Goal: Task Accomplishment & Management: Complete application form

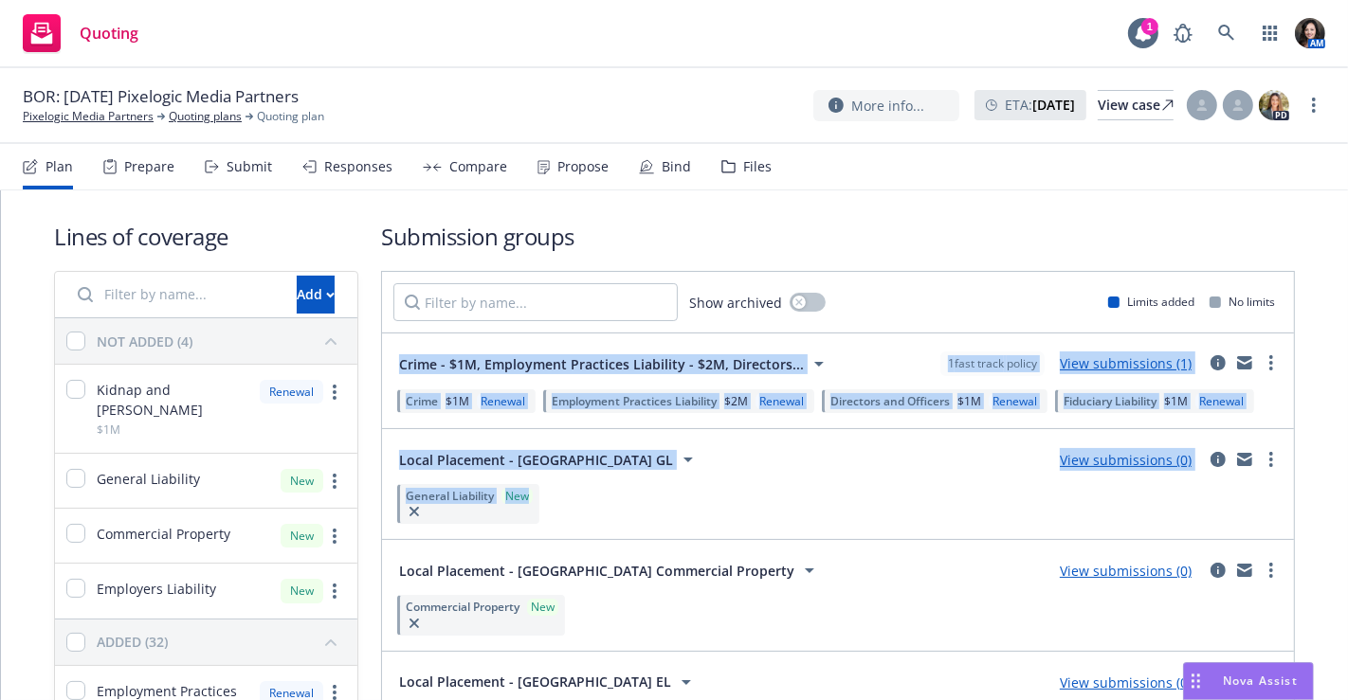
drag, startPoint x: 1282, startPoint y: 307, endPoint x: 1347, endPoint y: 507, distance: 210.1
click at [1347, 507] on div "Lines of coverage Add NOT ADDED (4) Kidnap and [PERSON_NAME] $1M Renewal Genera…" at bounding box center [674, 445] width 1347 height 510
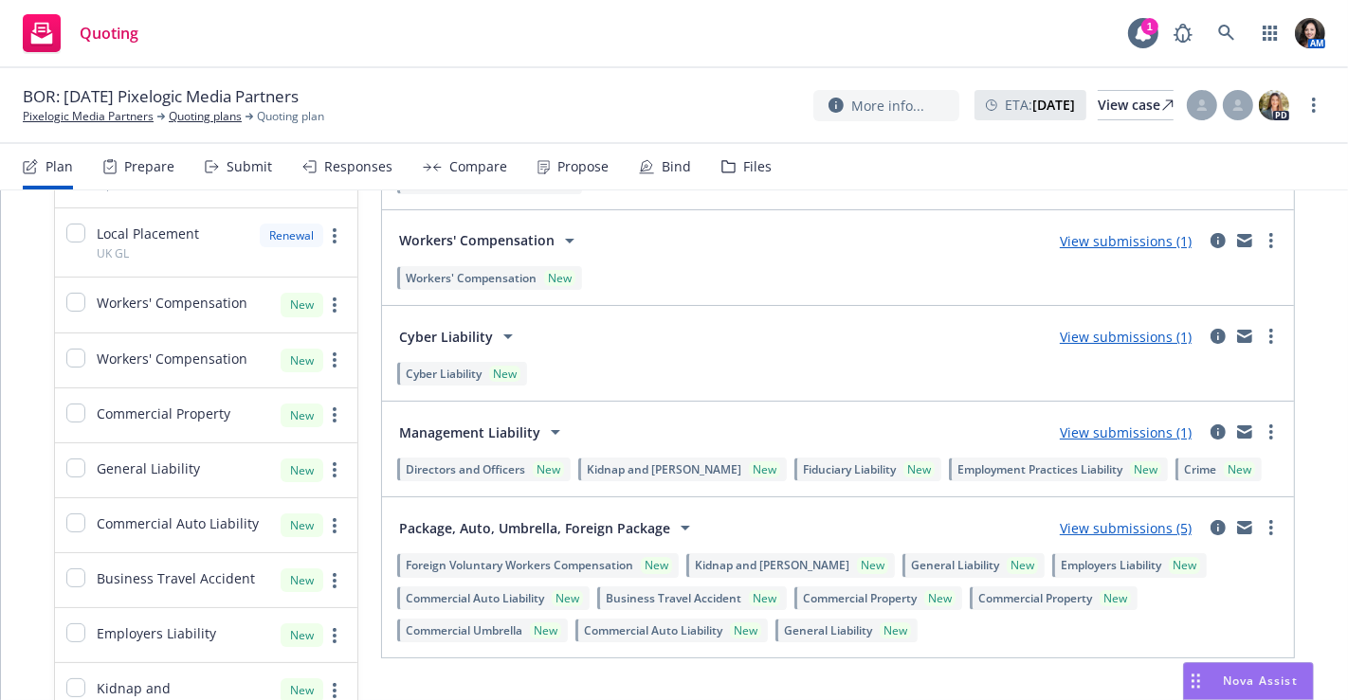
scroll to position [1263, 0]
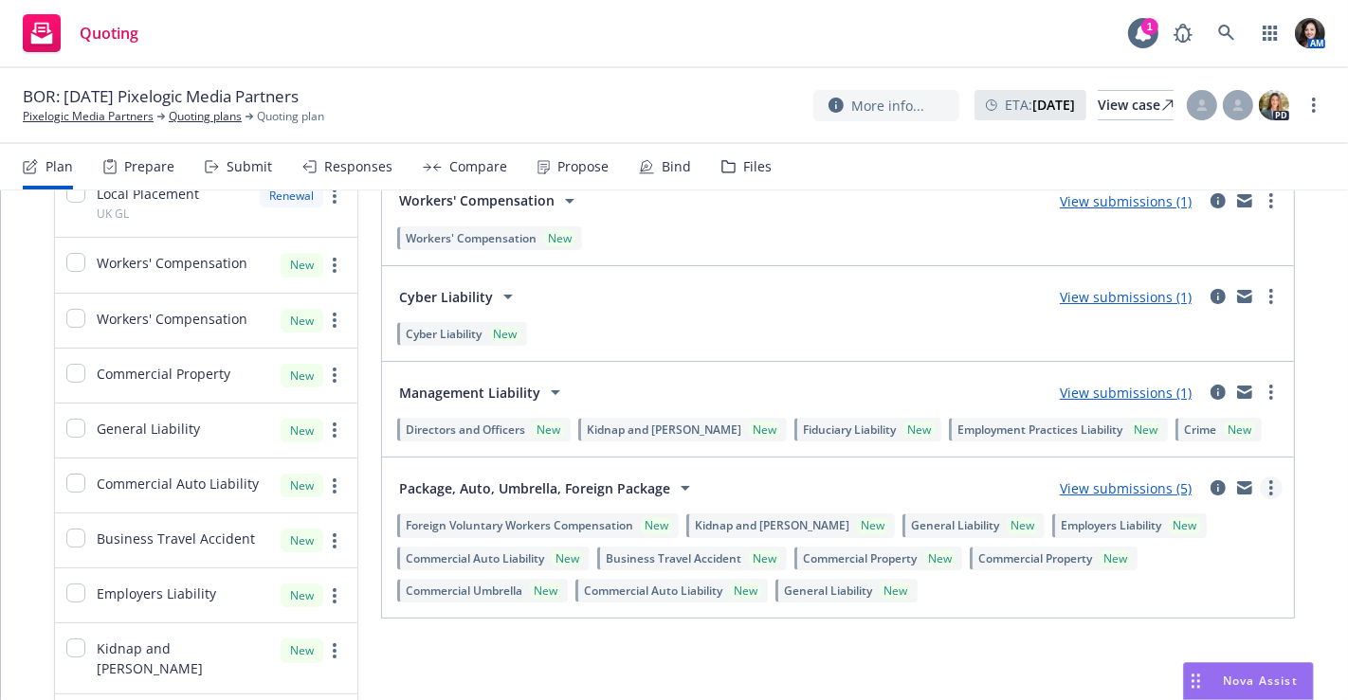
click at [1269, 481] on icon "more" at bounding box center [1271, 487] width 4 height 15
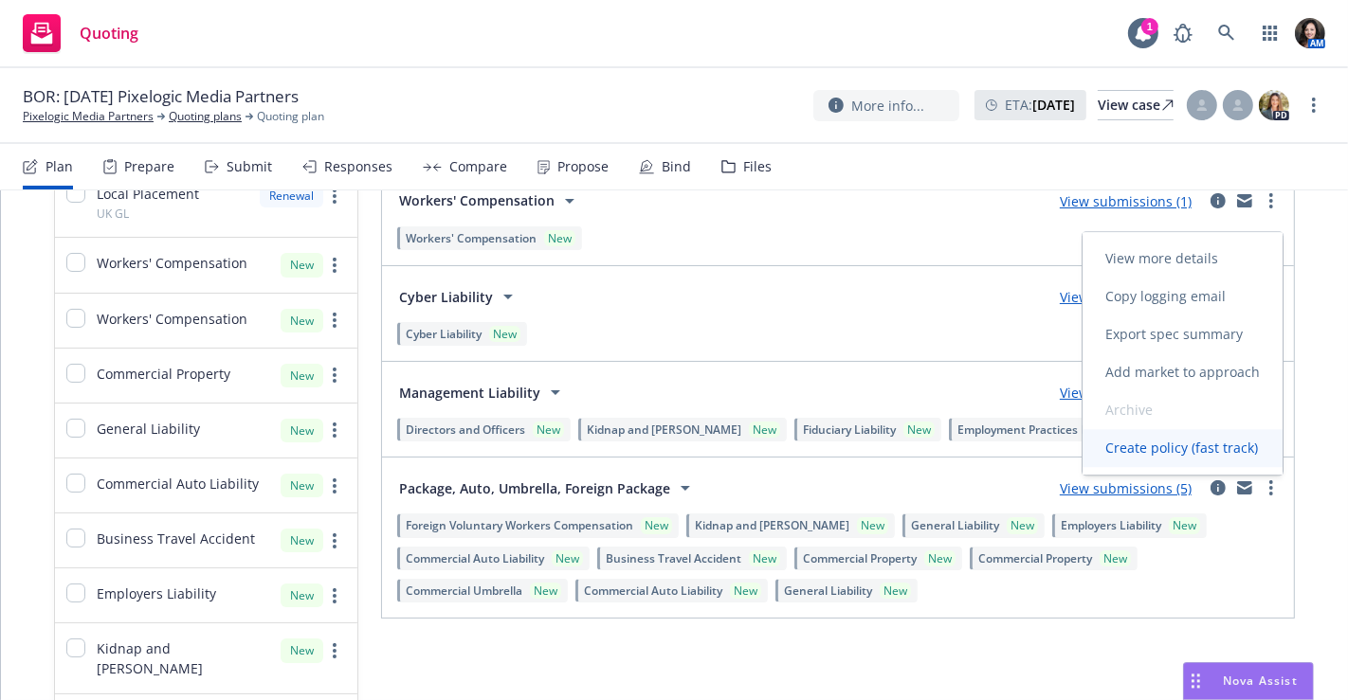
click at [1234, 445] on span "Create policy (fast track)" at bounding box center [1181, 448] width 198 height 18
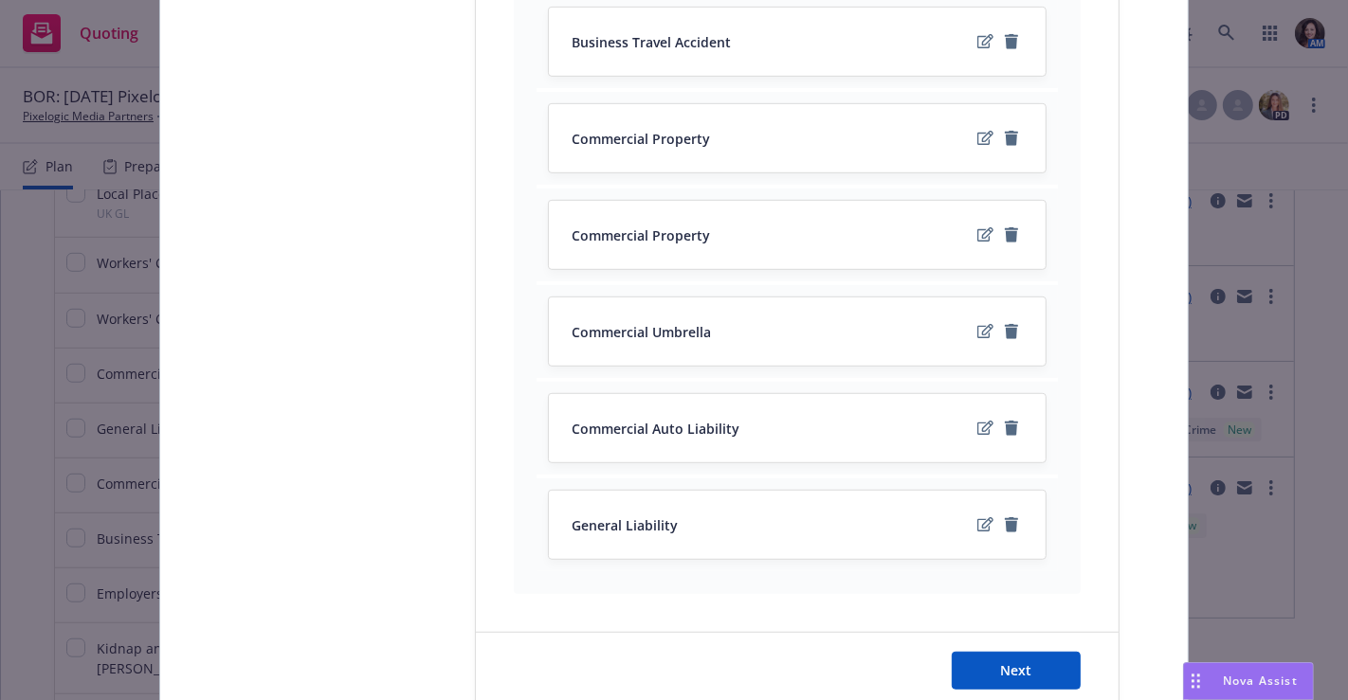
scroll to position [957, 0]
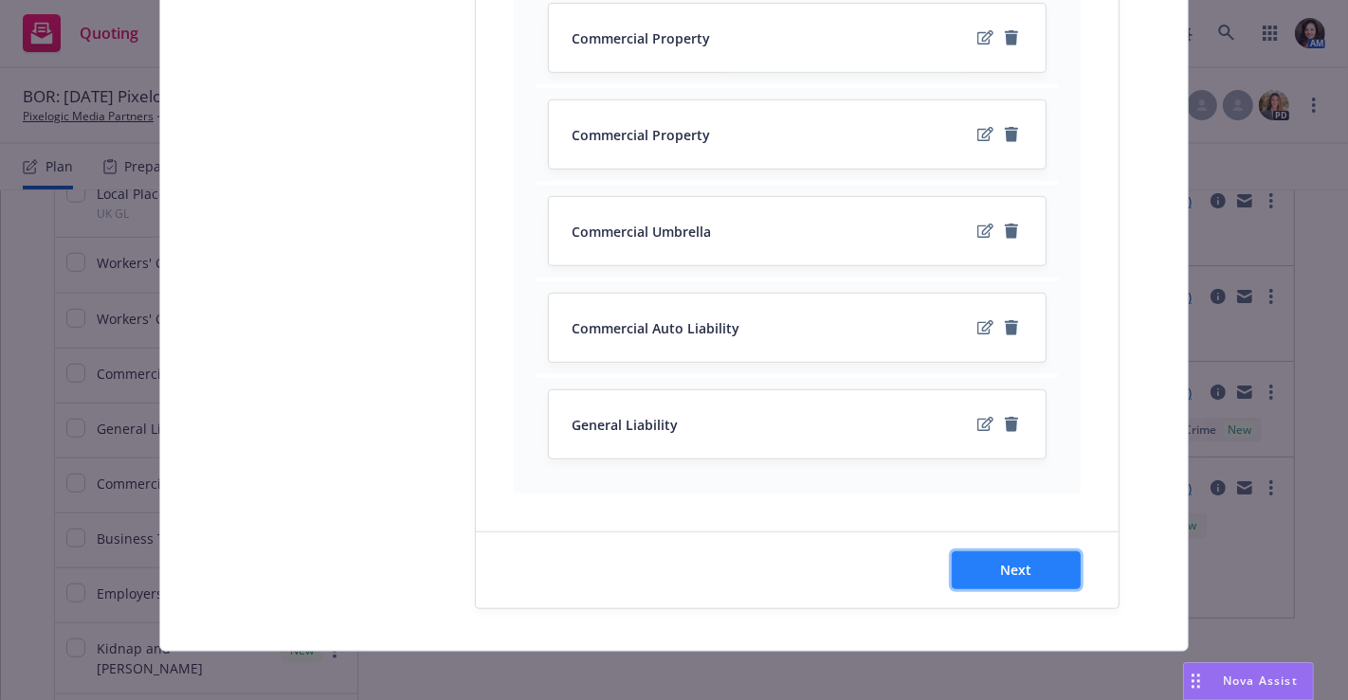
click at [1011, 562] on span "Next" at bounding box center [1016, 570] width 31 height 18
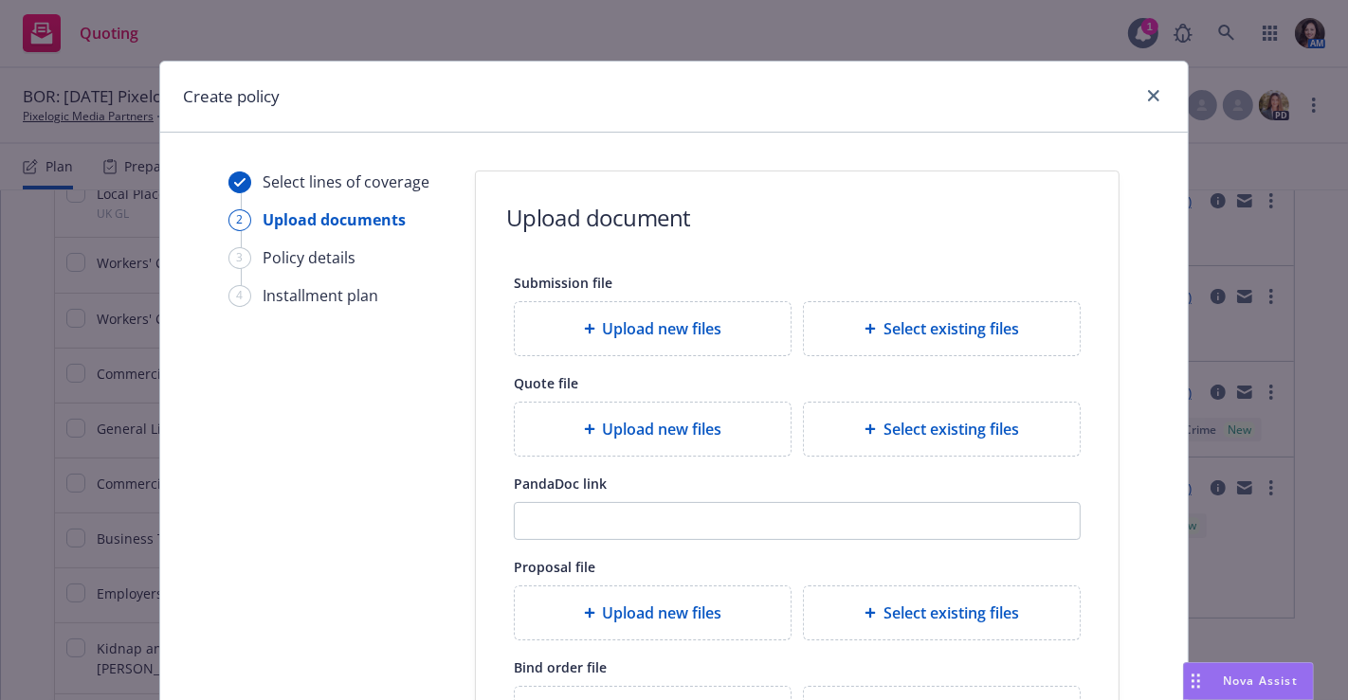
scroll to position [254, 0]
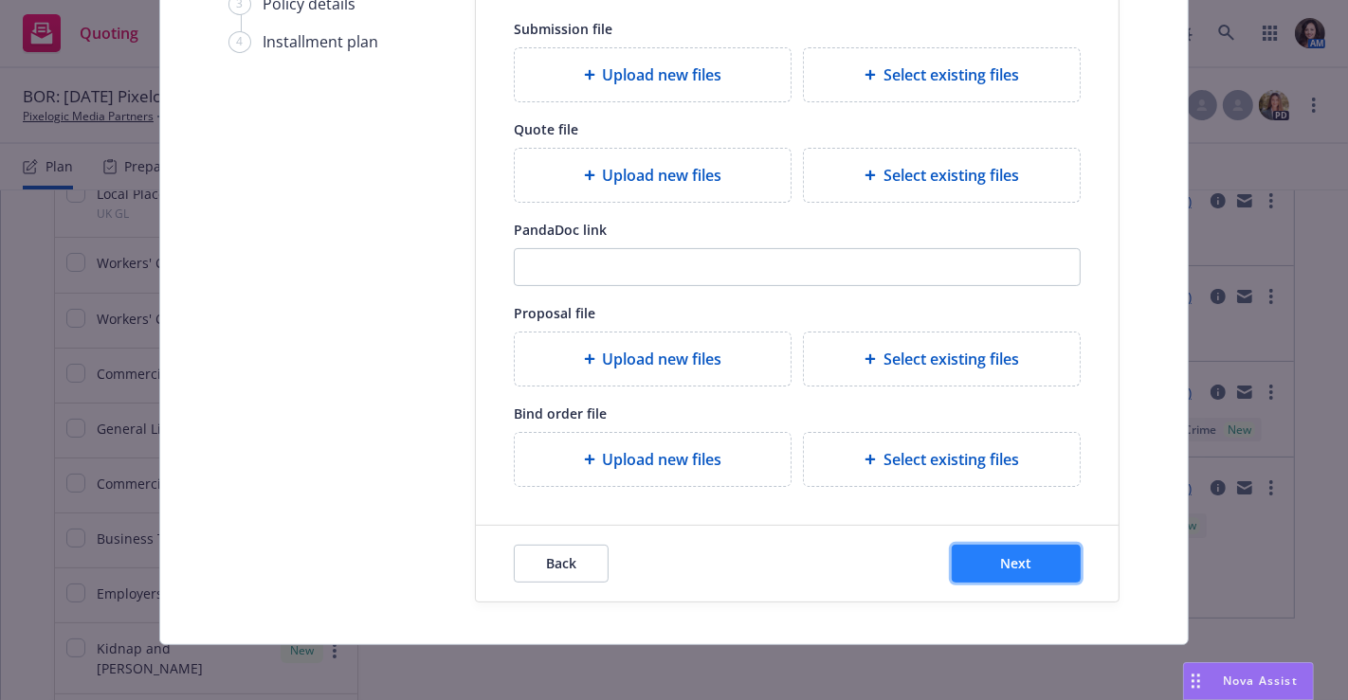
click at [1038, 562] on button "Next" at bounding box center [1016, 564] width 129 height 38
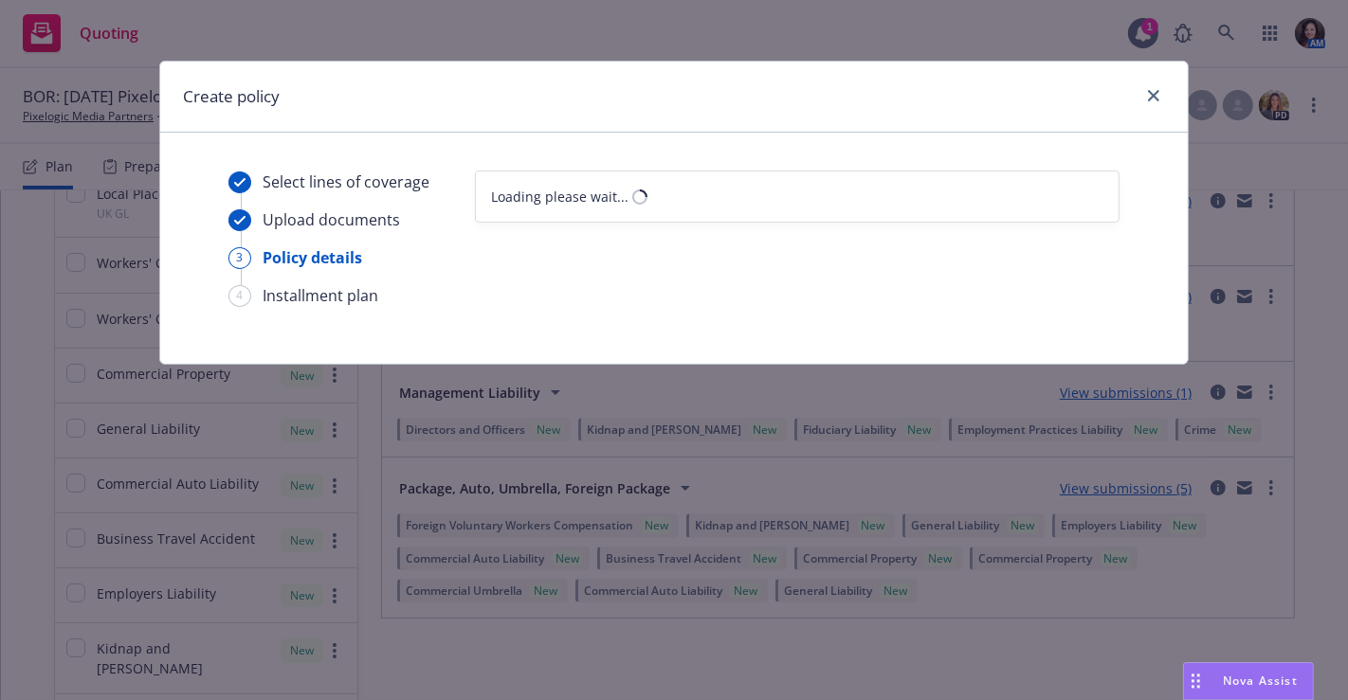
select select "12"
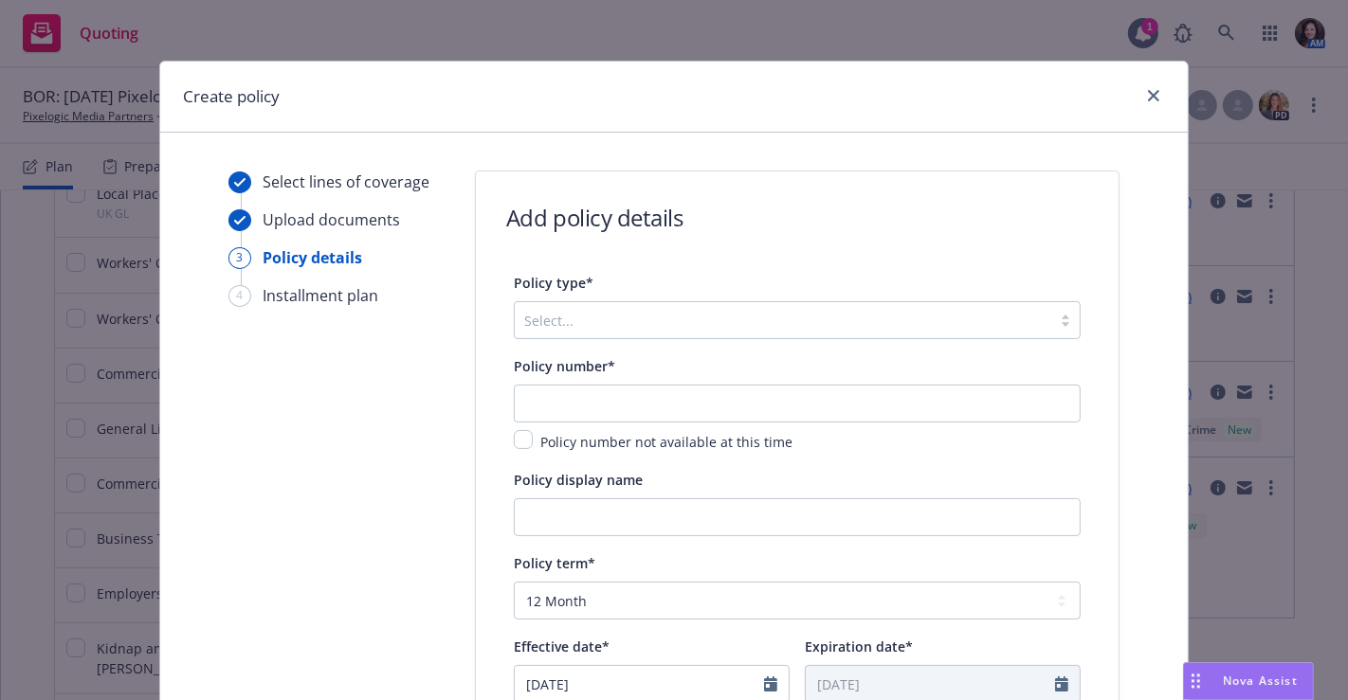
click at [812, 325] on div at bounding box center [782, 320] width 517 height 23
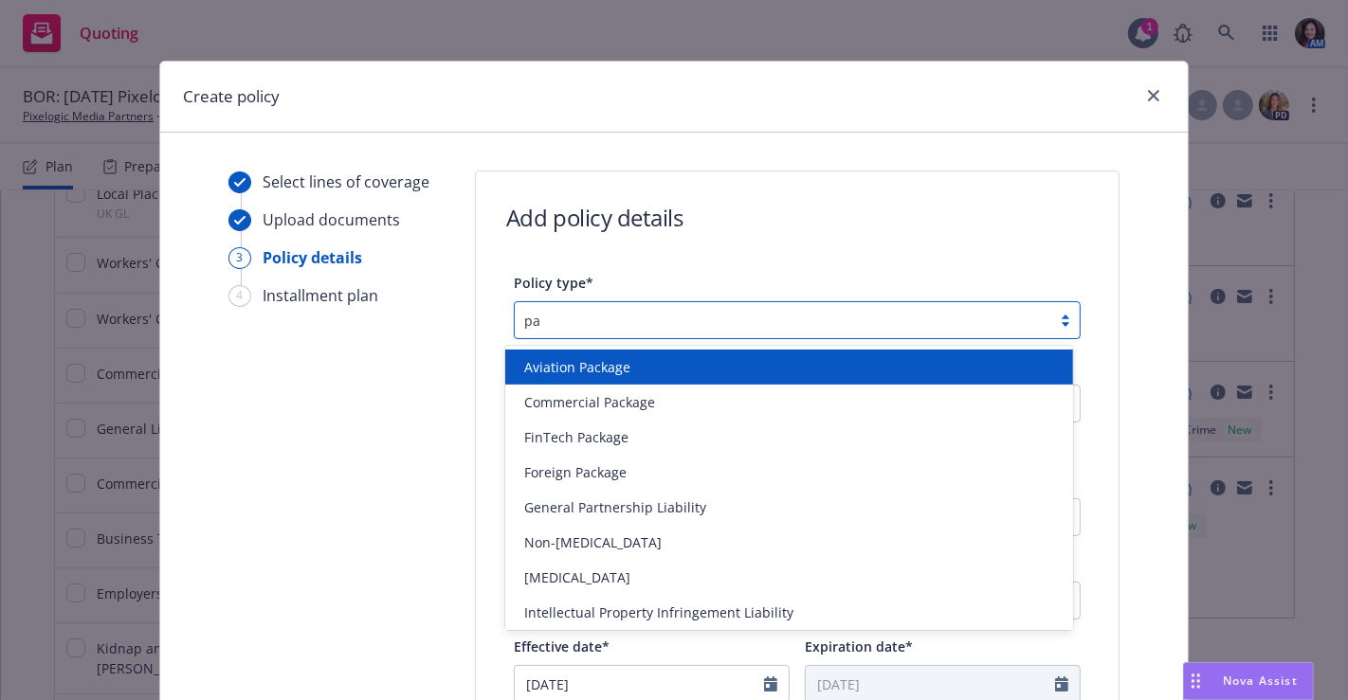
type input "pac"
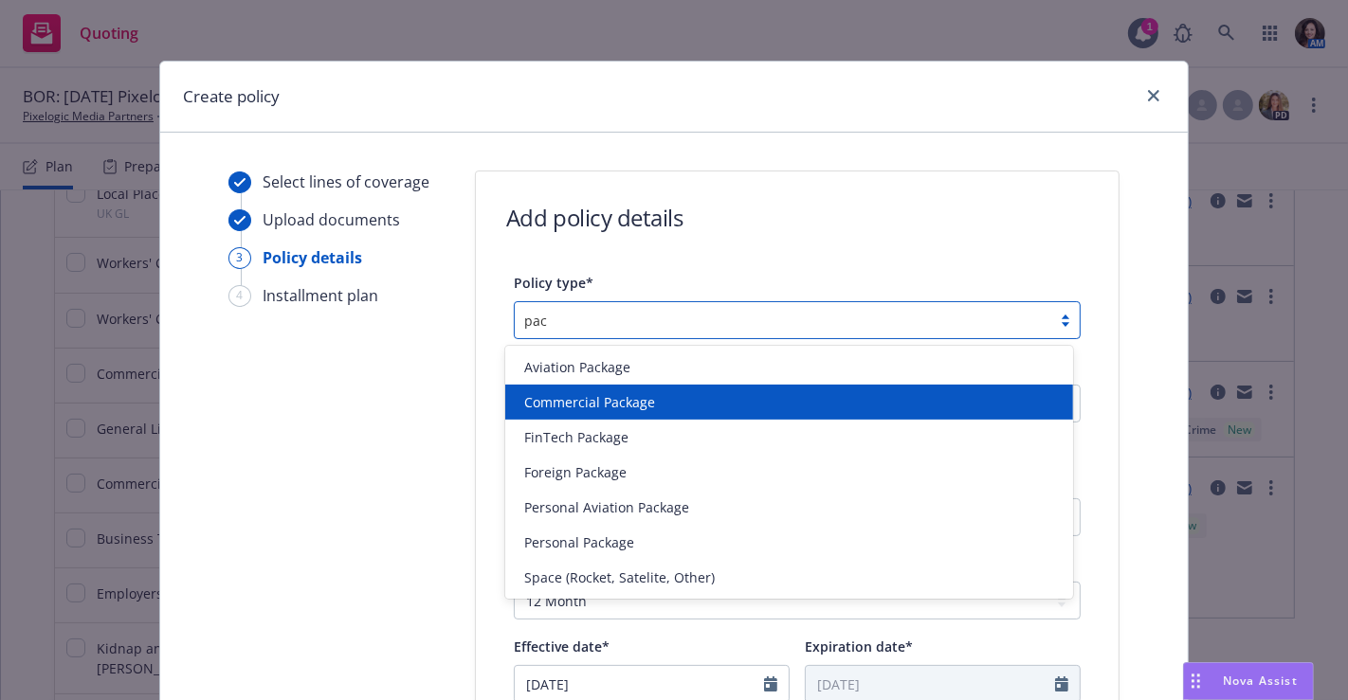
click at [636, 408] on span "Commercial Package" at bounding box center [589, 402] width 131 height 20
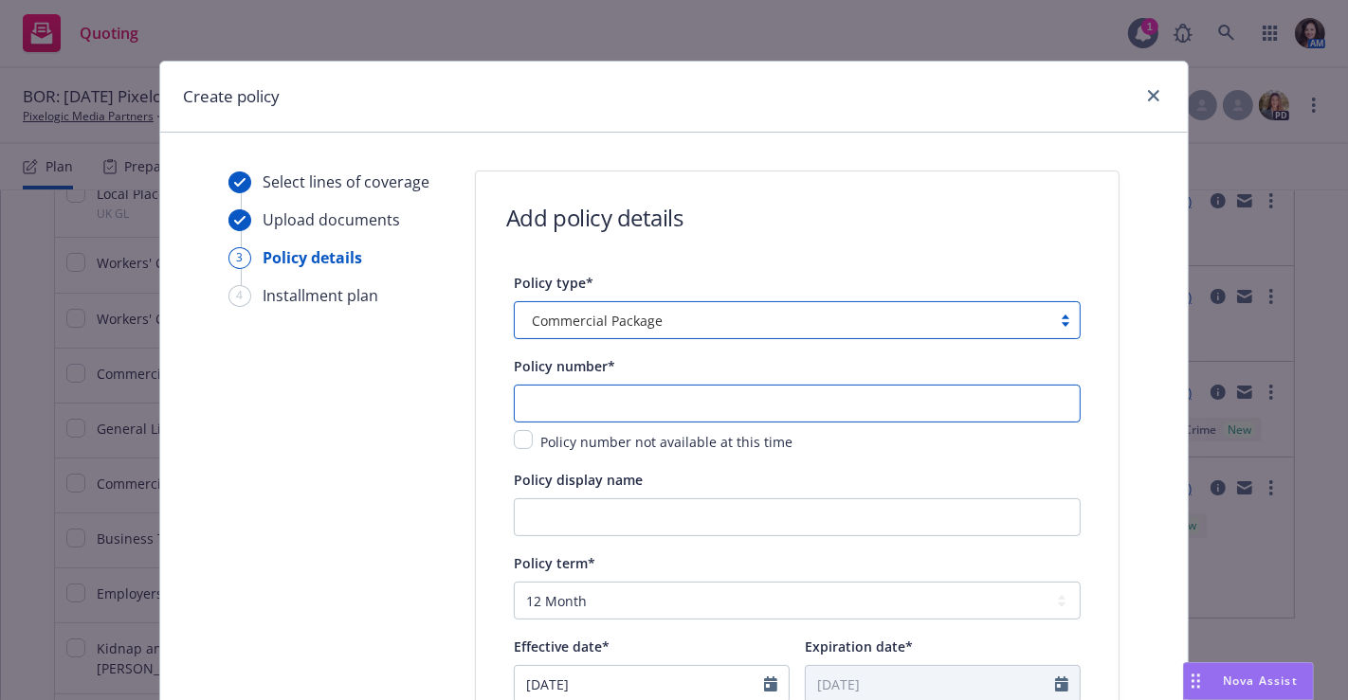
click at [595, 406] on input "text" at bounding box center [797, 404] width 567 height 38
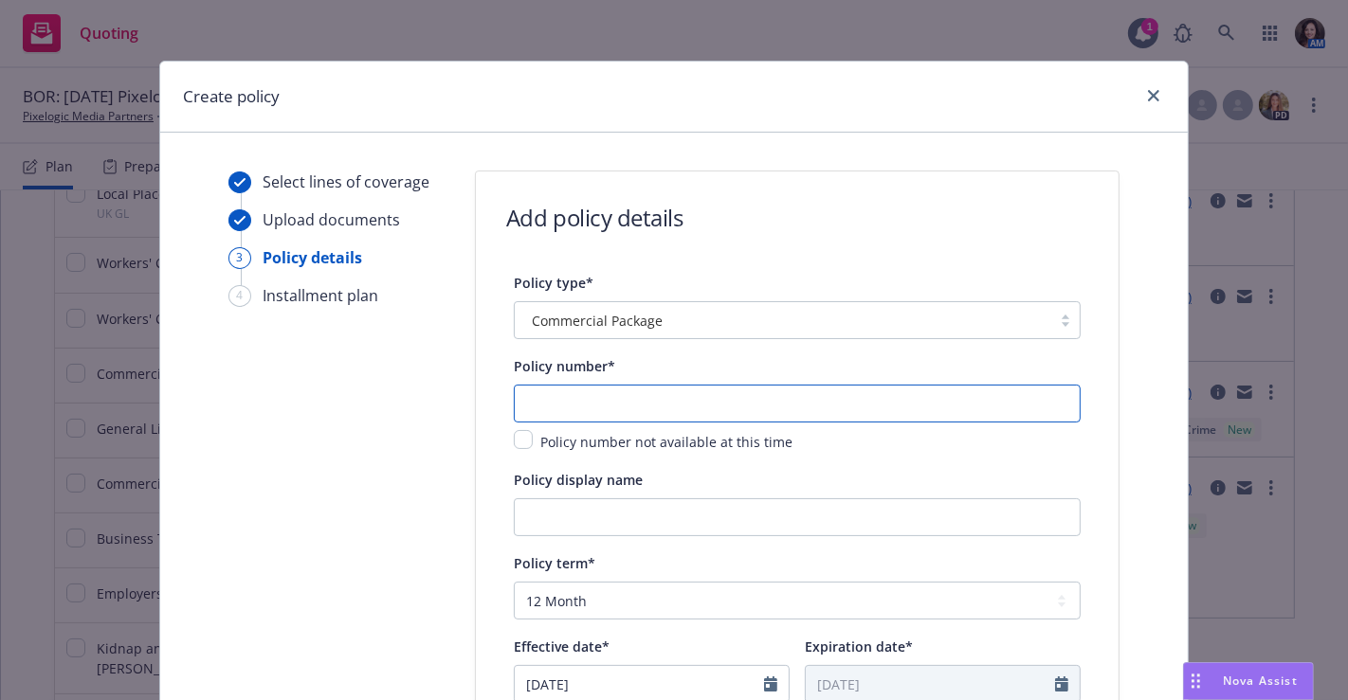
paste input "• TCP7015101-16"
click at [533, 401] on input "• TCP7015101-16" at bounding box center [797, 404] width 567 height 38
type input "TCP7015101-16"
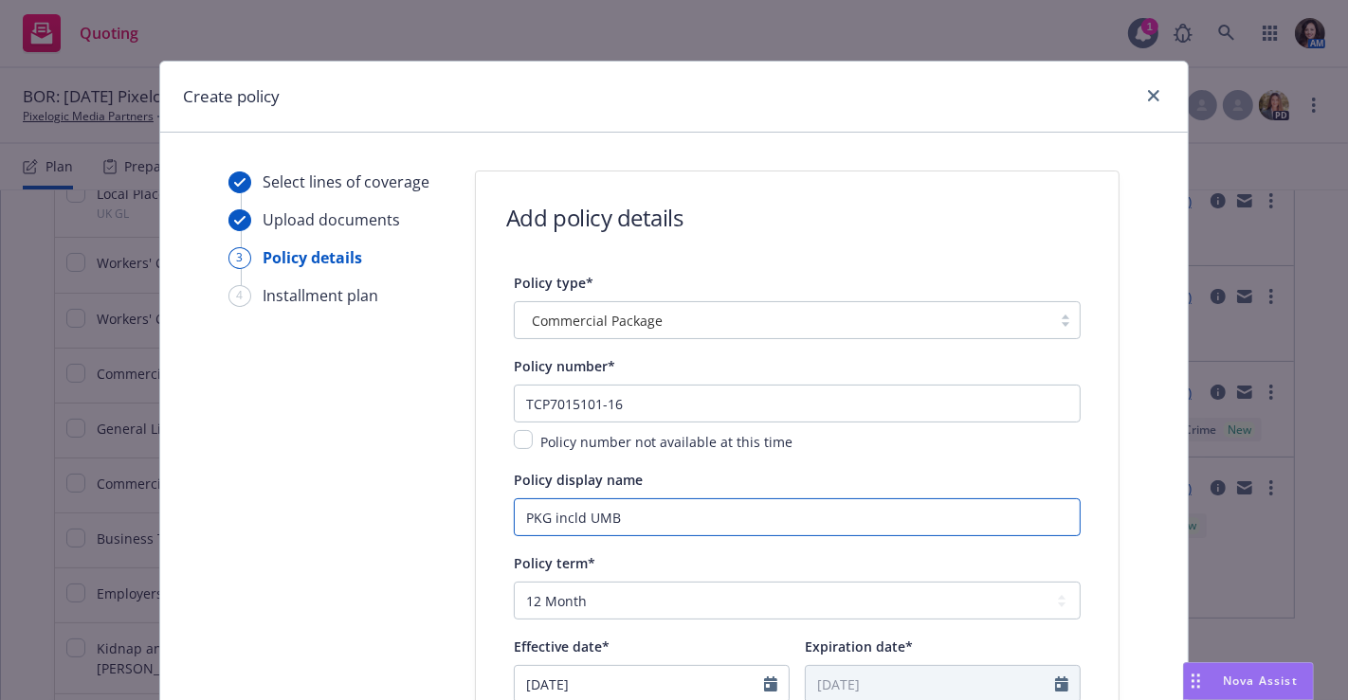
type input "PKG incld UMB"
click at [764, 679] on icon "Calendar" at bounding box center [770, 684] width 13 height 15
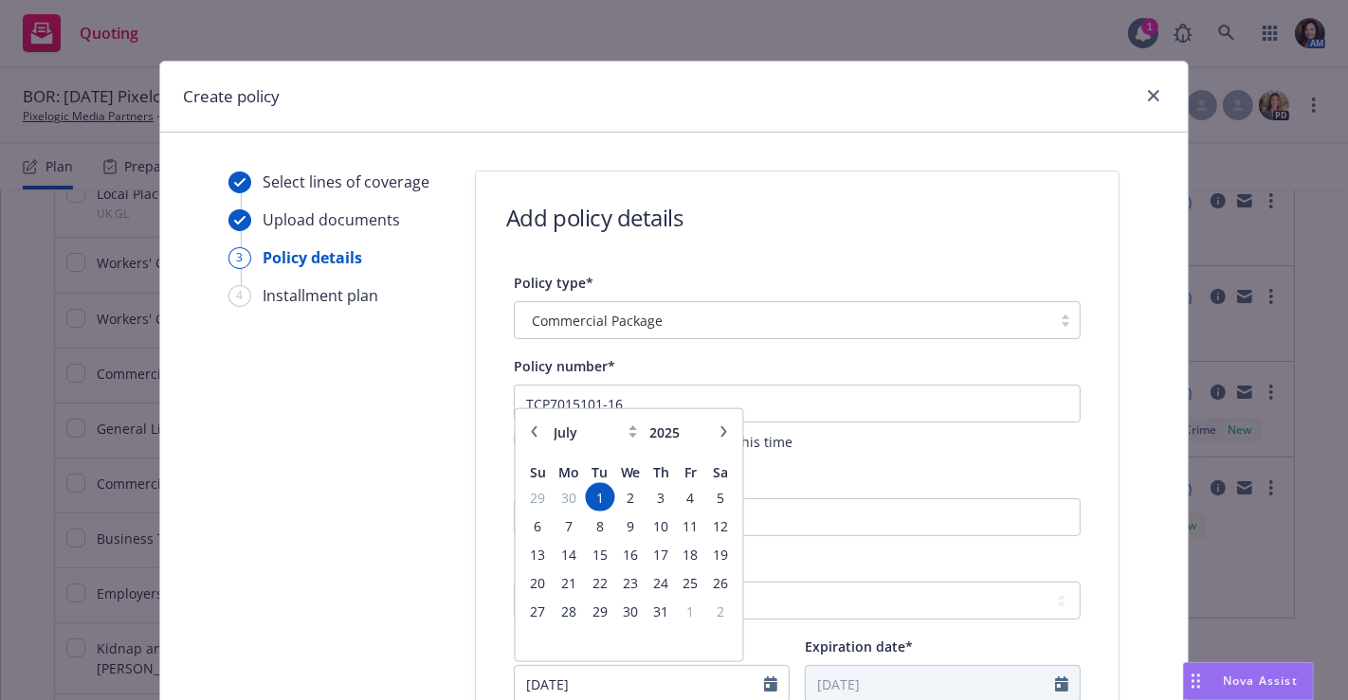
click at [721, 436] on icon "button" at bounding box center [724, 431] width 6 height 11
select select "8"
click at [526, 548] on span "10" at bounding box center [538, 555] width 26 height 24
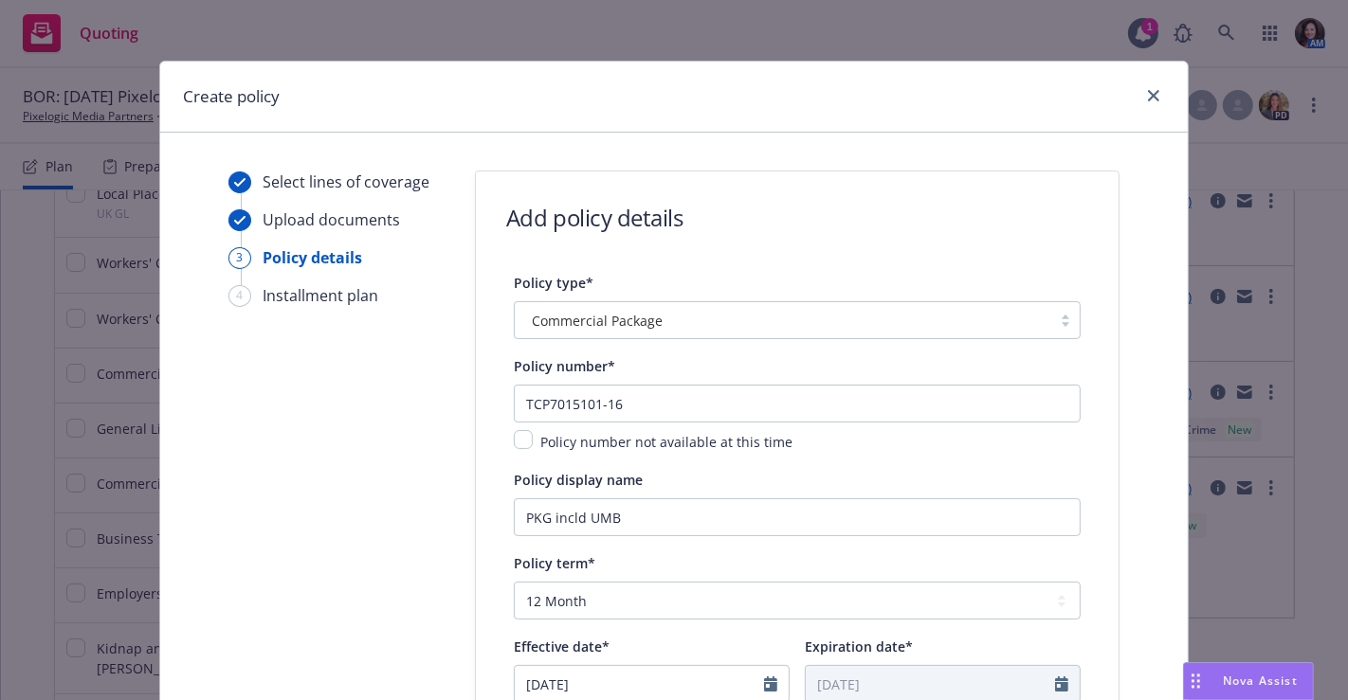
type input "[DATE]"
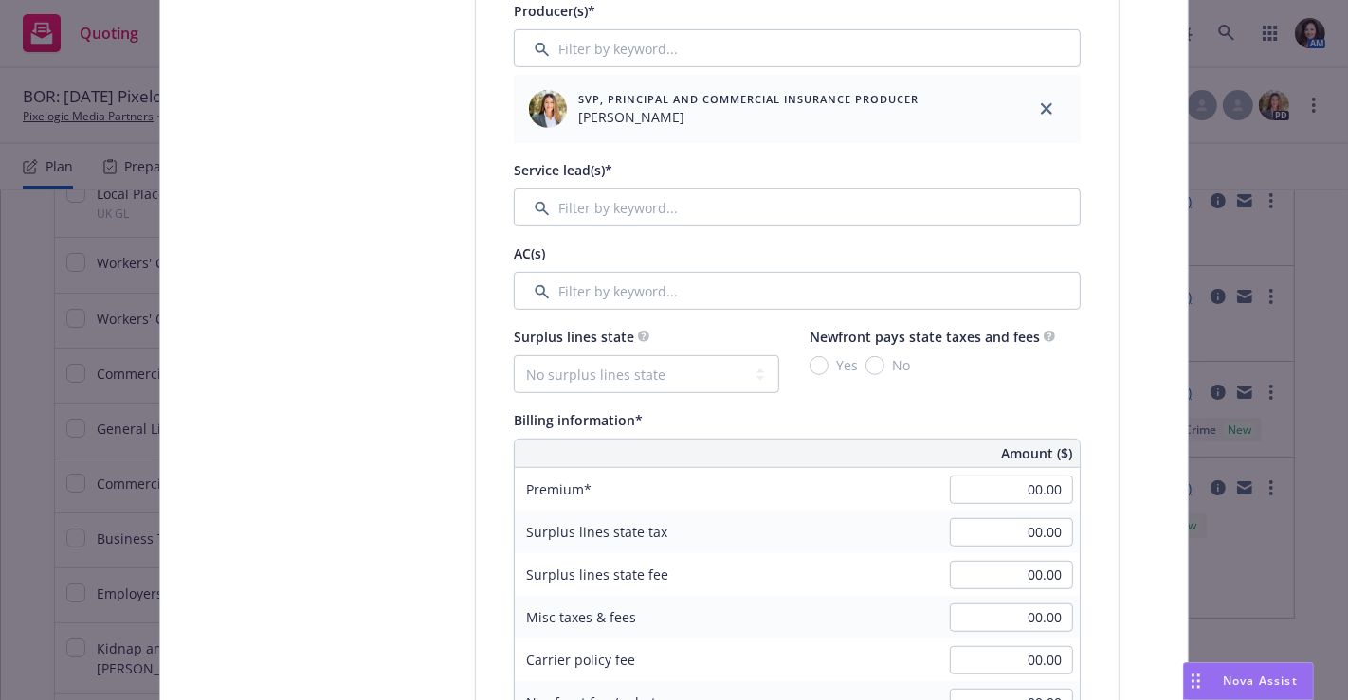
scroll to position [800, 0]
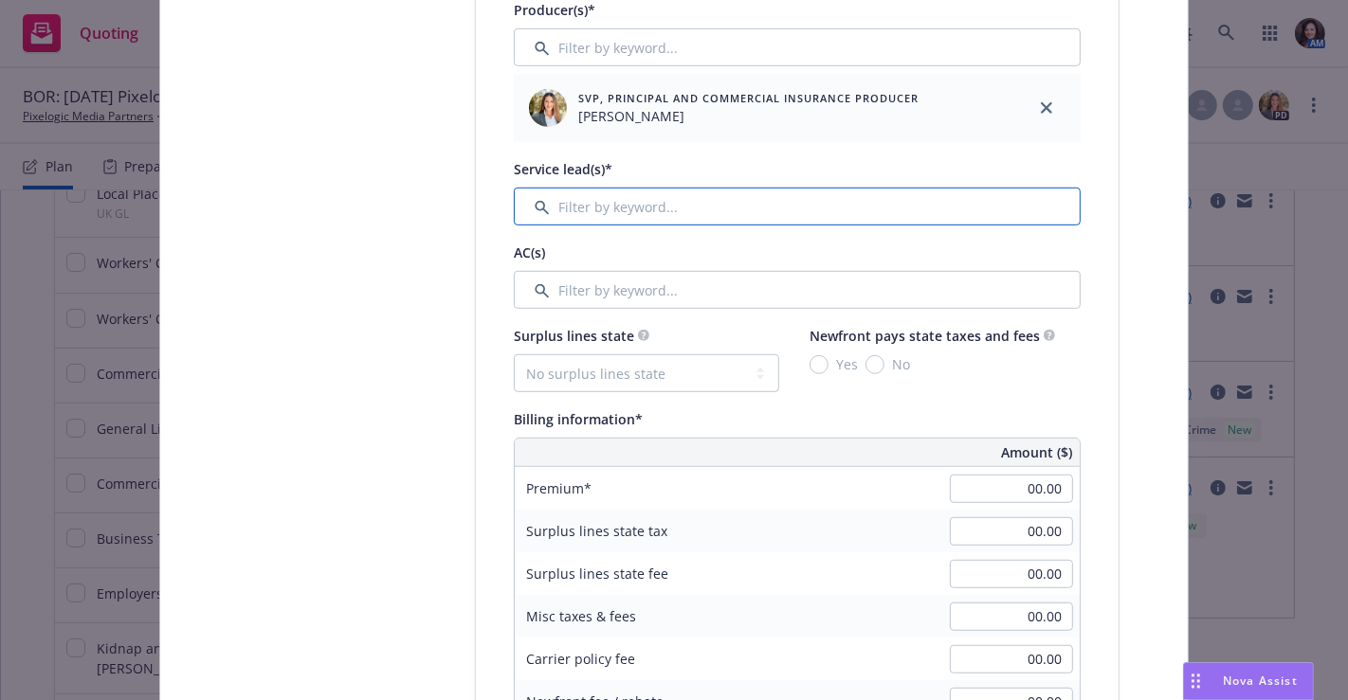
click at [916, 218] on input "Filter by keyword..." at bounding box center [797, 207] width 567 height 38
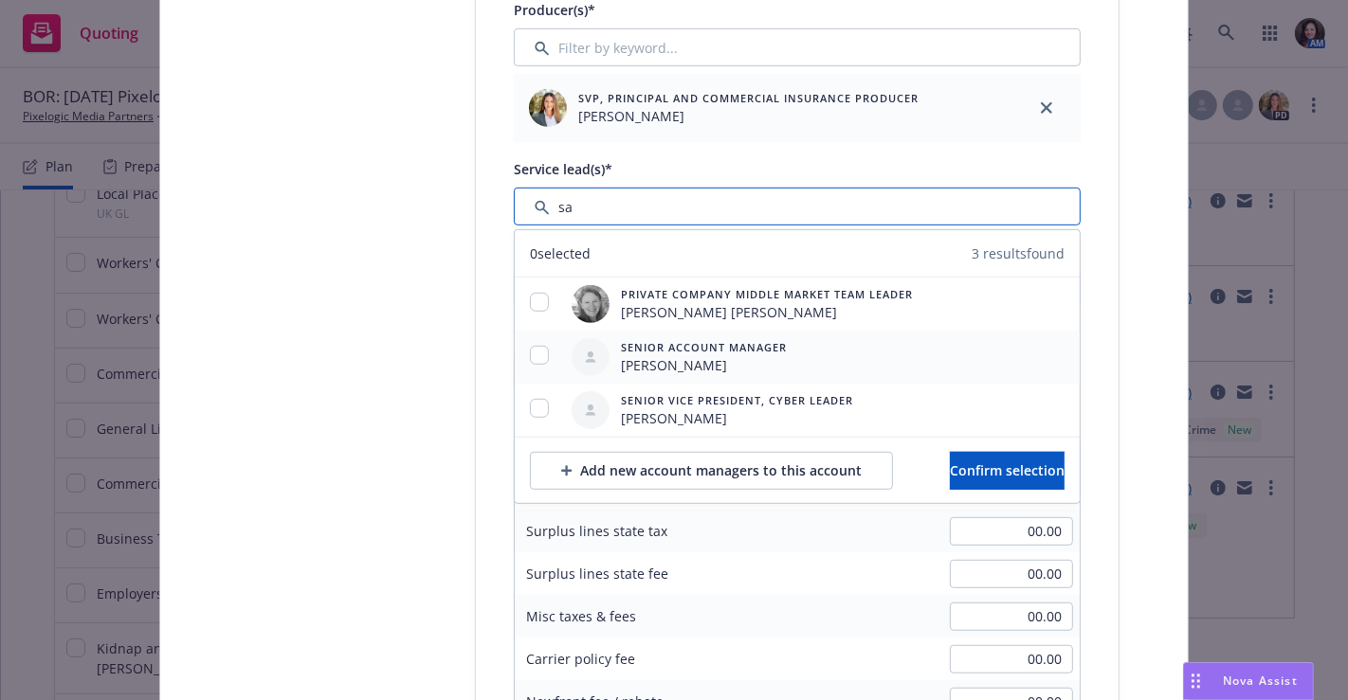
type input "sa"
click at [519, 350] on div at bounding box center [539, 357] width 49 height 23
click at [531, 350] on input "checkbox" at bounding box center [539, 355] width 19 height 19
checkbox input "true"
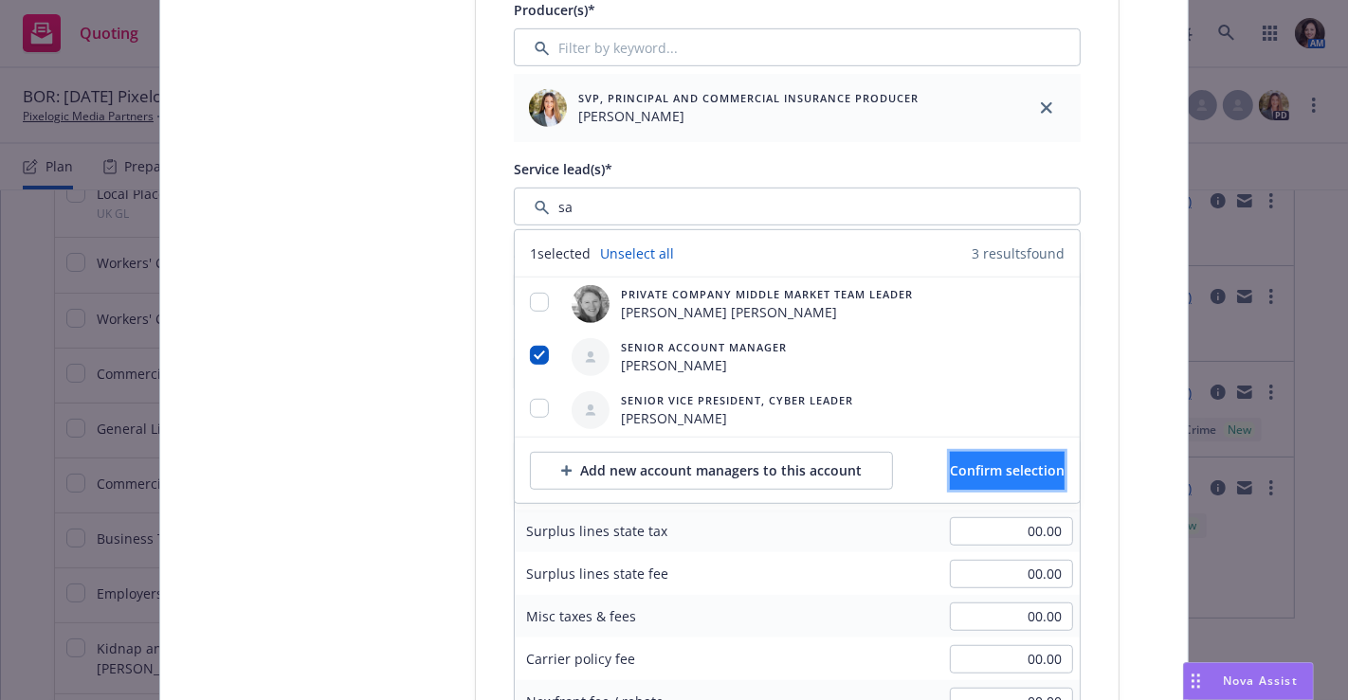
click at [950, 458] on button "Confirm selection" at bounding box center [1007, 471] width 115 height 38
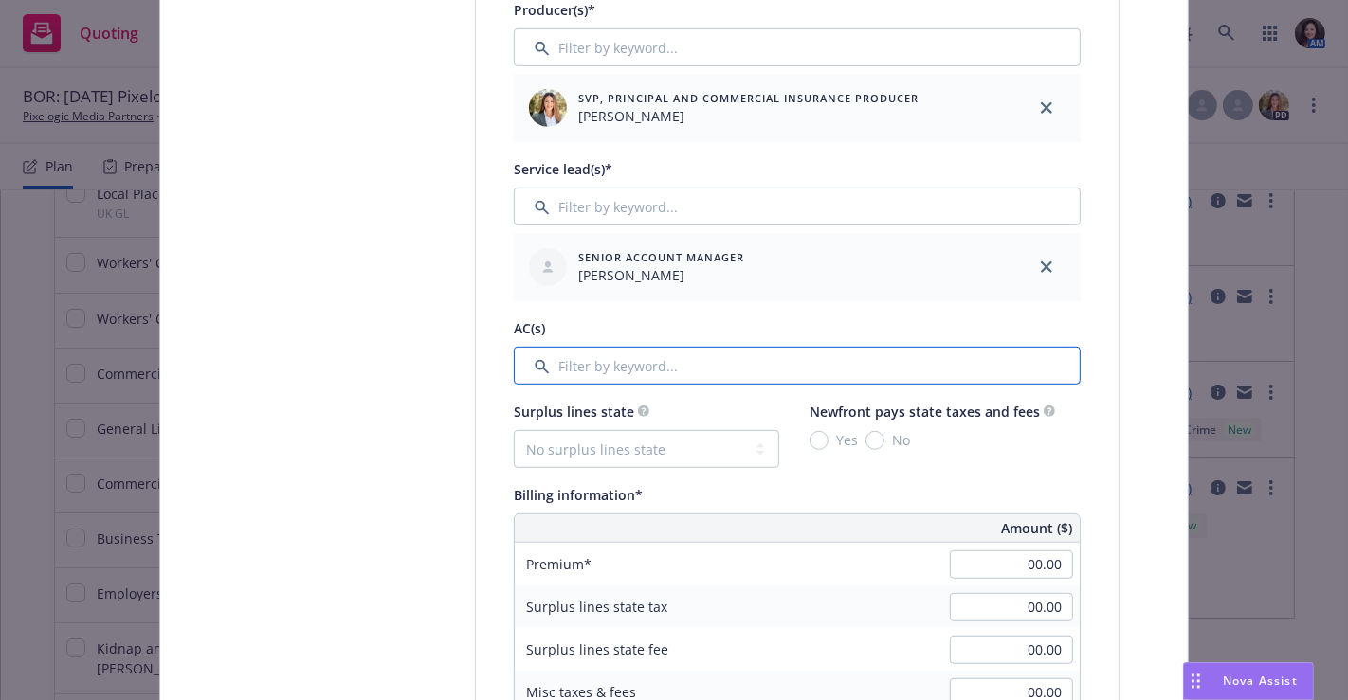
click at [645, 382] on input "Filter by keyword..." at bounding box center [797, 366] width 567 height 38
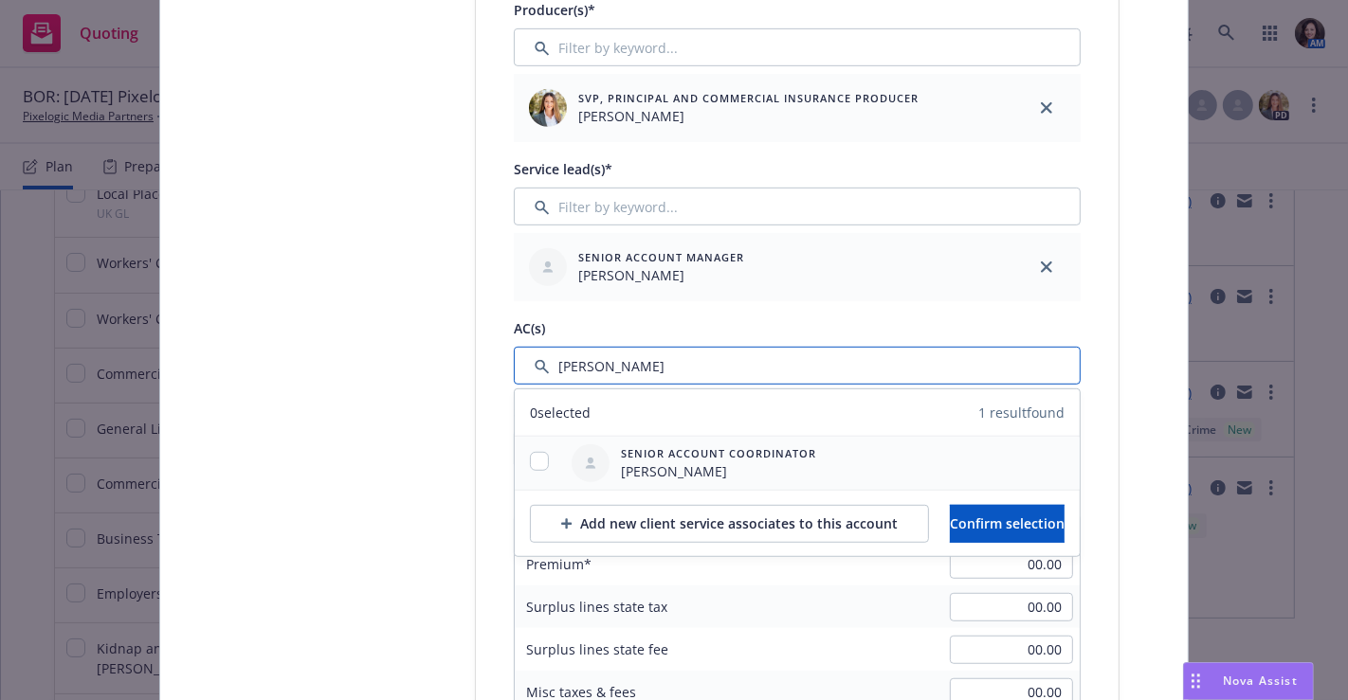
type input "[PERSON_NAME]"
click at [518, 462] on div at bounding box center [539, 463] width 49 height 23
click at [537, 455] on input "checkbox" at bounding box center [539, 461] width 19 height 19
checkbox input "true"
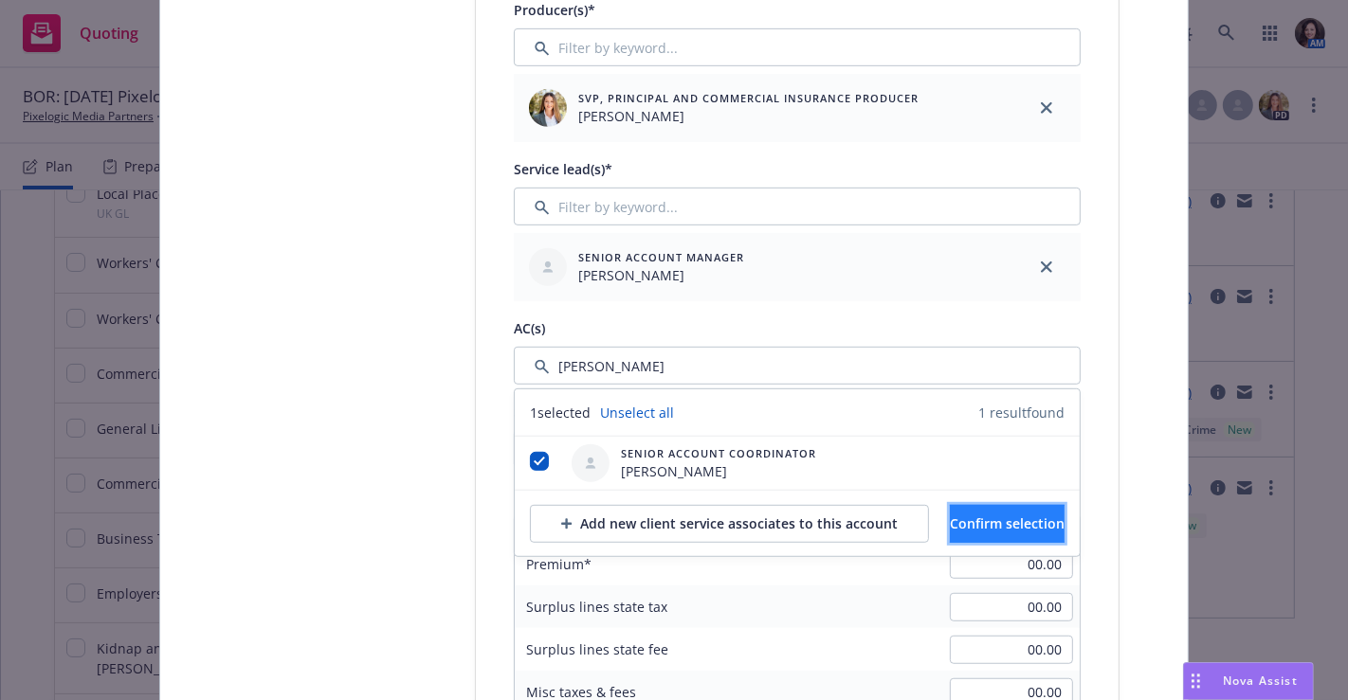
click at [993, 531] on button "Confirm selection" at bounding box center [1007, 524] width 115 height 38
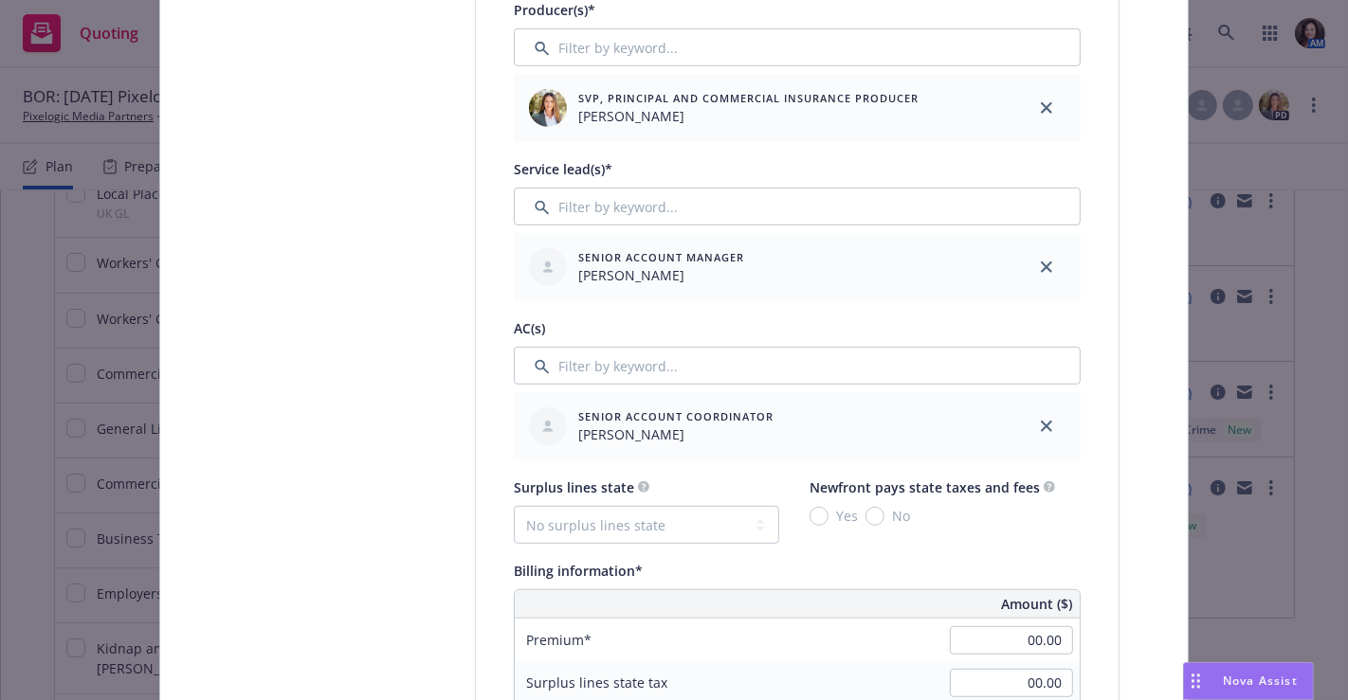
click at [993, 531] on div "Surplus lines state No surplus lines state [US_STATE] [US_STATE] [US_STATE] [US…" at bounding box center [797, 510] width 567 height 68
click at [981, 644] on input "00.00" at bounding box center [1011, 640] width 123 height 28
paste input "$73,307."
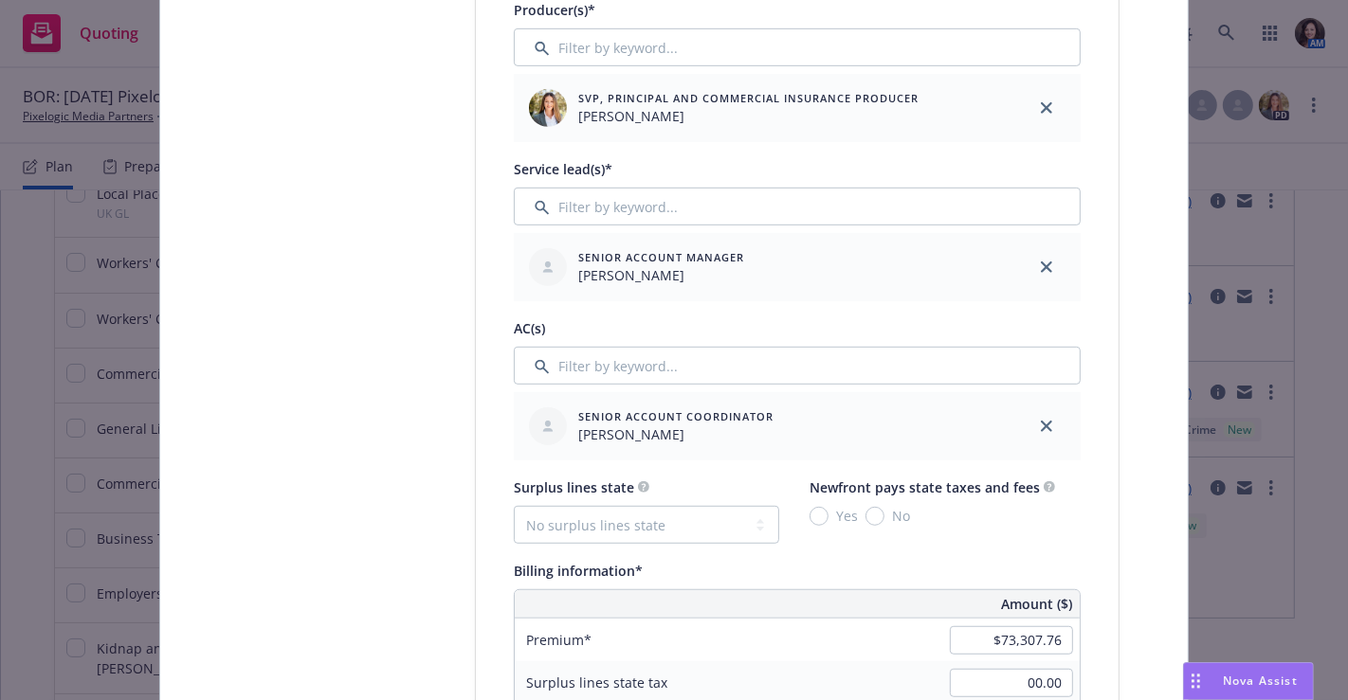
type input "00.00"
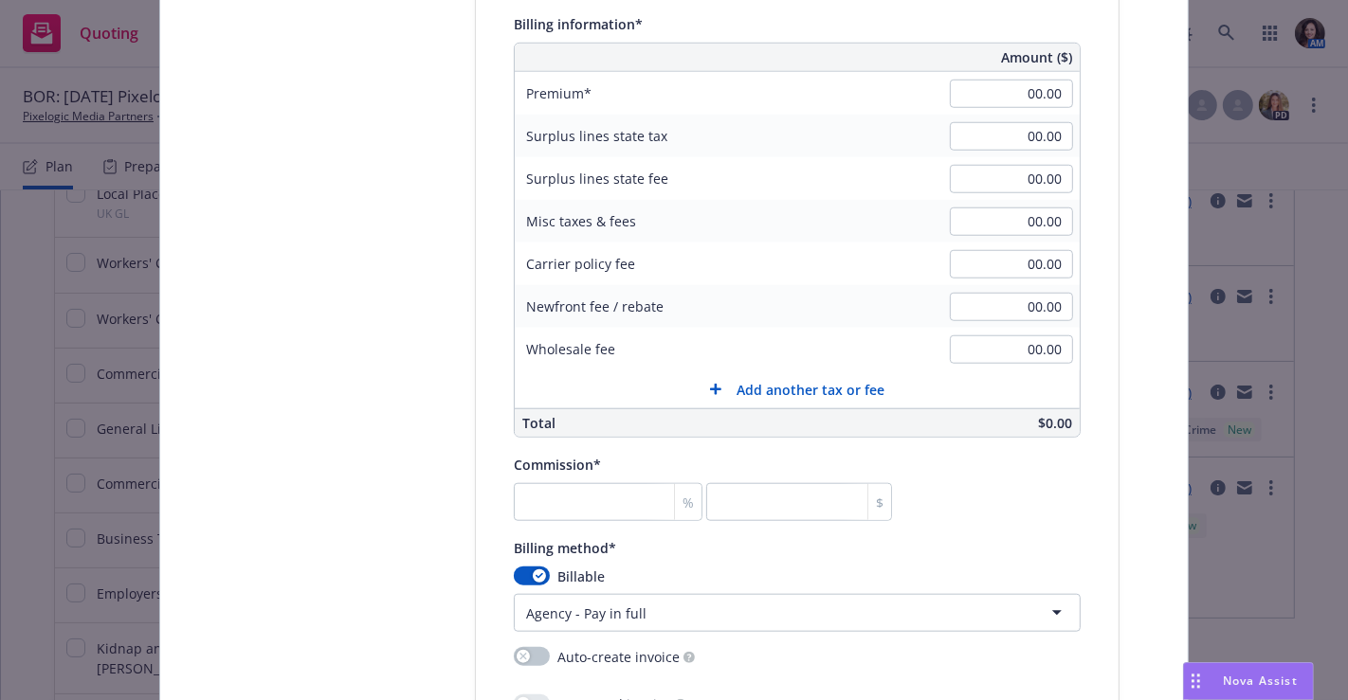
scroll to position [1348, 0]
click at [560, 493] on input "number" at bounding box center [608, 501] width 189 height 38
type input "1"
type input "0"
type input "15"
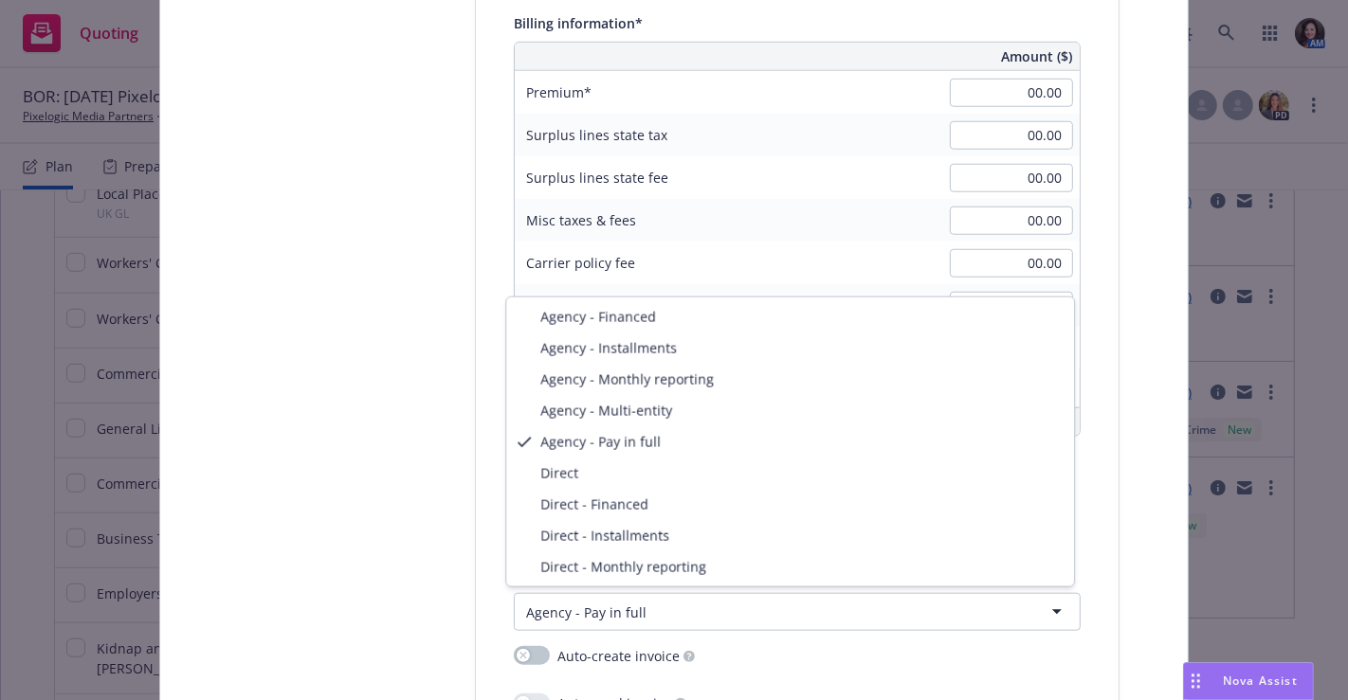
click at [591, 596] on html "Quoting 1 AM BOR: [DATE] Pixelogic Media Partners Pixelogic Media Partners Quot…" at bounding box center [674, 350] width 1348 height 700
select select "AGENCY_INSTALLMENTS"
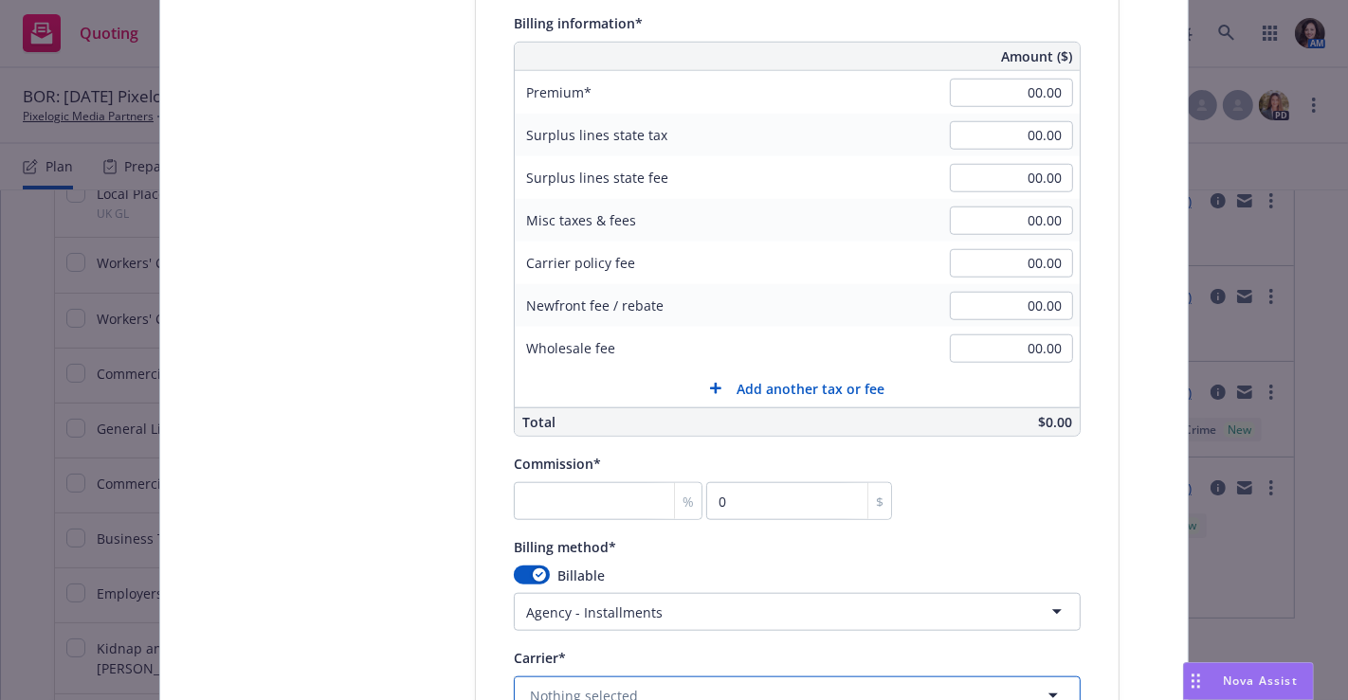
click at [676, 692] on button "Nothing selected" at bounding box center [797, 696] width 567 height 38
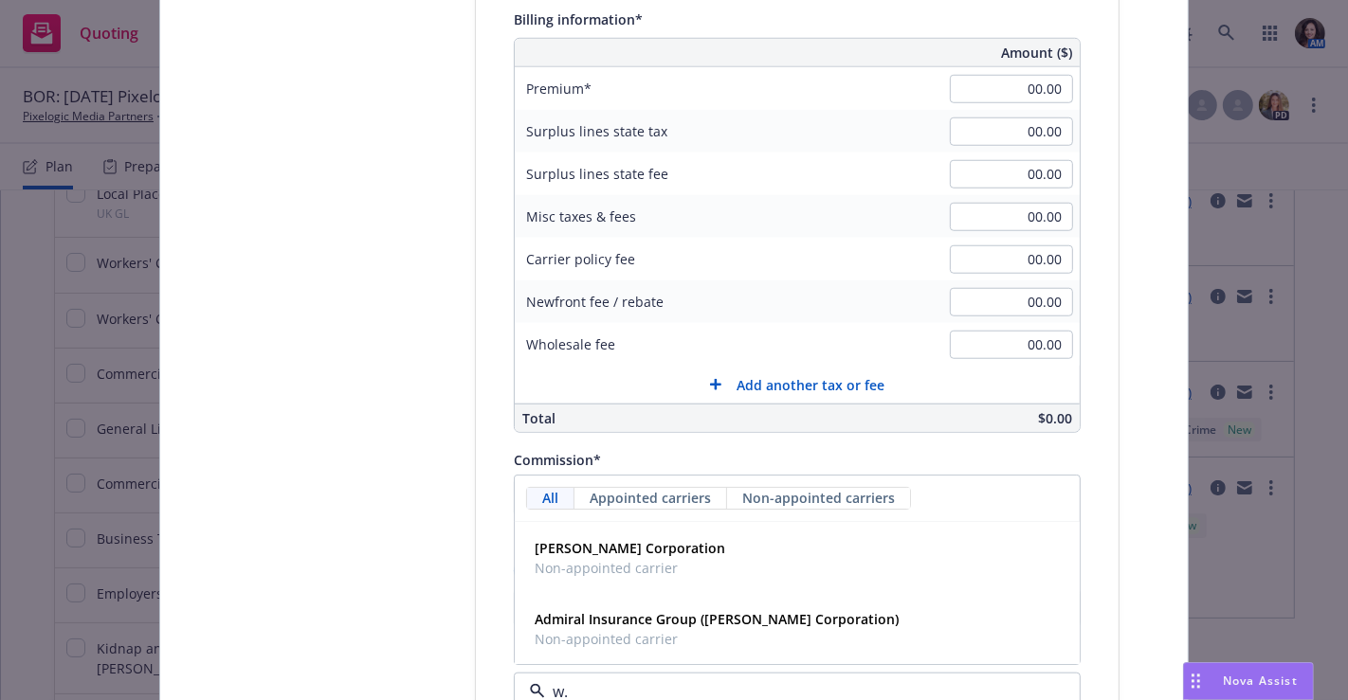
type input "w.r"
click at [660, 551] on strong "[PERSON_NAME] Corporation" at bounding box center [630, 549] width 190 height 18
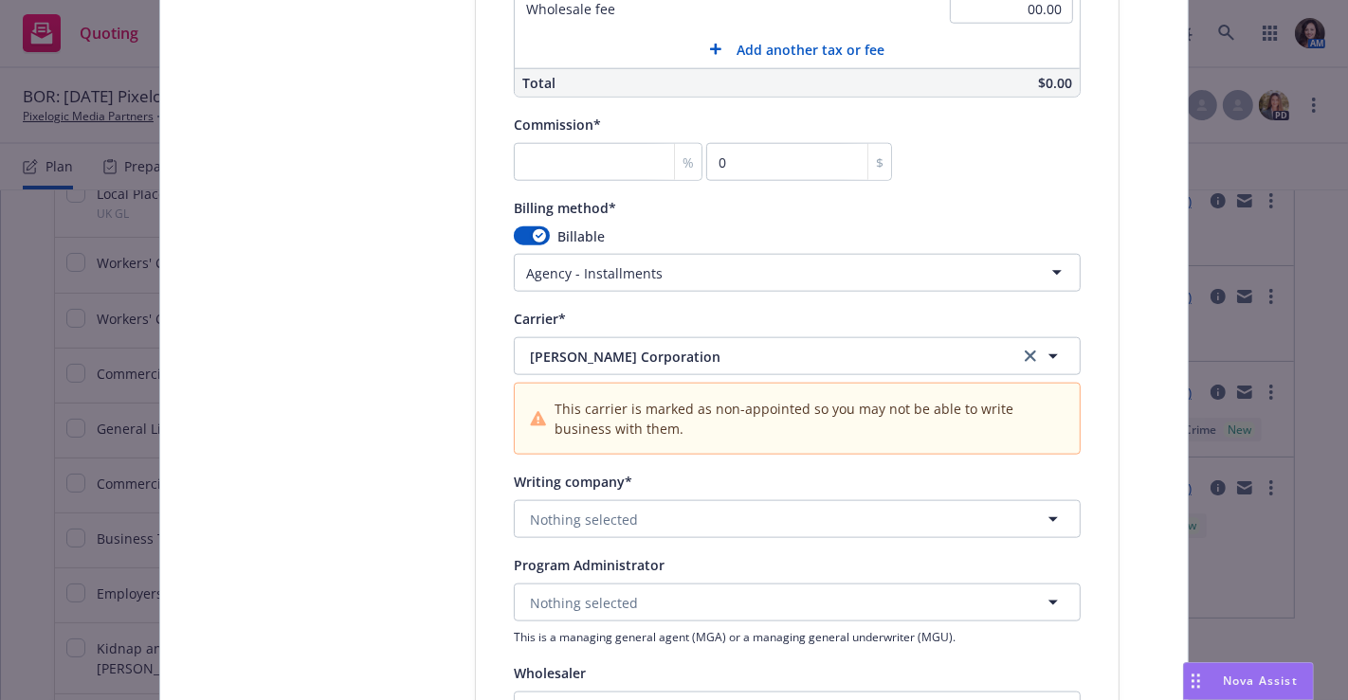
scroll to position [1688, 0]
click at [736, 531] on button "Nothing selected" at bounding box center [797, 518] width 567 height 38
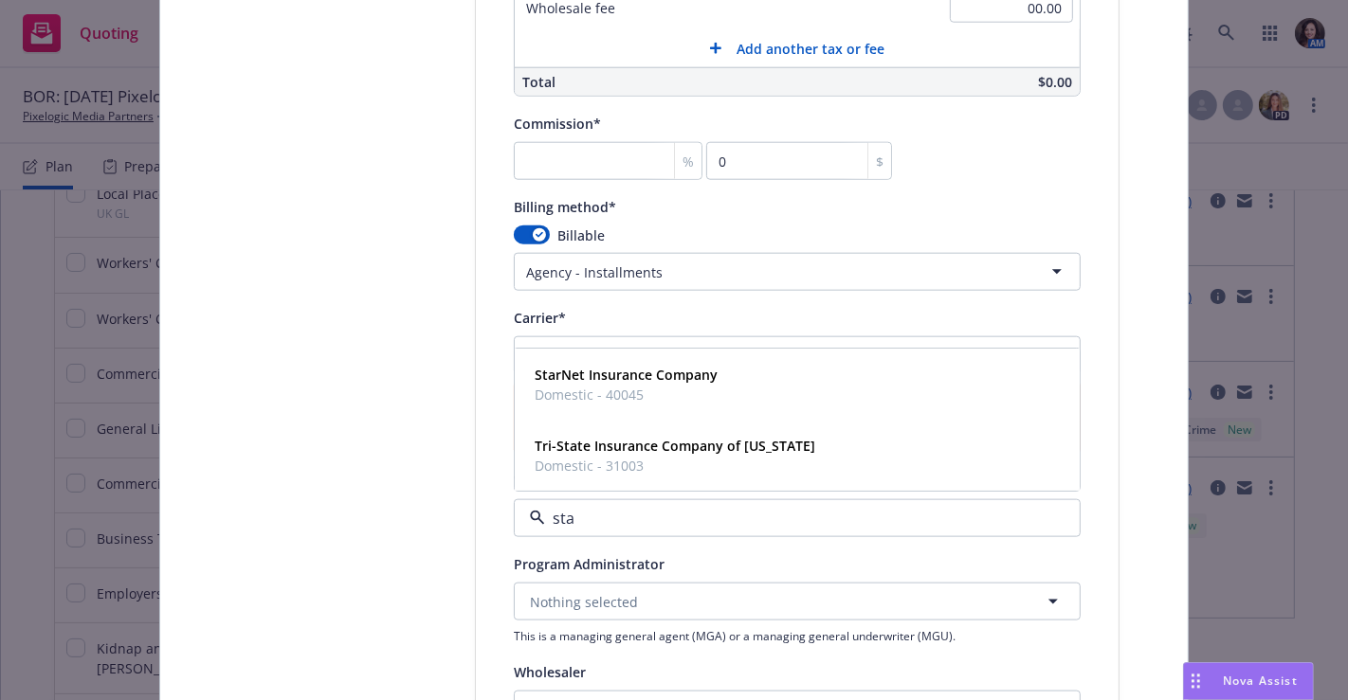
type input "st"
click at [699, 320] on span "Domestic - 40045" at bounding box center [626, 325] width 183 height 20
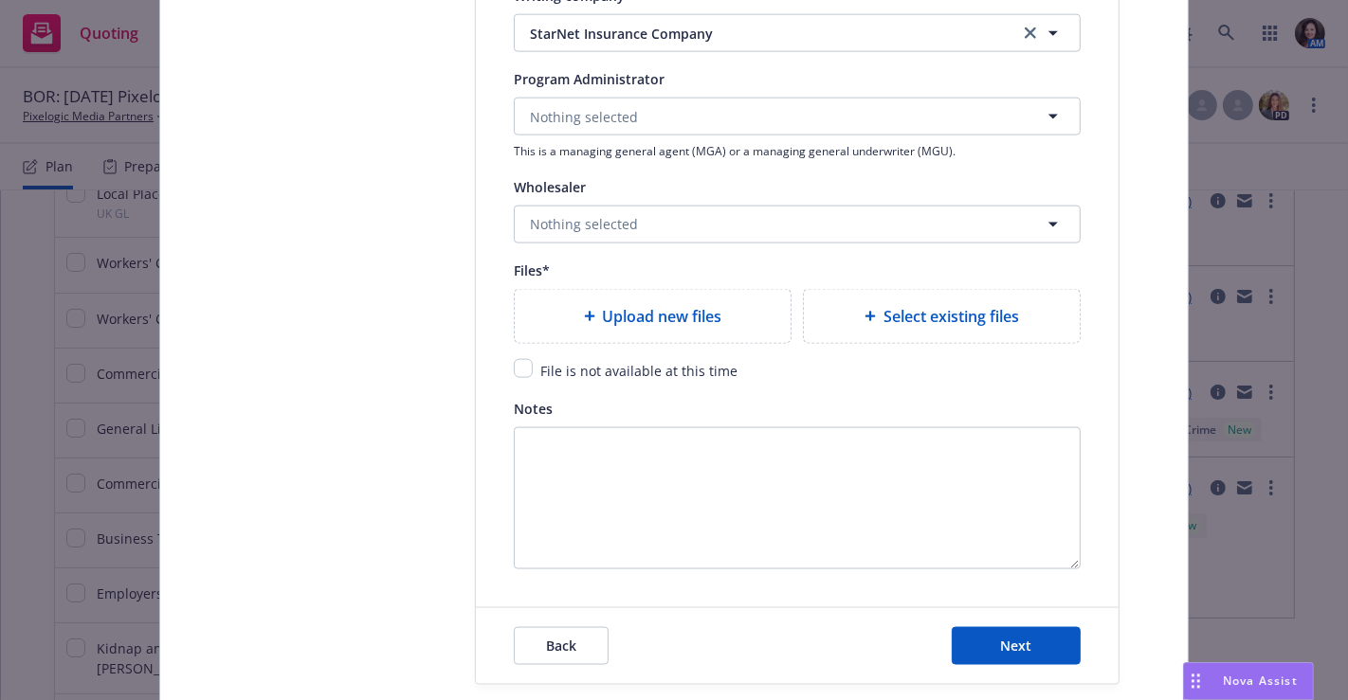
scroll to position [2194, 0]
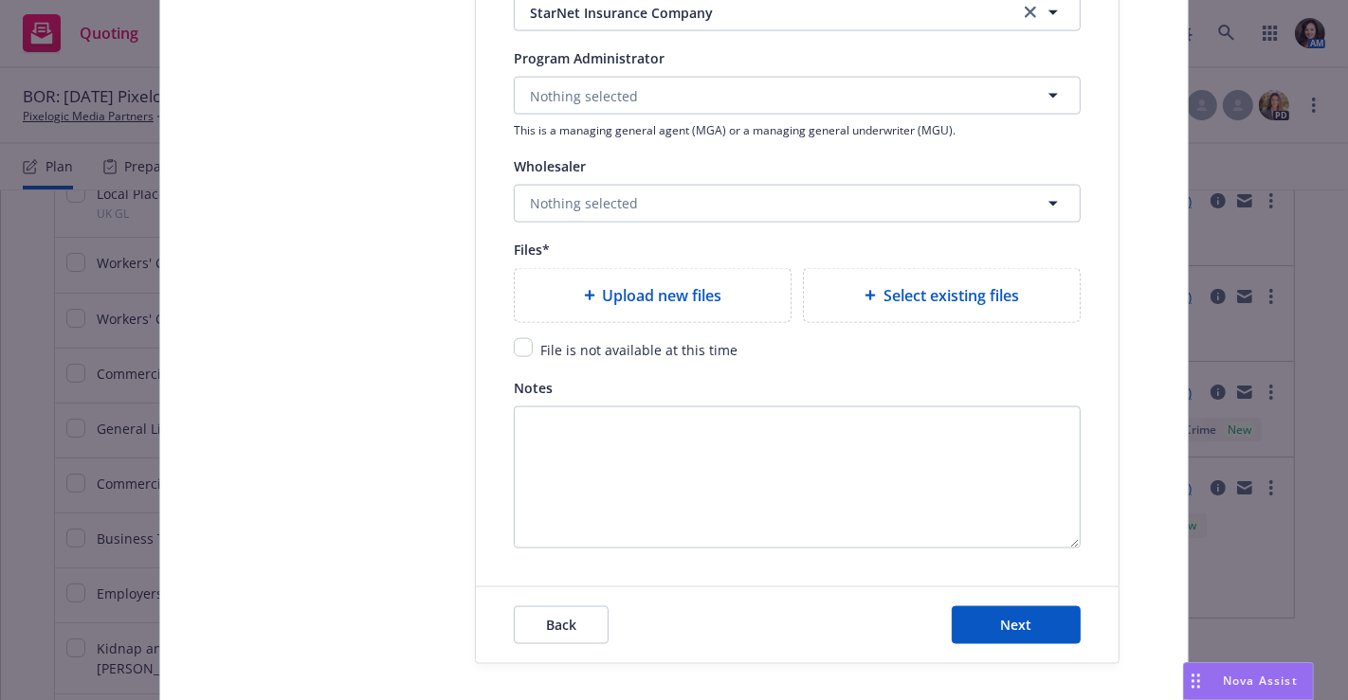
click at [760, 306] on div "Upload new files" at bounding box center [653, 295] width 276 height 53
click at [628, 287] on span "Upload new files" at bounding box center [662, 295] width 119 height 23
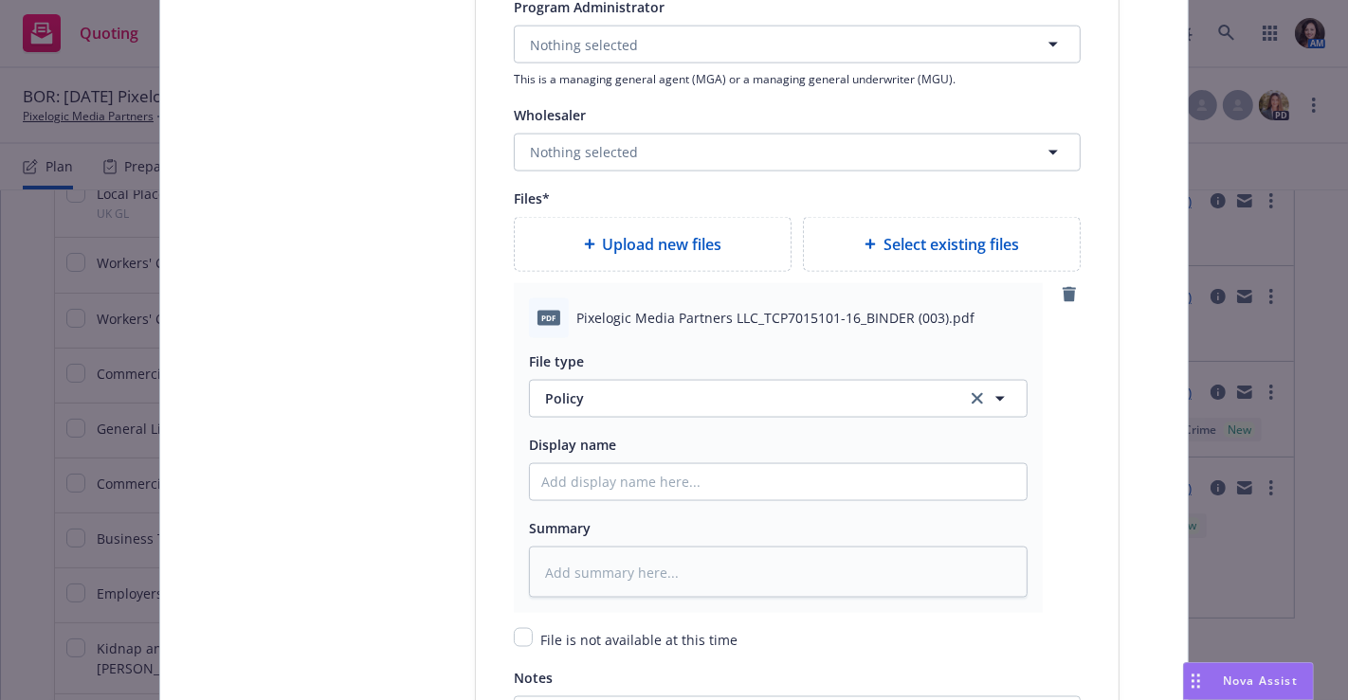
scroll to position [2246, 0]
click at [645, 253] on div "Upload new files" at bounding box center [653, 243] width 276 height 53
type textarea "x"
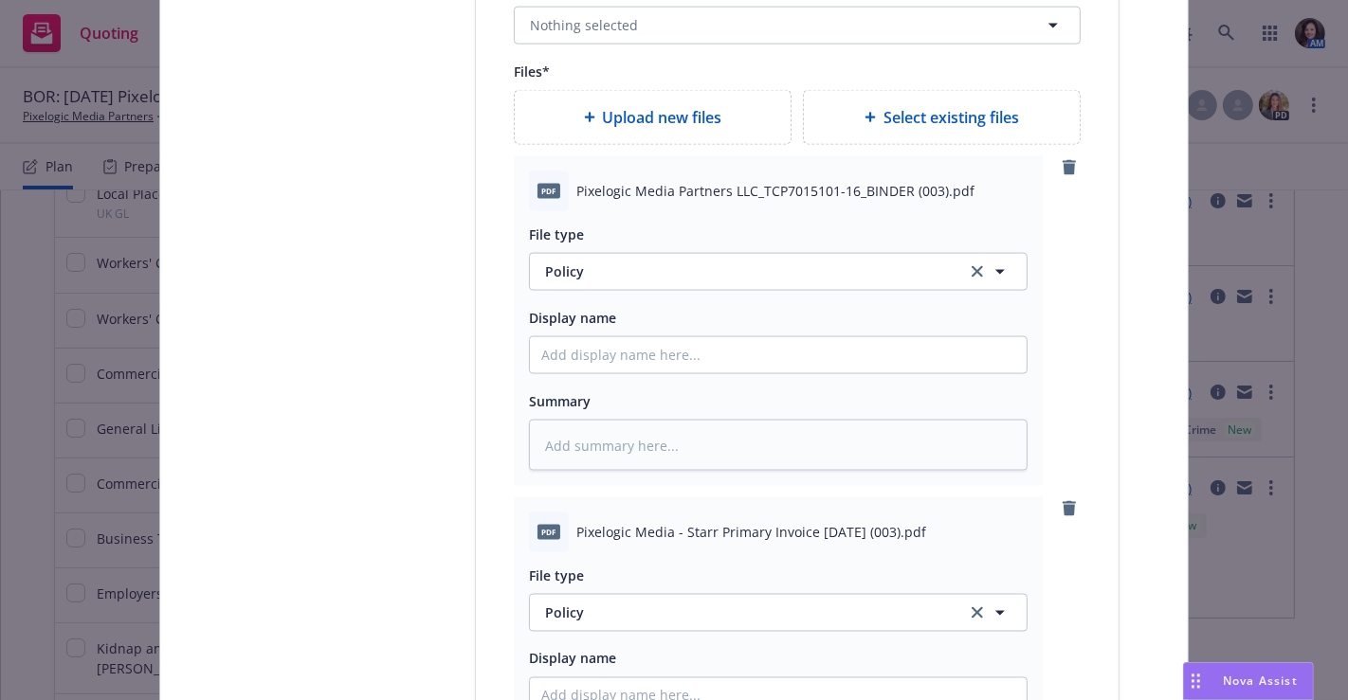
scroll to position [2415, 0]
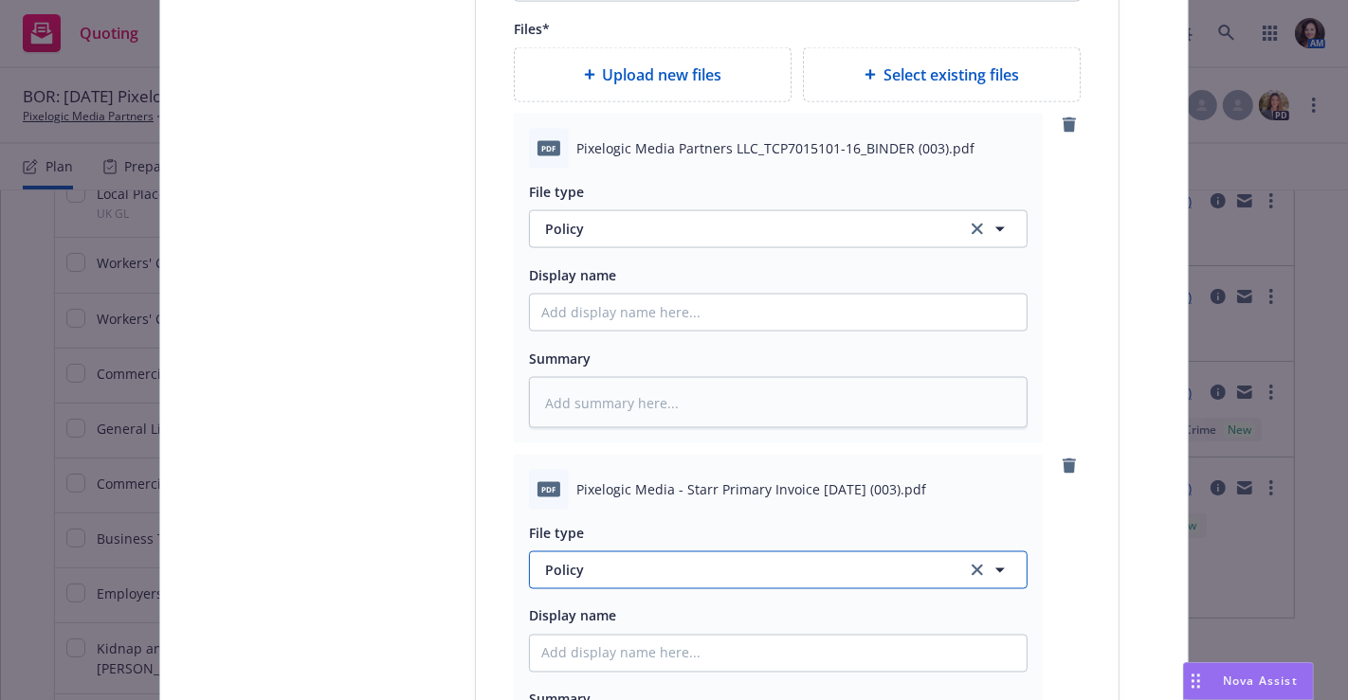
click at [837, 565] on span "Policy" at bounding box center [744, 570] width 399 height 20
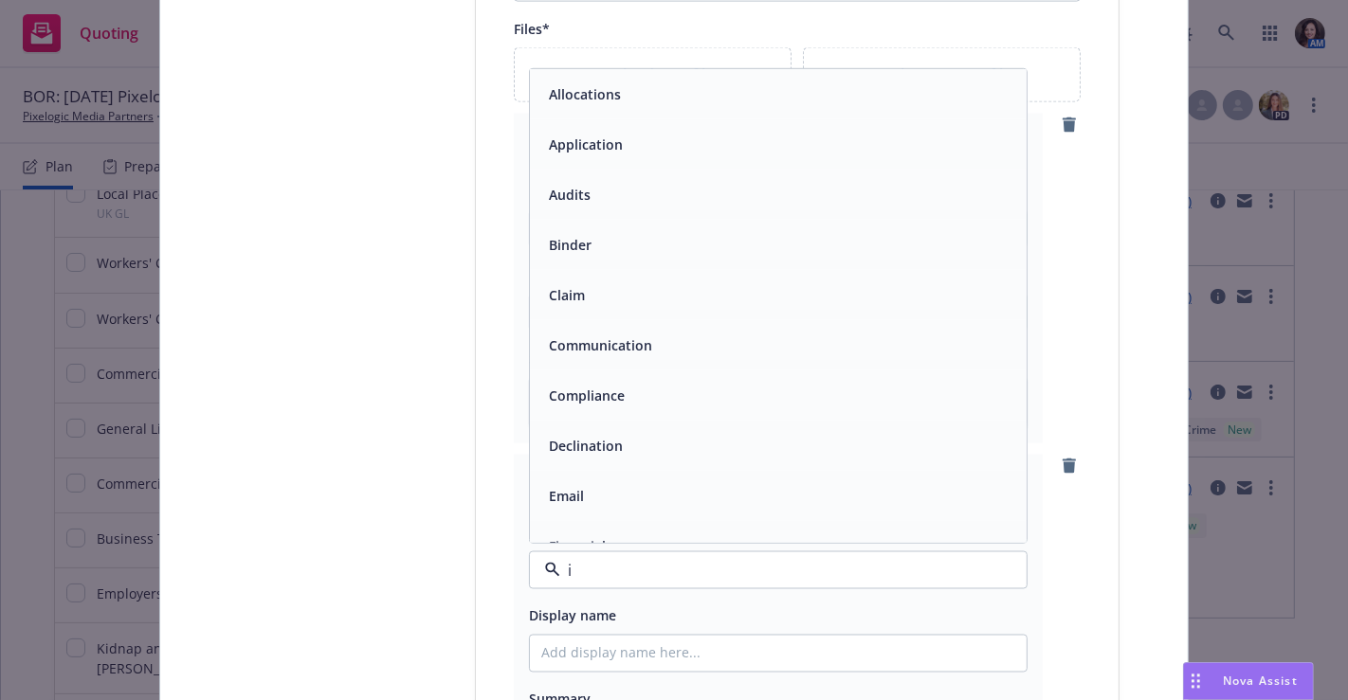
type input "in"
click at [827, 456] on div "Bind Order" at bounding box center [778, 446] width 497 height 50
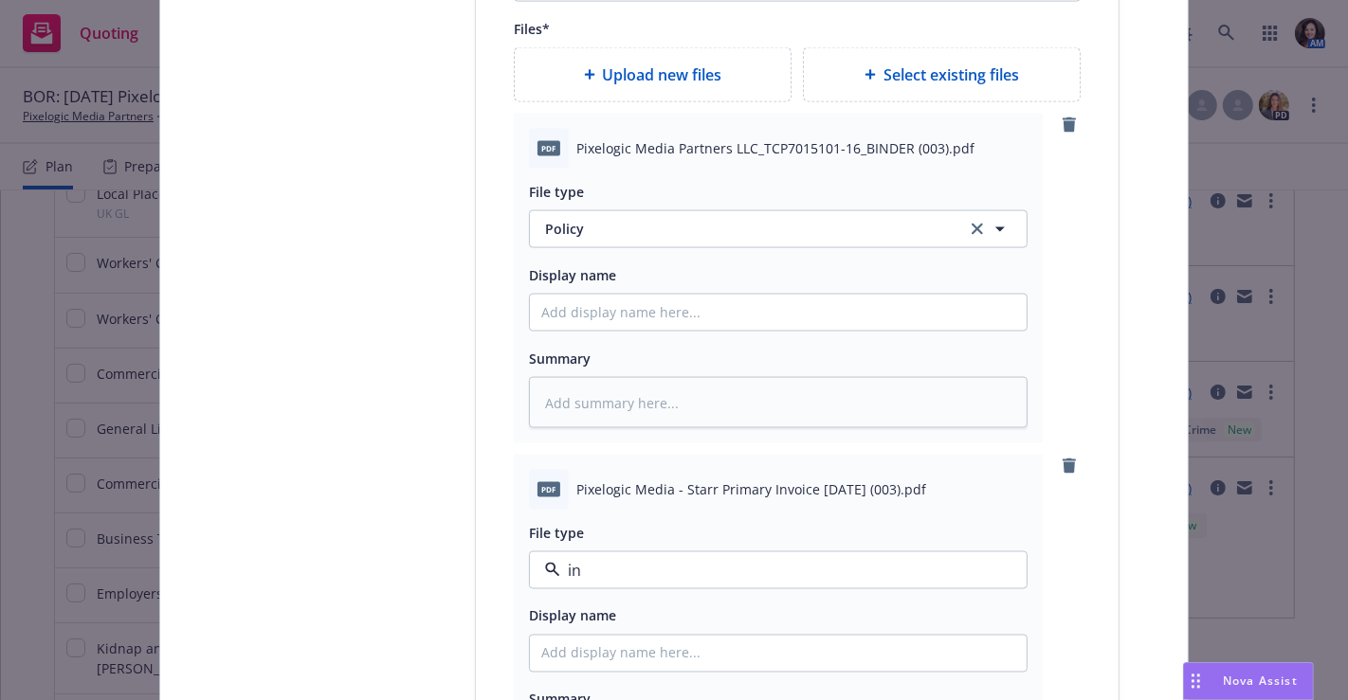
type textarea "x"
click at [685, 567] on span "Bind Order" at bounding box center [744, 570] width 399 height 20
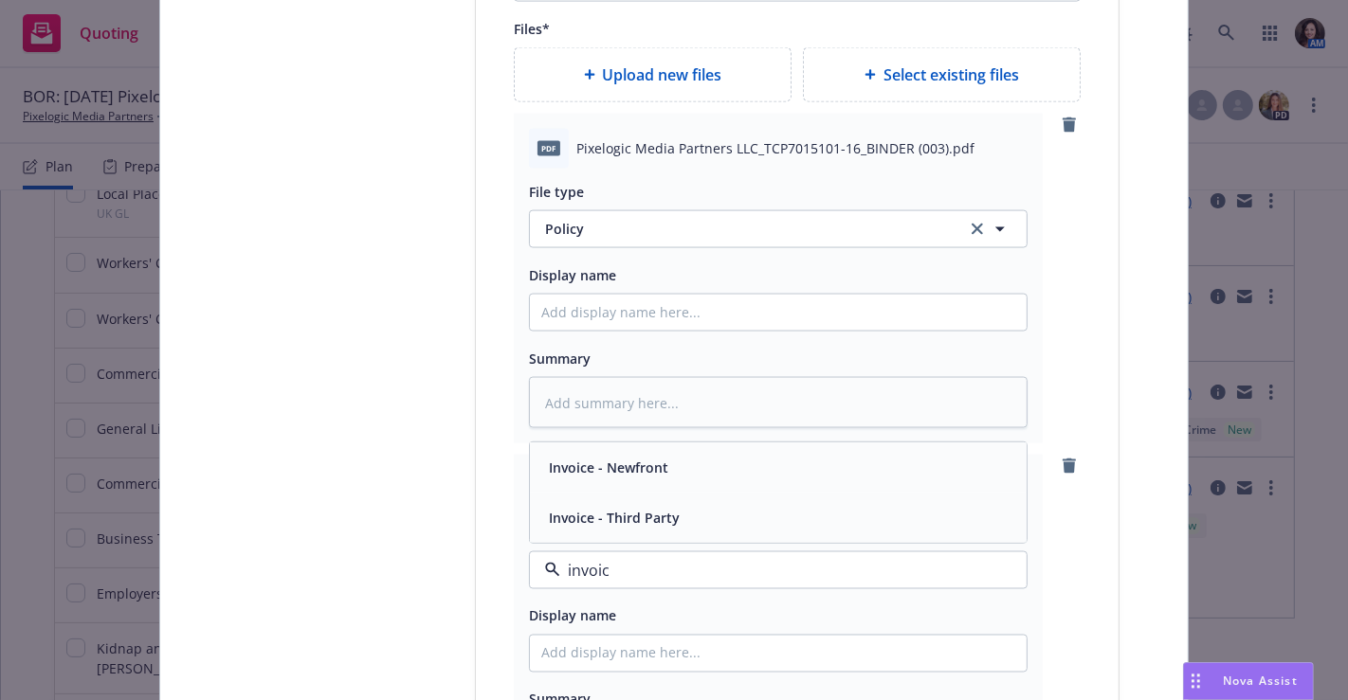
type input "invoice"
click at [685, 522] on div "Invoice - Third Party" at bounding box center [778, 517] width 474 height 27
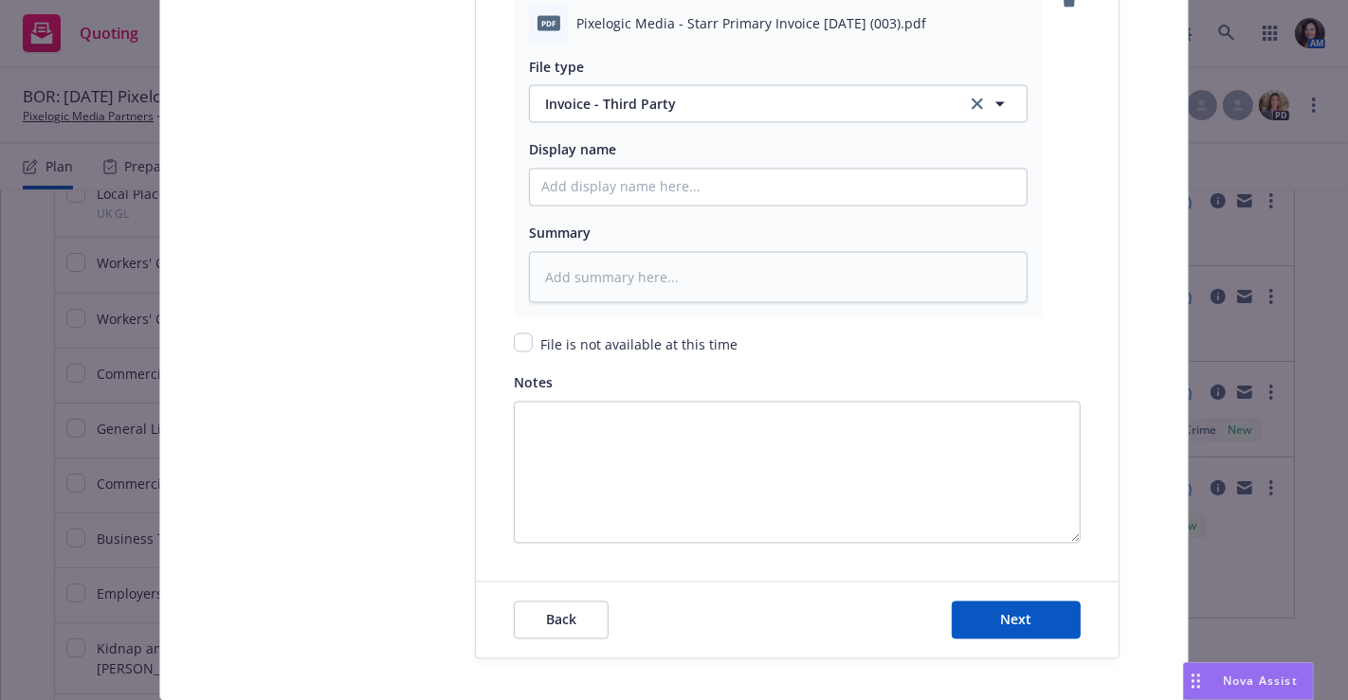
scroll to position [2920, 0]
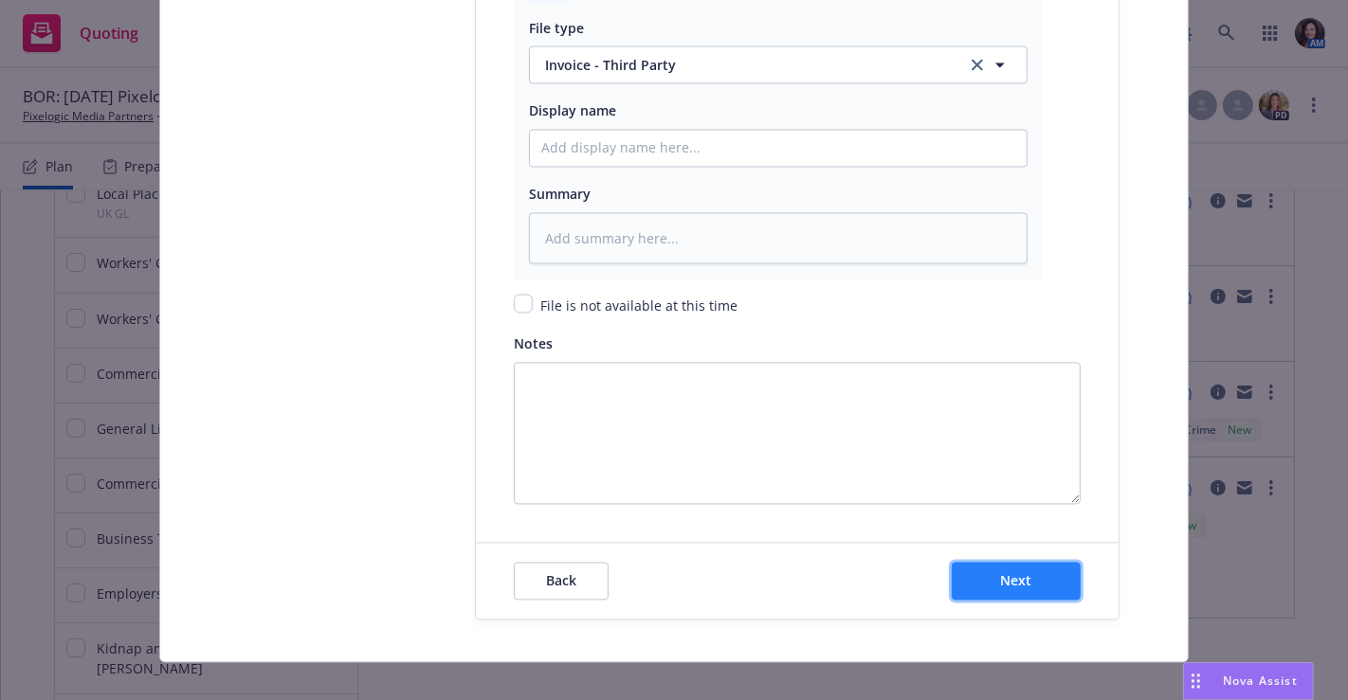
click at [1016, 572] on span "Next" at bounding box center [1016, 581] width 31 height 18
type textarea "x"
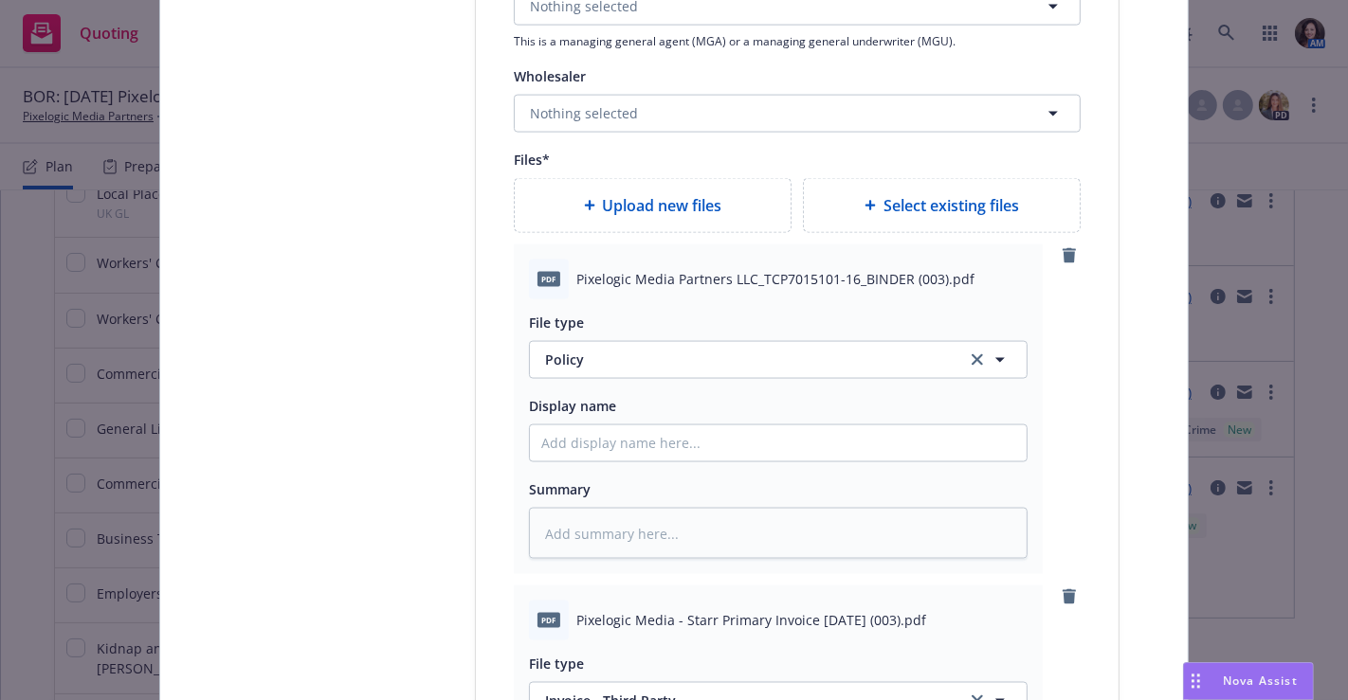
scroll to position [1695, 0]
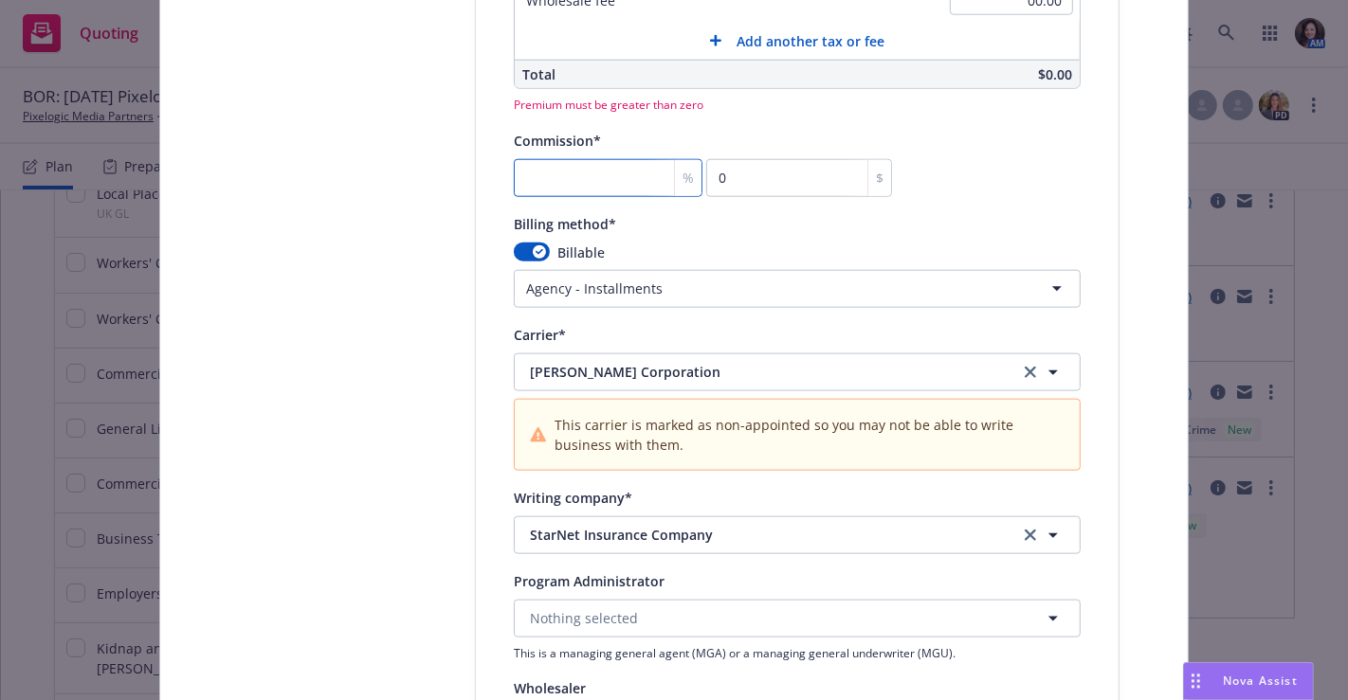
click at [607, 173] on input "number" at bounding box center [608, 178] width 189 height 38
type input "1"
type textarea "x"
type input "15"
type textarea "x"
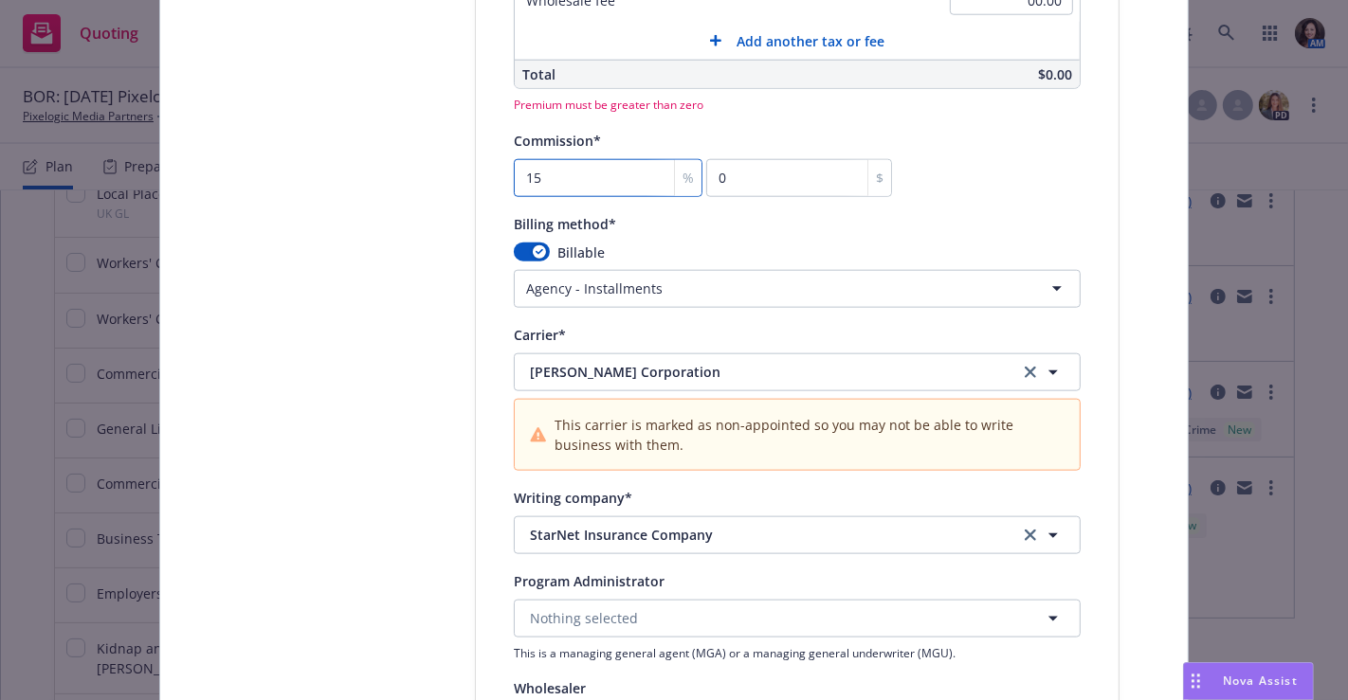
type input "15"
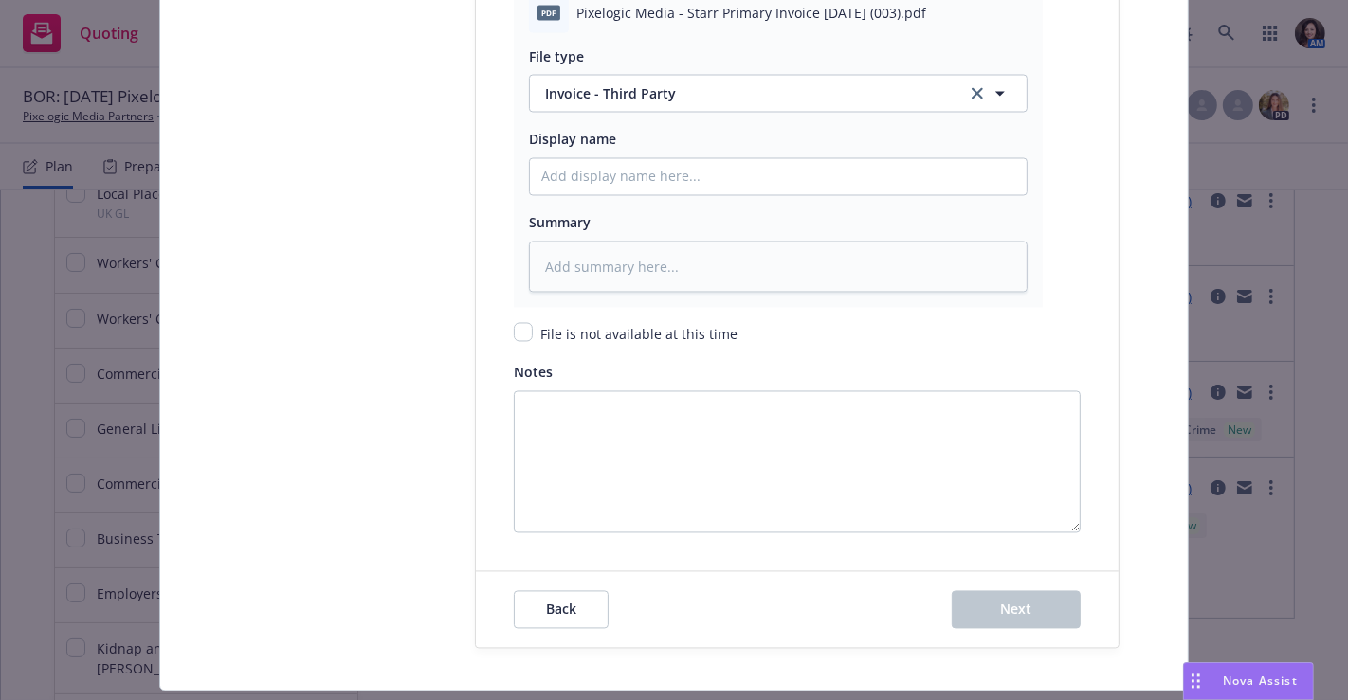
scroll to position [2917, 0]
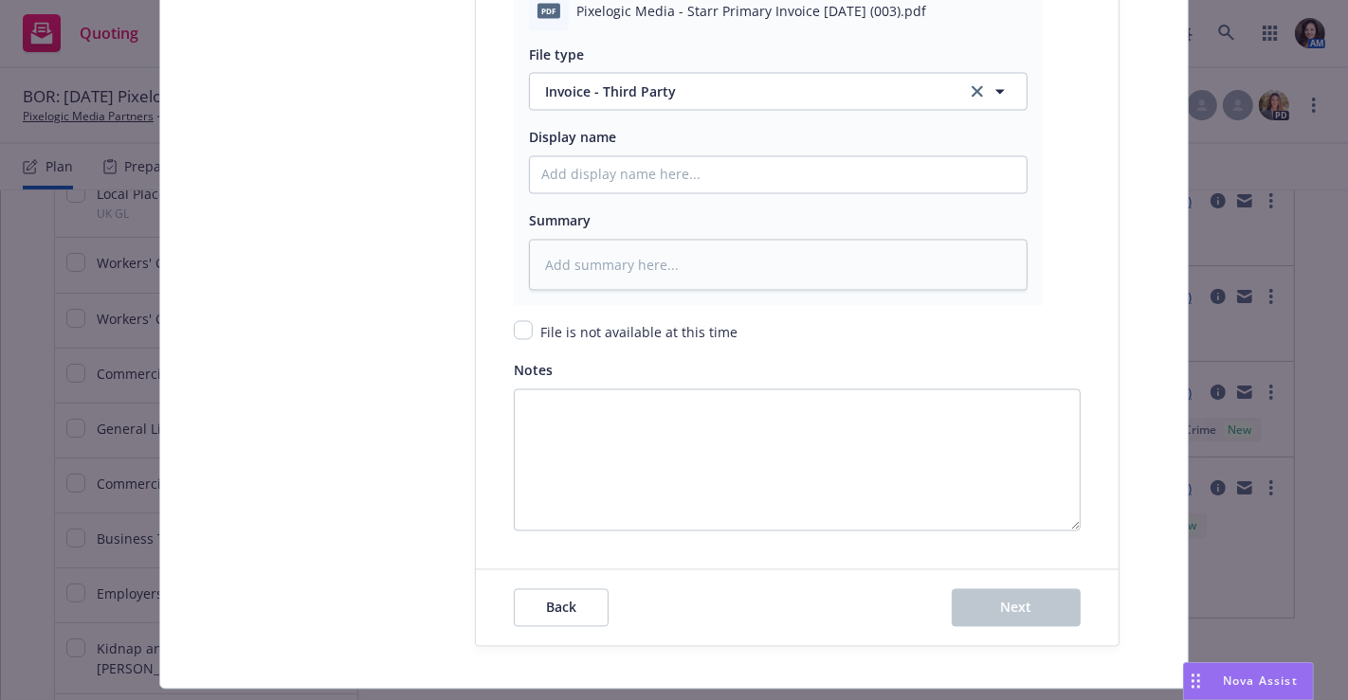
type textarea "x"
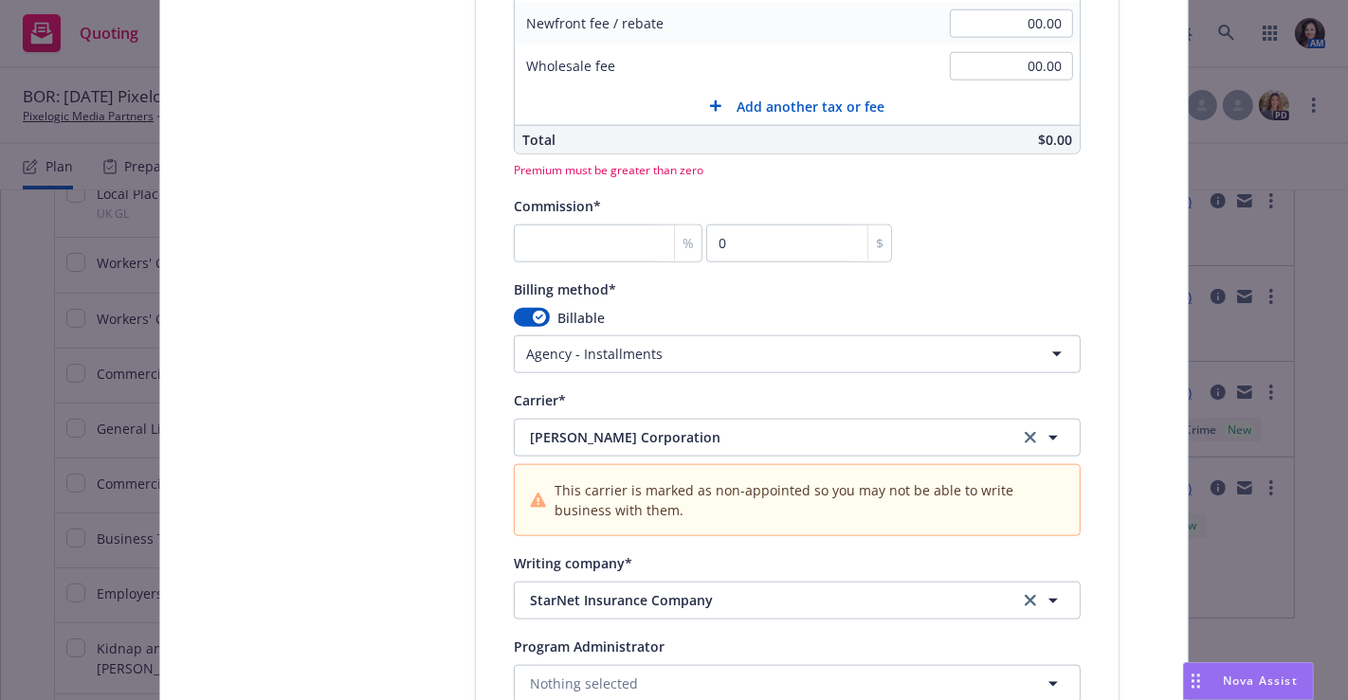
scroll to position [1611, 0]
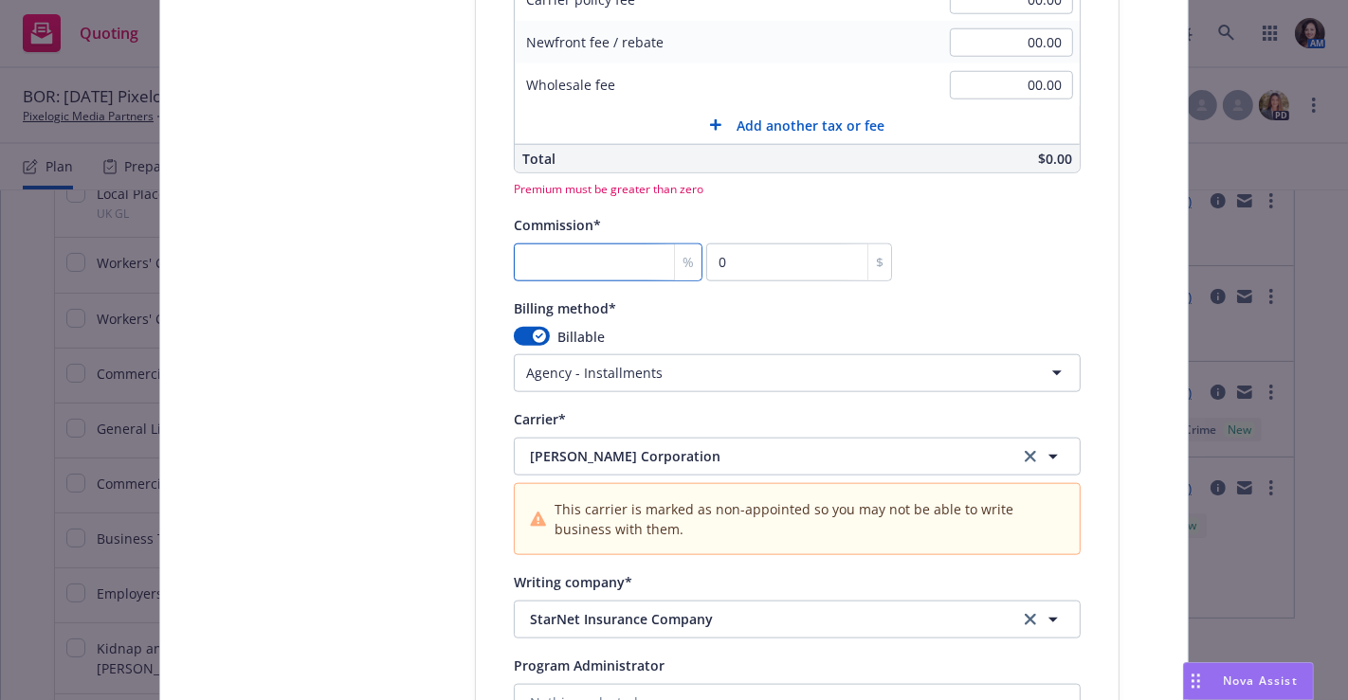
click at [584, 260] on input "number" at bounding box center [608, 263] width 189 height 38
type input "1"
type textarea "x"
type input "15"
type textarea "x"
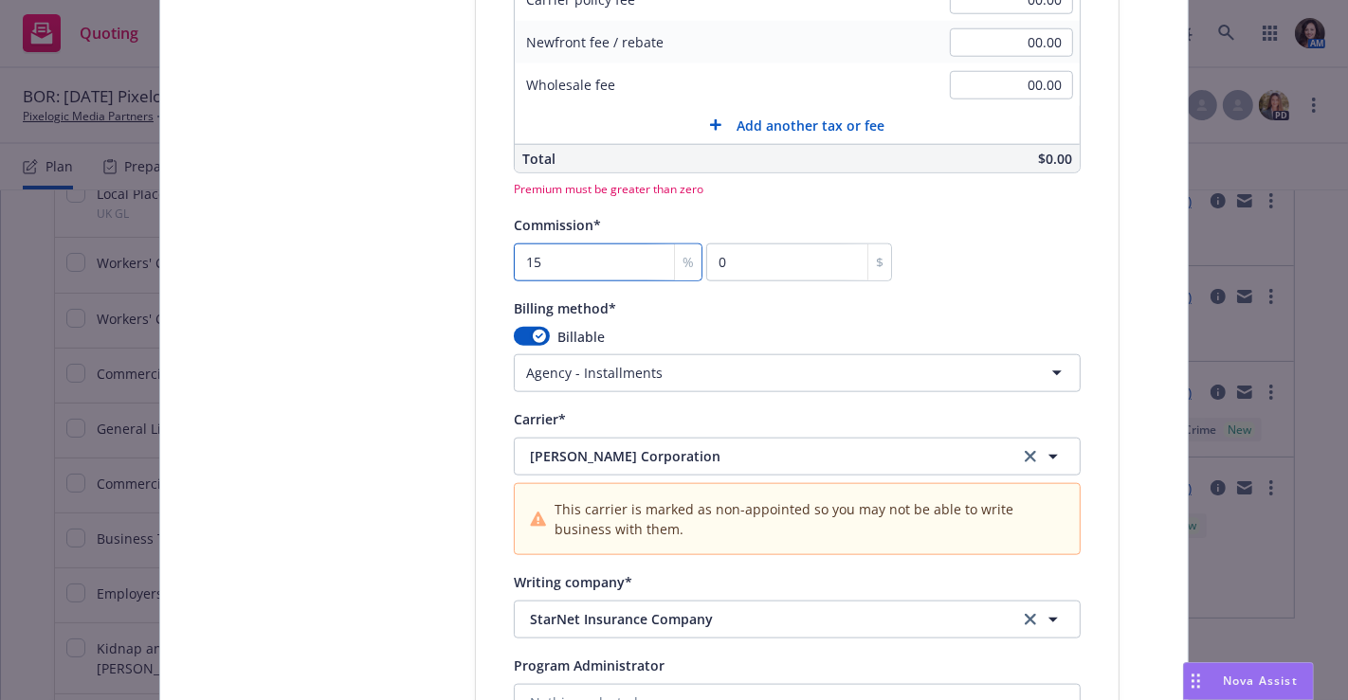
type input "15"
type textarea "x"
click at [593, 255] on input "number" at bounding box center [608, 263] width 189 height 38
type input "1"
type textarea "x"
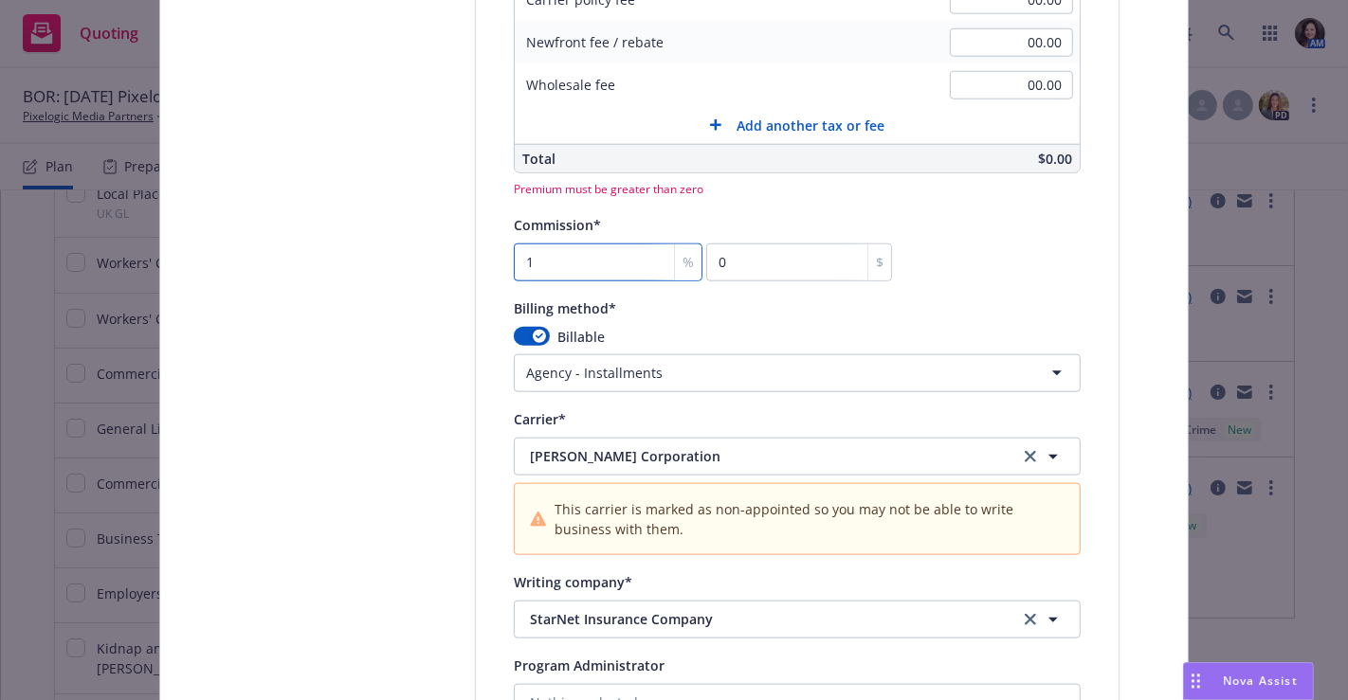
type input "15"
type textarea "x"
type input "15"
type textarea "x"
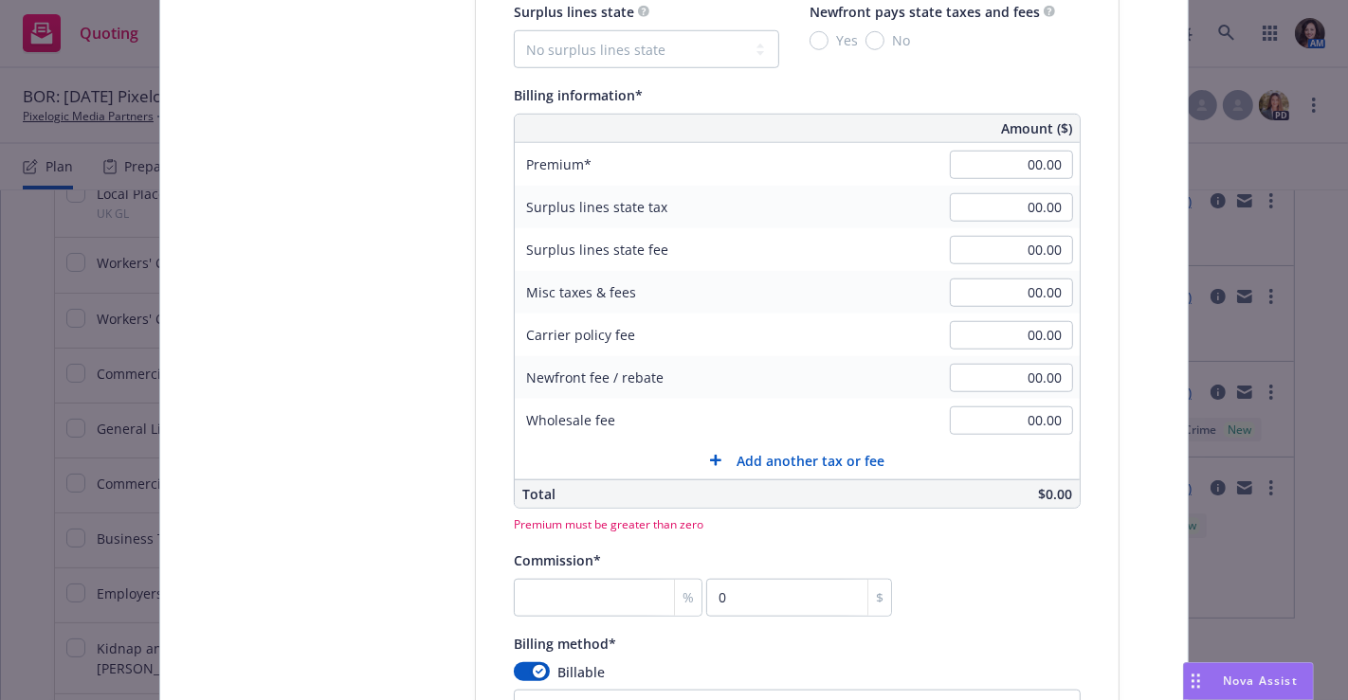
scroll to position [1275, 0]
click at [1009, 159] on input "00.00" at bounding box center [1011, 166] width 123 height 28
paste input "7"
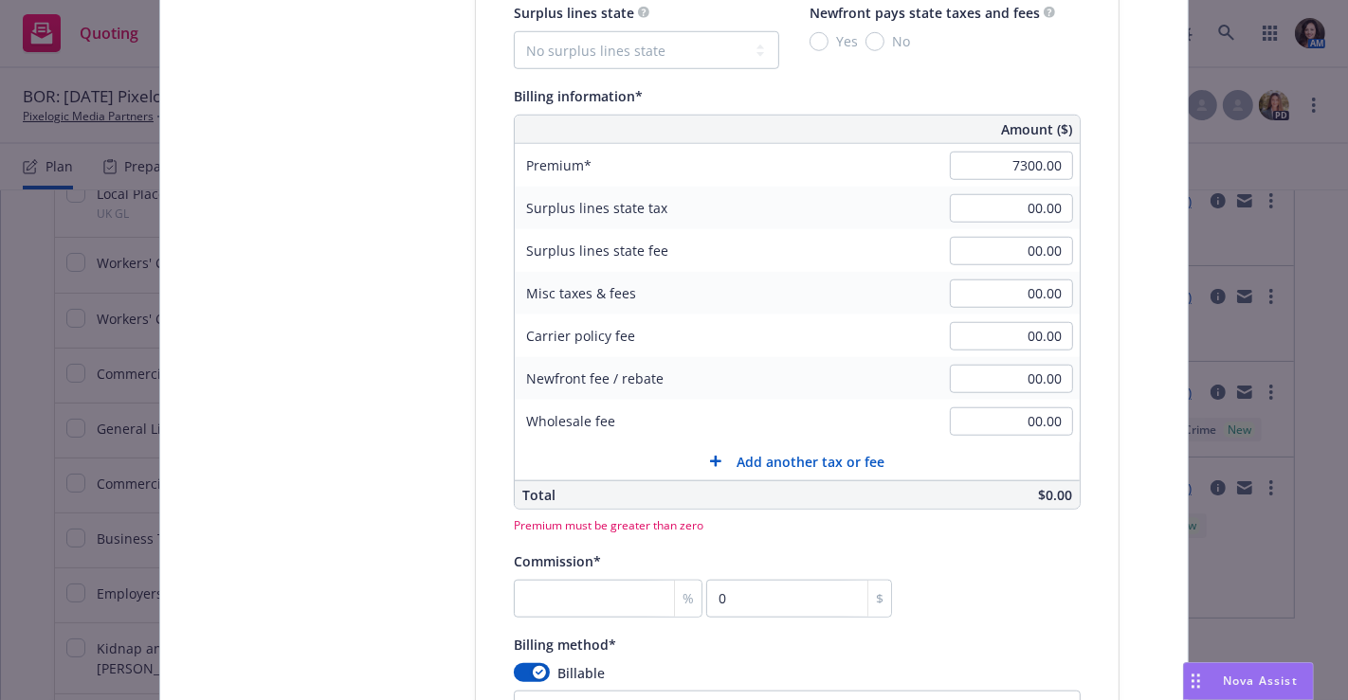
type input "7,300.00"
type textarea "x"
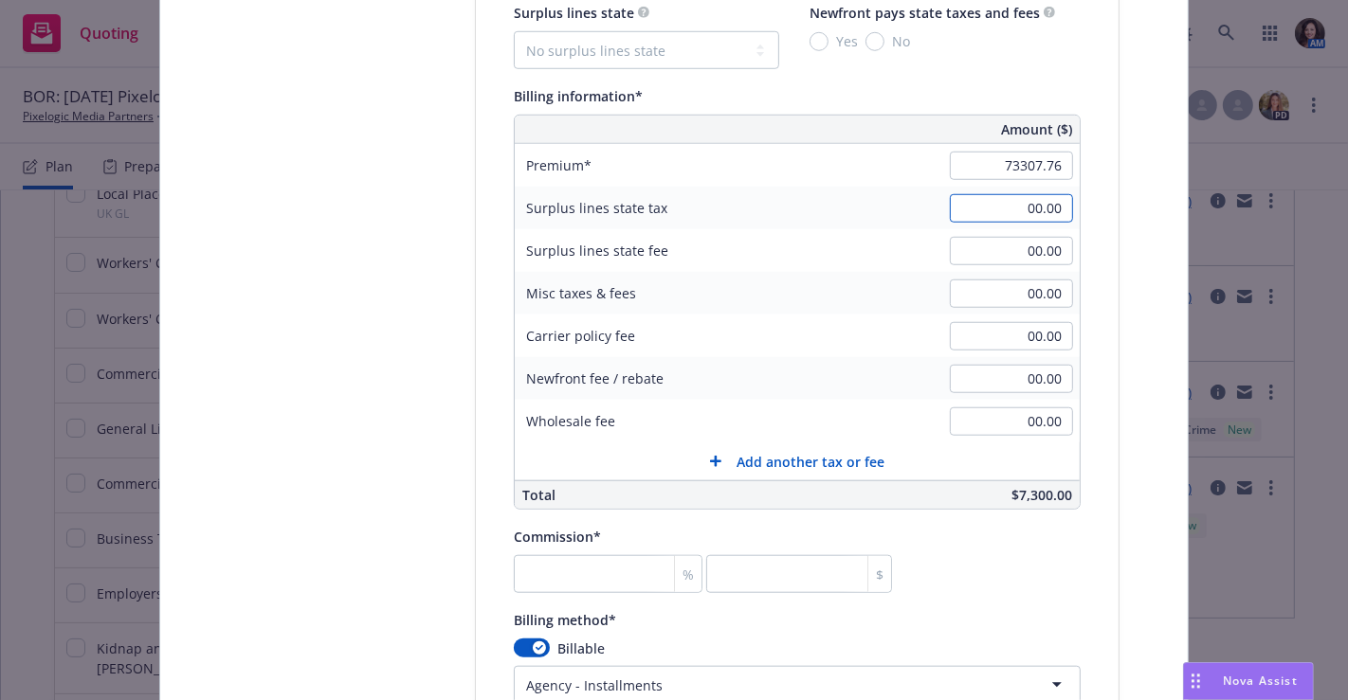
type input "73,307.76"
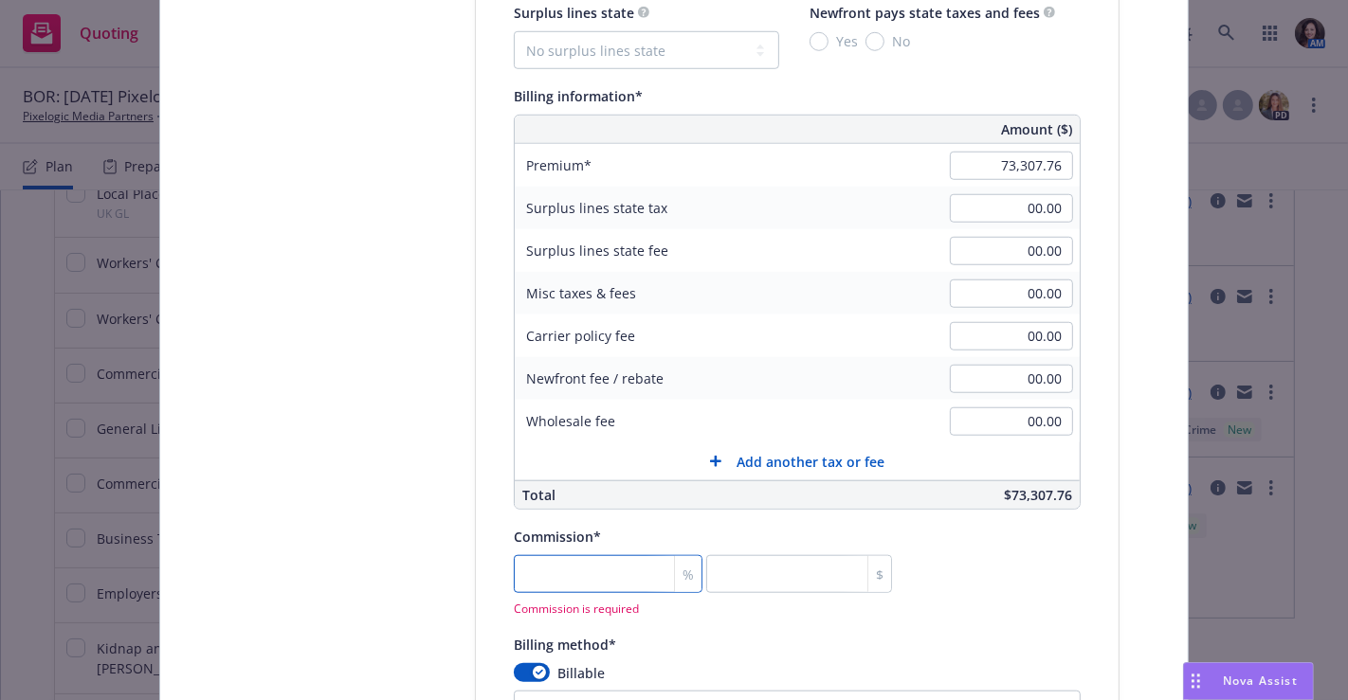
type textarea "x"
click at [549, 584] on input "number" at bounding box center [608, 574] width 189 height 38
type input "2"
type input "1466.16"
type textarea "x"
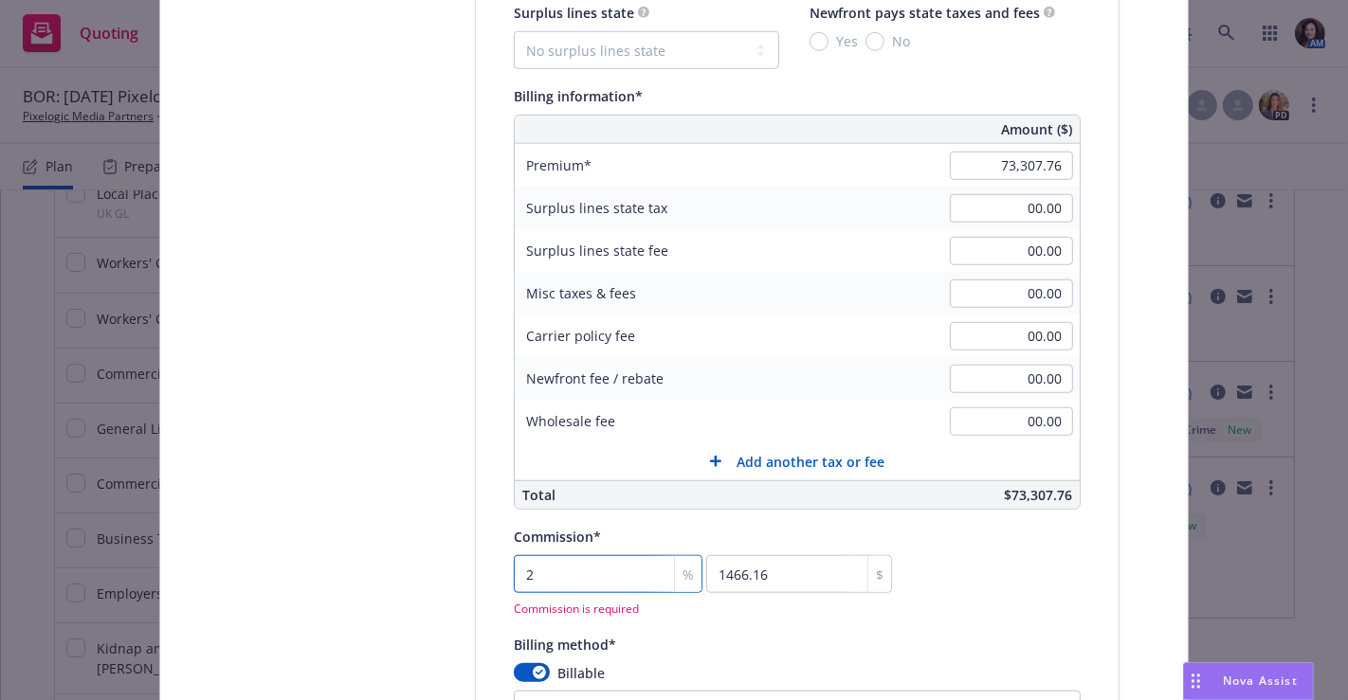
type input "20"
type input "14661.55"
type textarea "x"
type input "20"
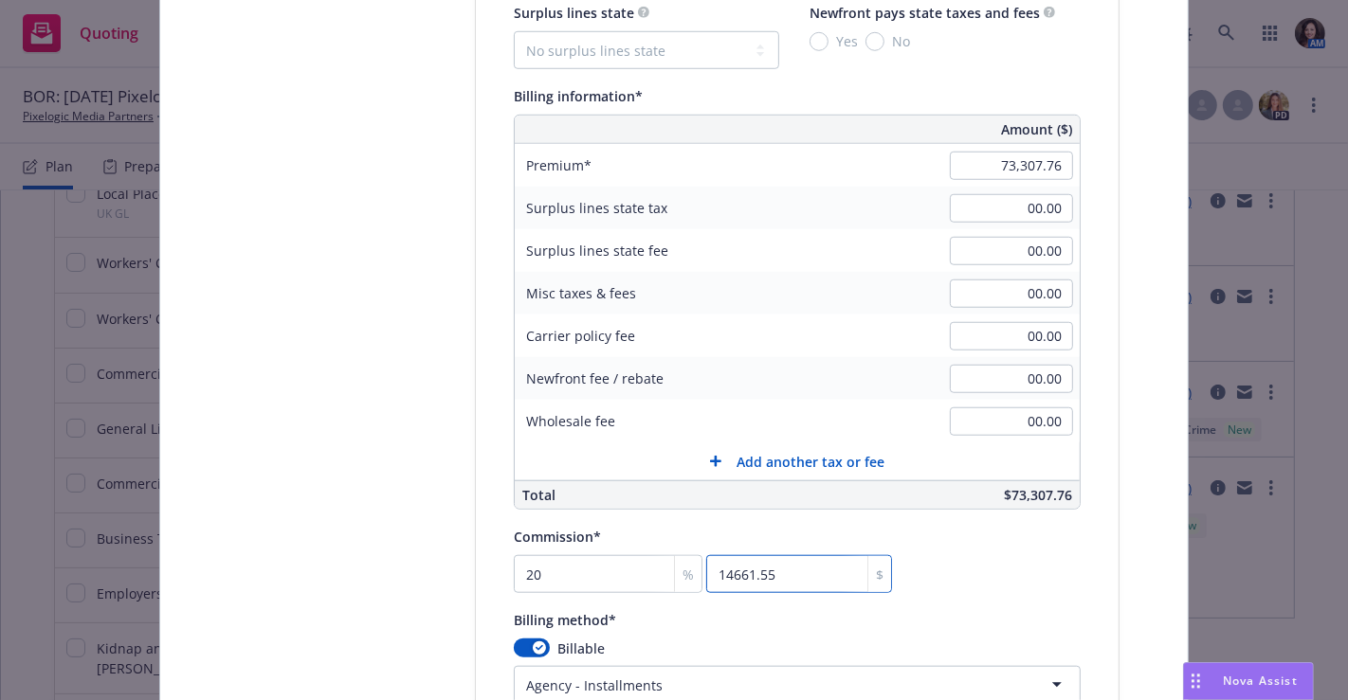
type textarea "x"
click at [549, 584] on input "20" at bounding box center [608, 574] width 189 height 38
type input "1"
type input "733.08"
type textarea "x"
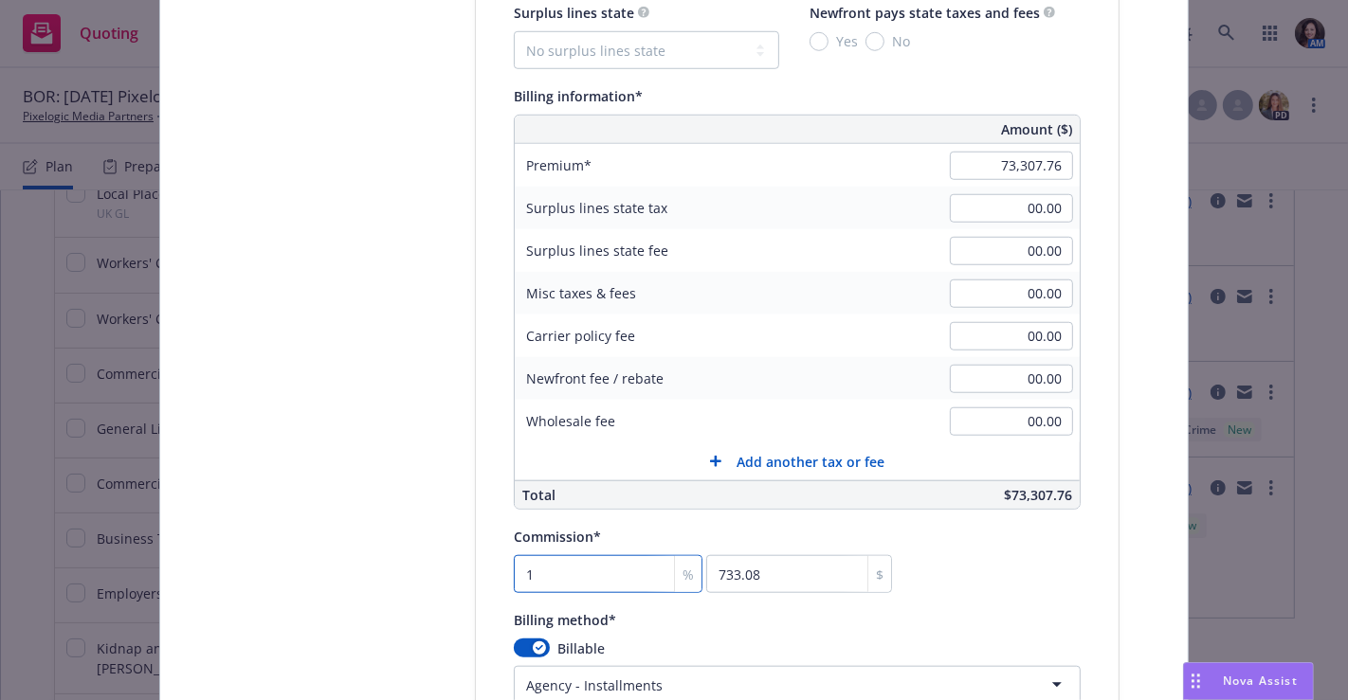
type input "15"
type input "10996.16"
type textarea "x"
type input "15"
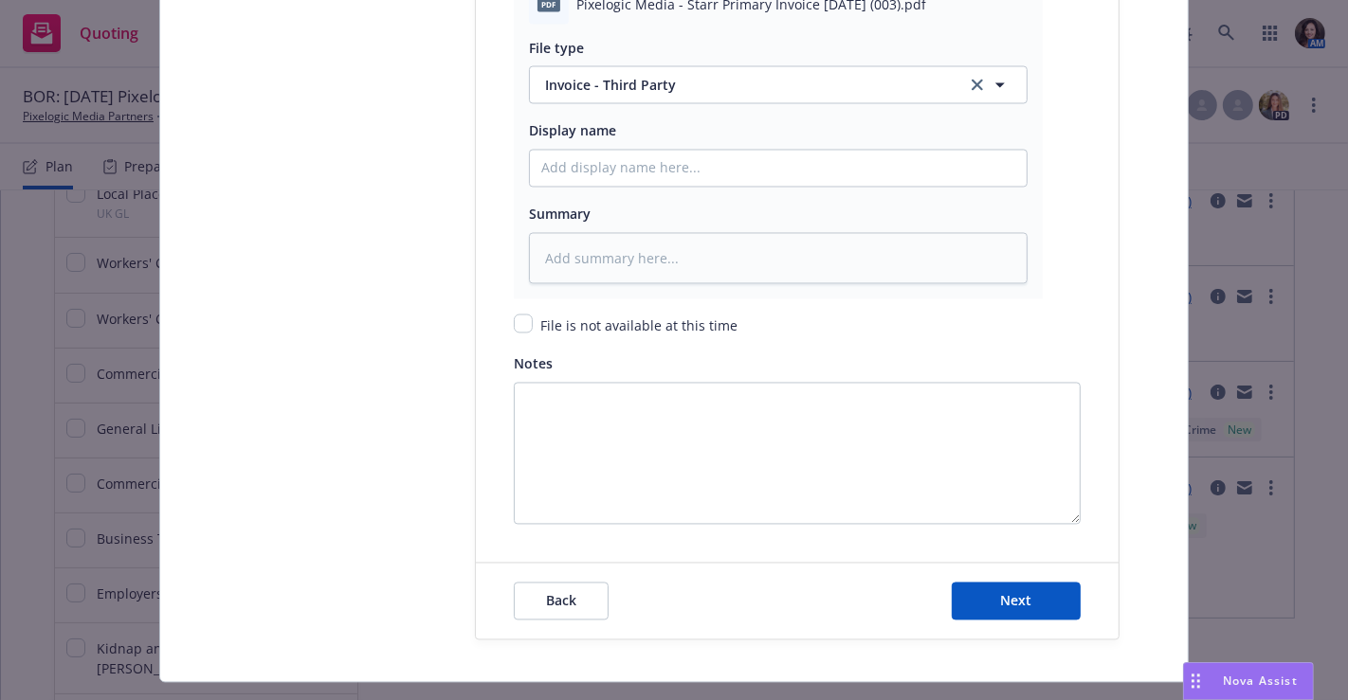
scroll to position [2917, 0]
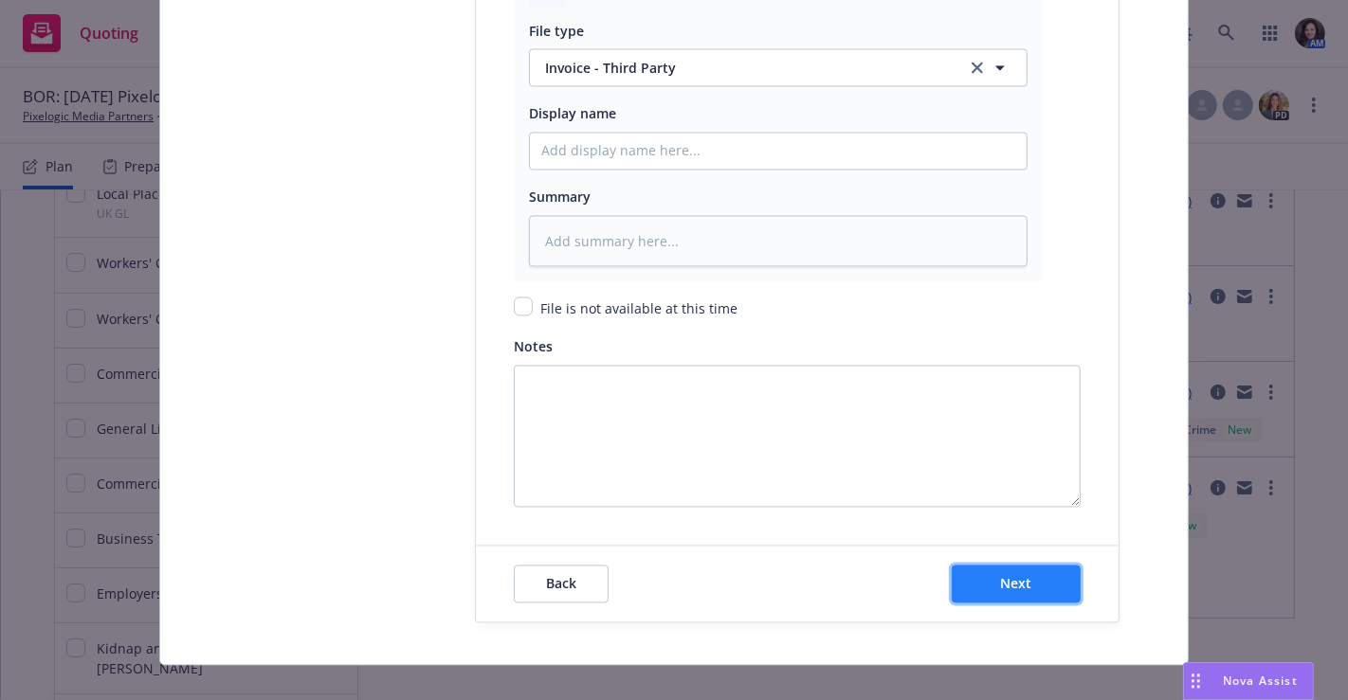
click at [1040, 566] on button "Next" at bounding box center [1016, 585] width 129 height 38
type textarea "x"
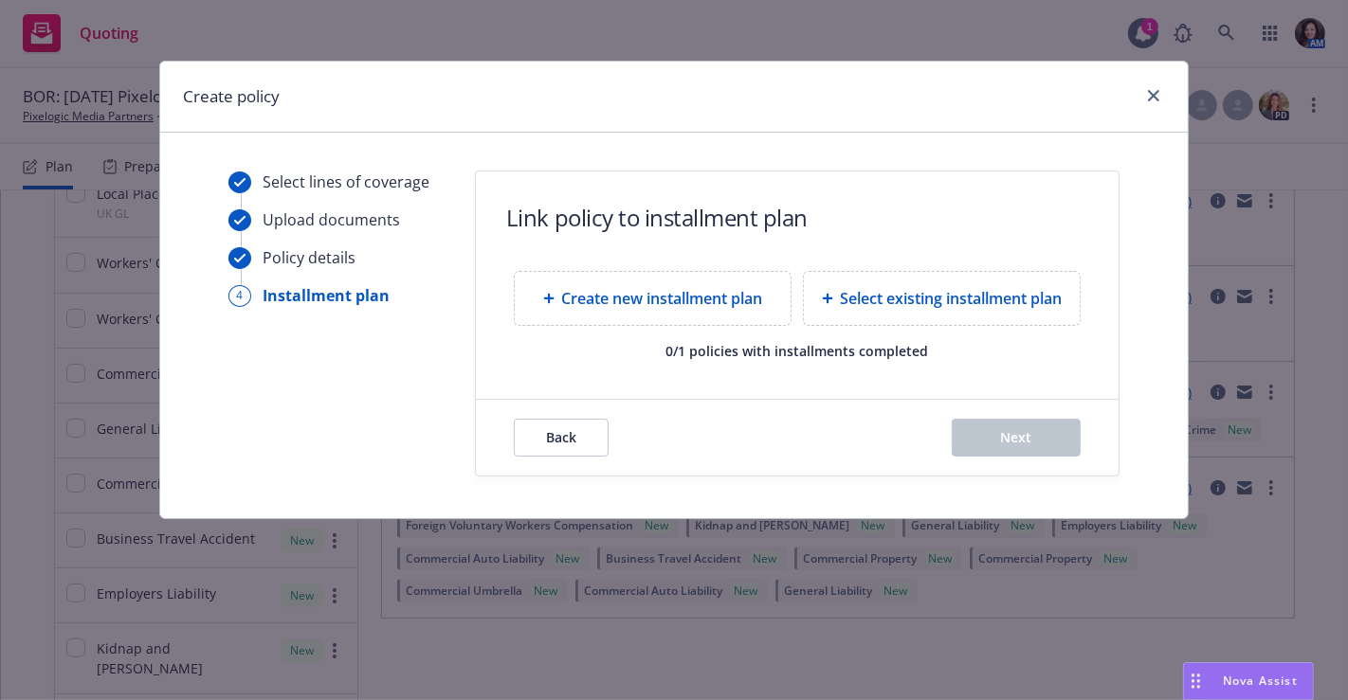
click at [637, 305] on span "Create new installment plan" at bounding box center [662, 298] width 201 height 23
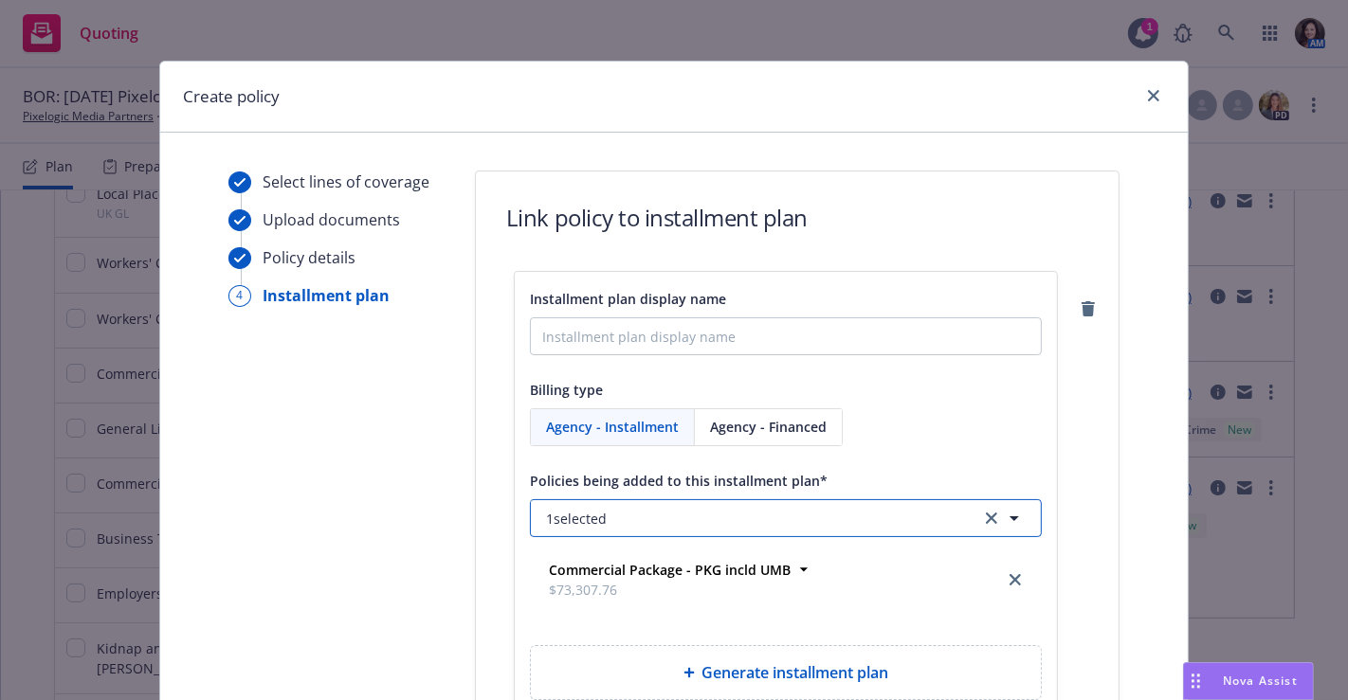
click at [601, 524] on button "1 selected" at bounding box center [786, 518] width 512 height 38
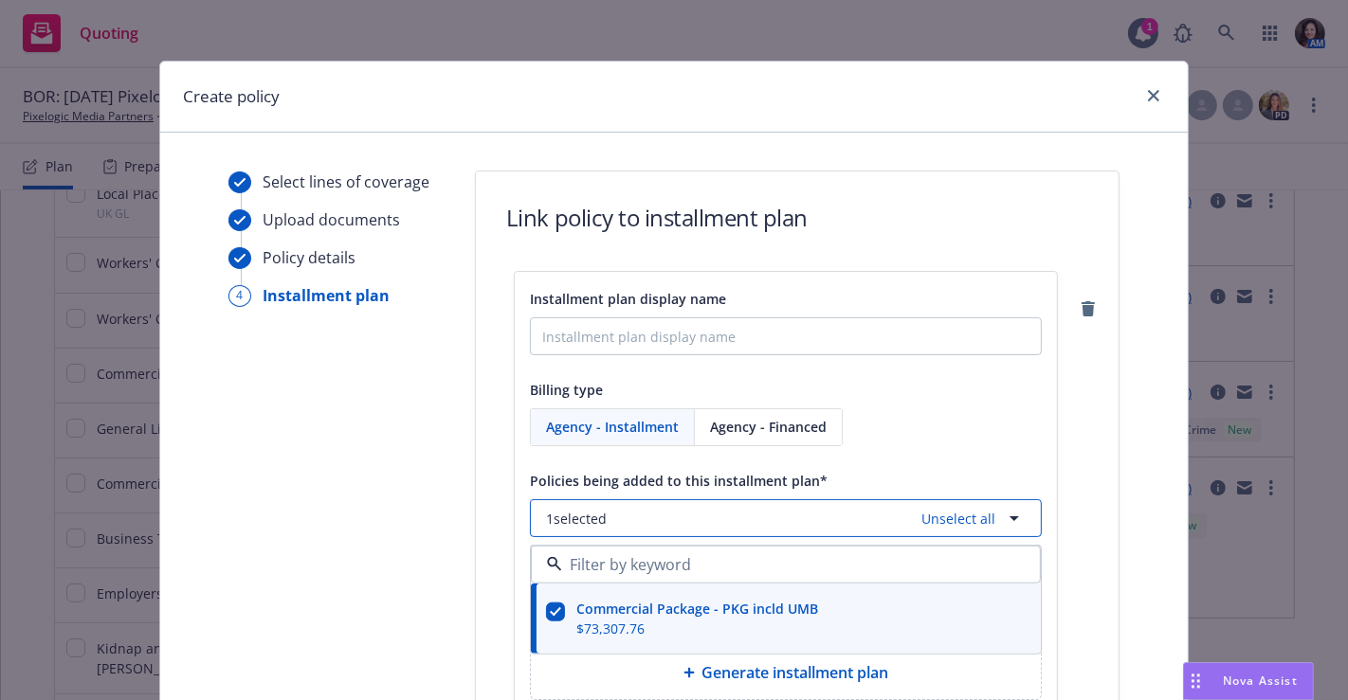
click at [601, 524] on button "1 selected Unselect all" at bounding box center [786, 518] width 512 height 38
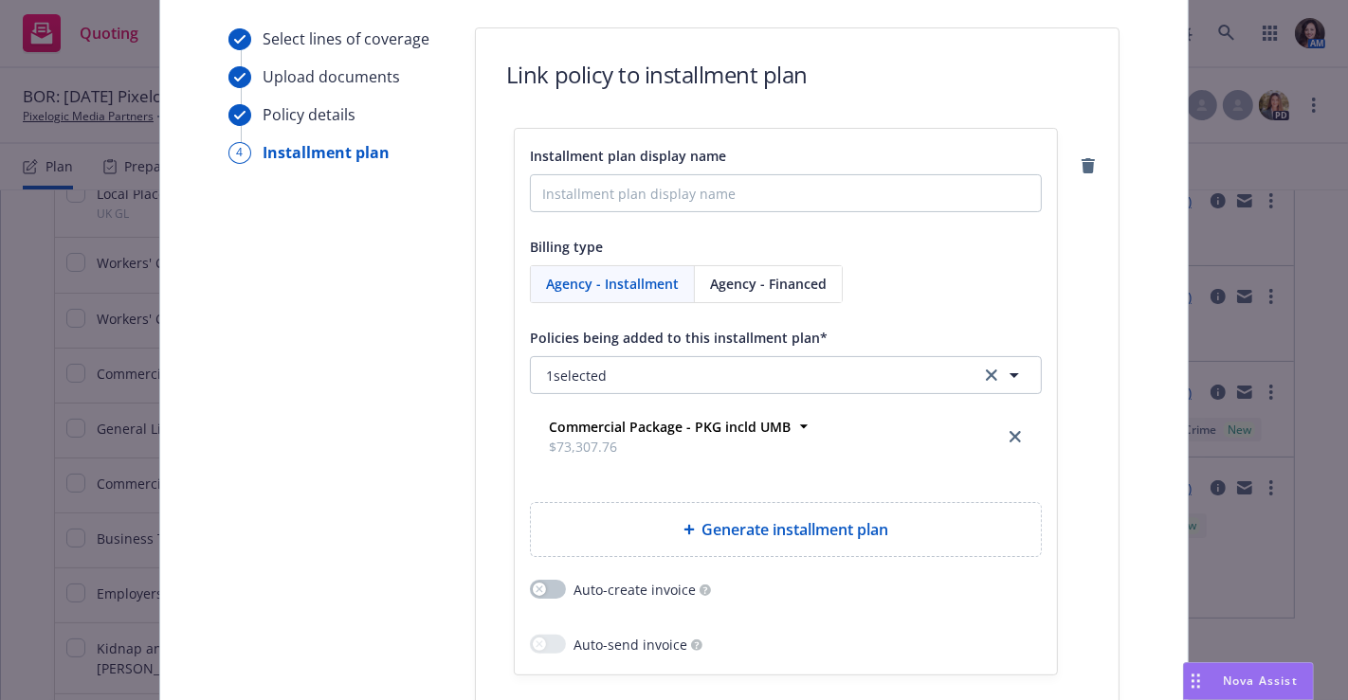
scroll to position [168, 0]
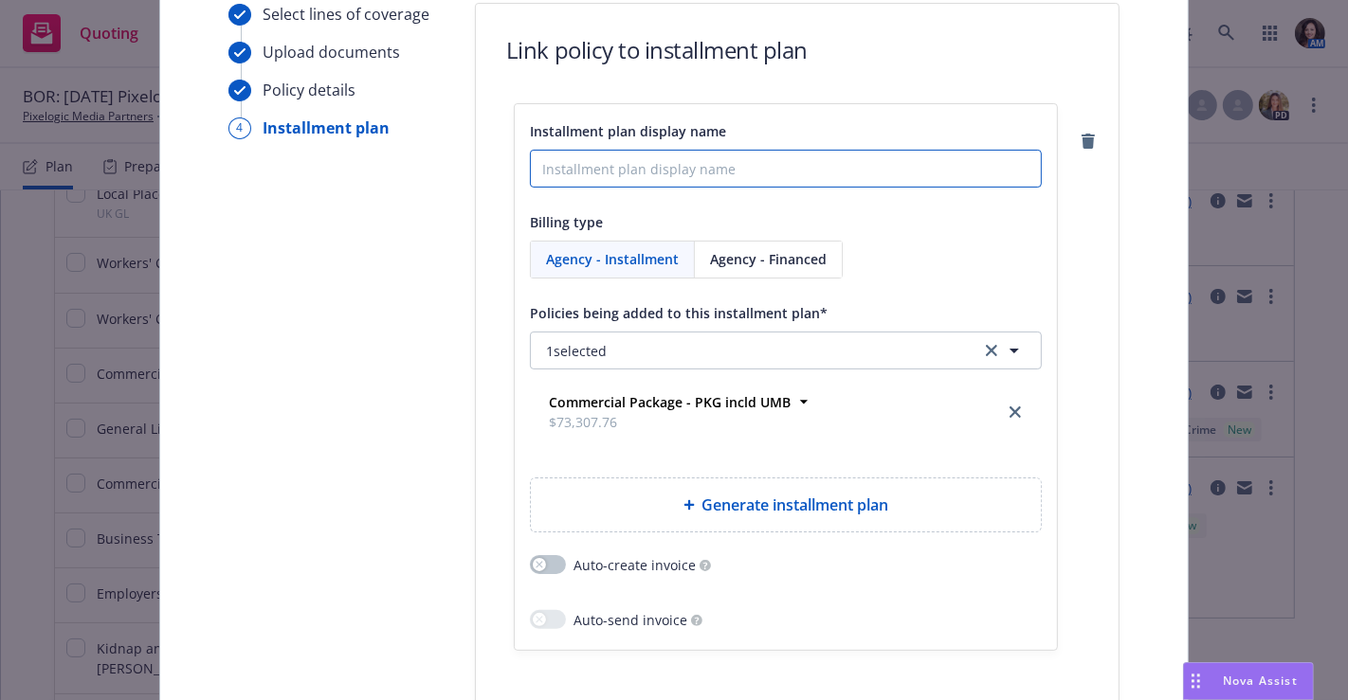
click at [775, 155] on input "Installment plan display name" at bounding box center [786, 169] width 512 height 38
type input "BTU Package, Umbrella & WC"
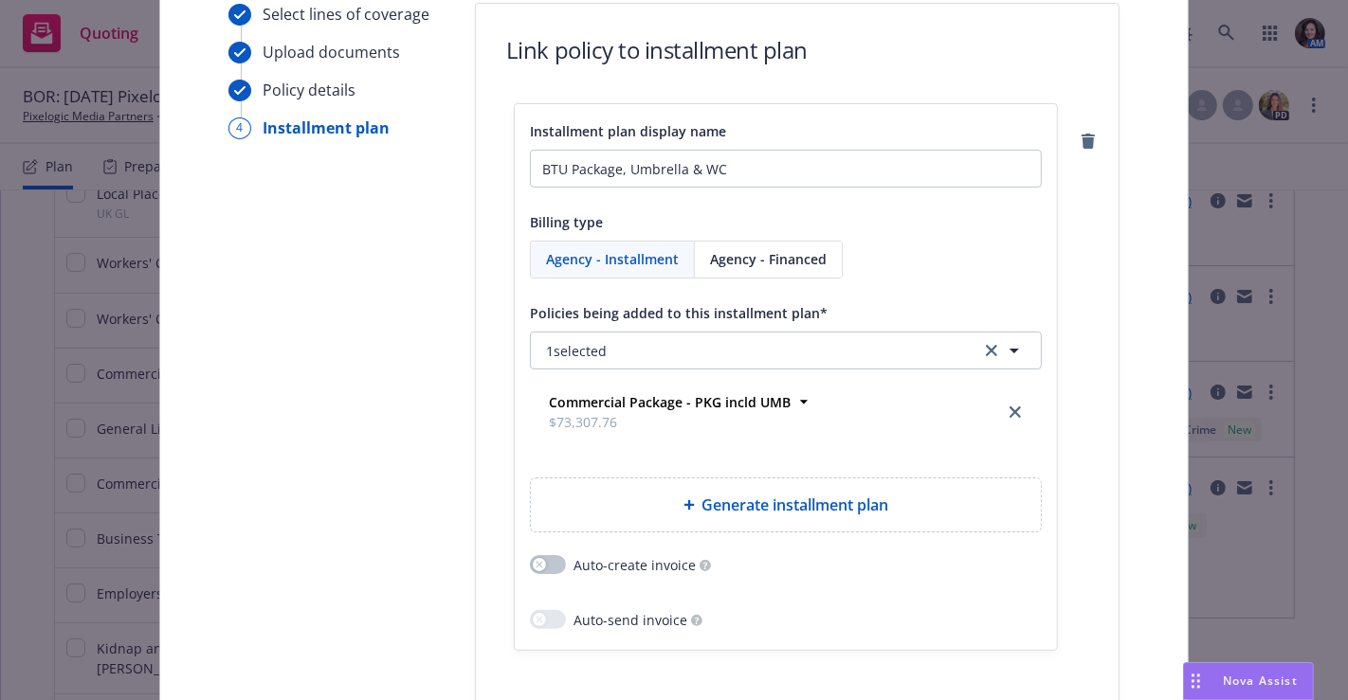
click at [696, 488] on div "Generate installment plan" at bounding box center [786, 505] width 510 height 53
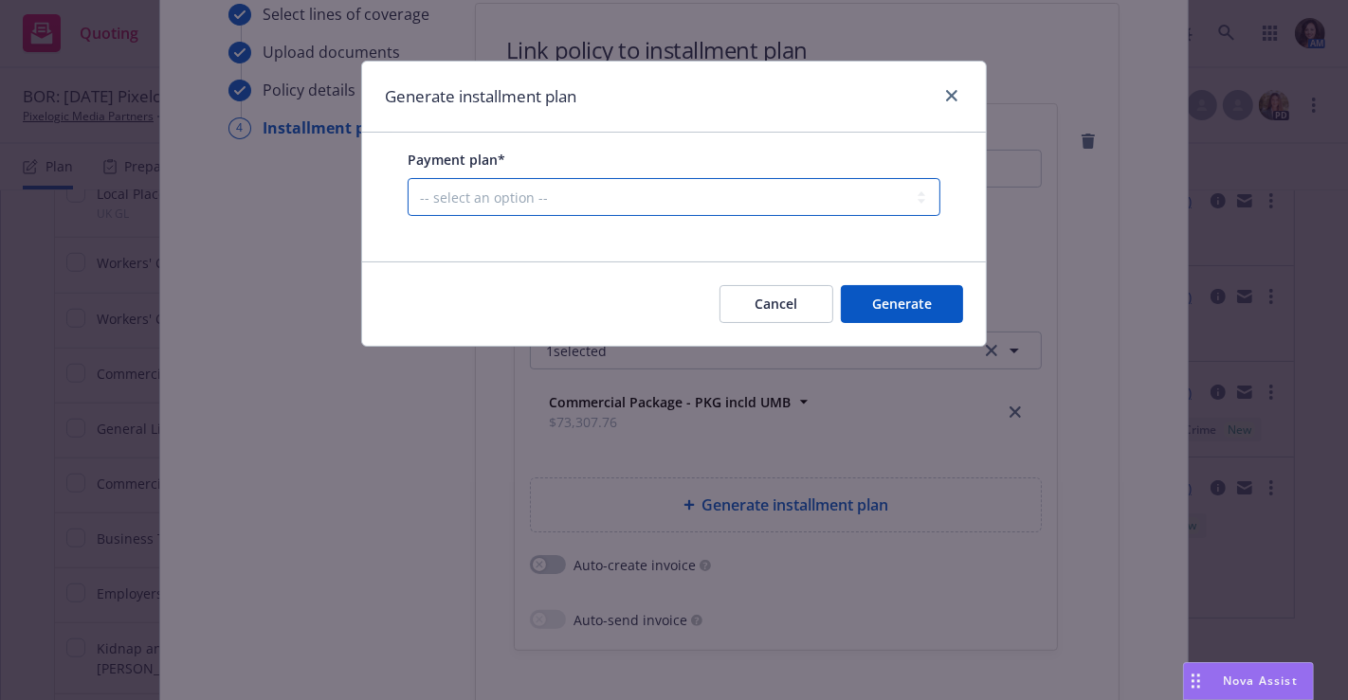
click at [540, 190] on select "-- select an option -- Only down payment 0% down payment + 12 monthly installme…" at bounding box center [674, 197] width 533 height 38
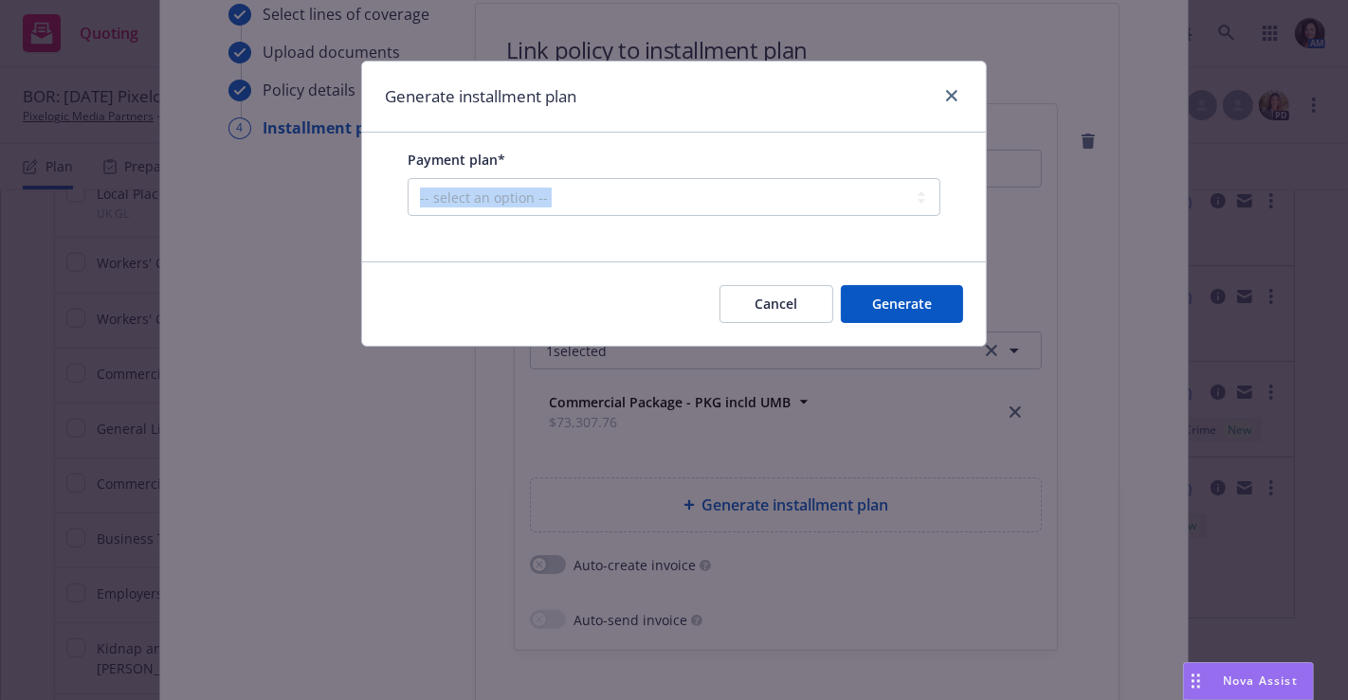
drag, startPoint x: 448, startPoint y: 390, endPoint x: 502, endPoint y: 201, distance: 197.1
click at [502, 201] on div "Generate installment plan Payment plan* -- select an option -- Only down paymen…" at bounding box center [674, 350] width 1348 height 700
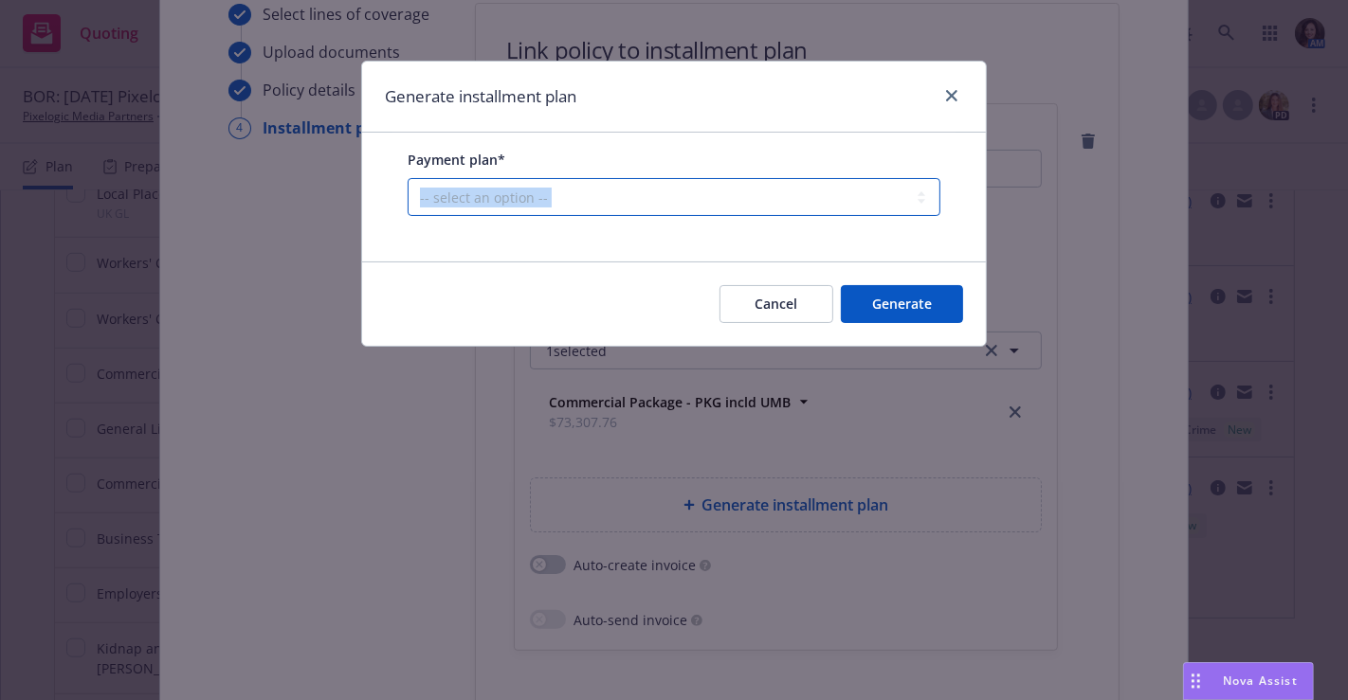
click at [502, 201] on select "-- select an option -- Only down payment 0% down payment + 12 monthly installme…" at bounding box center [674, 197] width 533 height 38
select select "25% down payment + 10 monthly installments"
click at [408, 216] on select "-- select an option -- Only down payment 0% down payment + 12 monthly installme…" at bounding box center [674, 197] width 533 height 38
select select "MONTHLY"
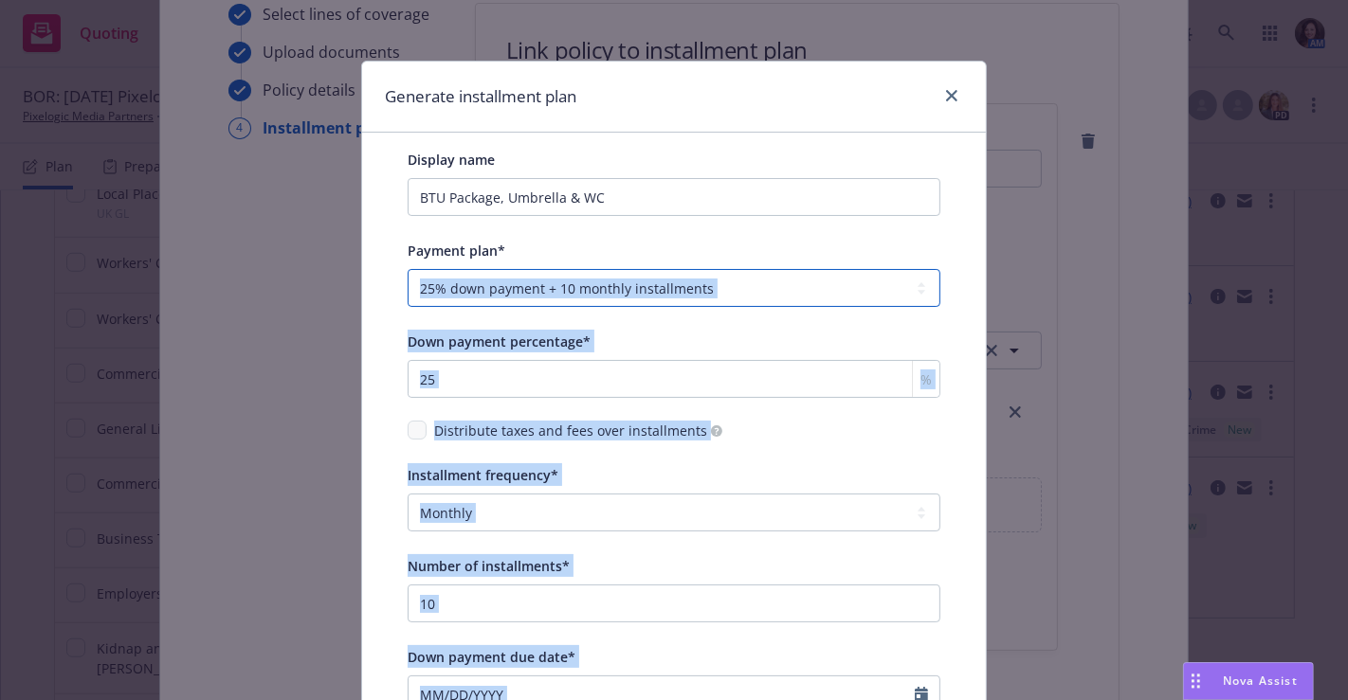
click at [766, 280] on select "-- select an option -- Only down payment 0% down payment + 12 monthly installme…" at bounding box center [674, 288] width 533 height 38
select select "25% down payment + 9 monthly installments"
click at [408, 269] on select "-- select an option -- Only down payment 0% down payment + 12 monthly installme…" at bounding box center [674, 288] width 533 height 38
type input "9"
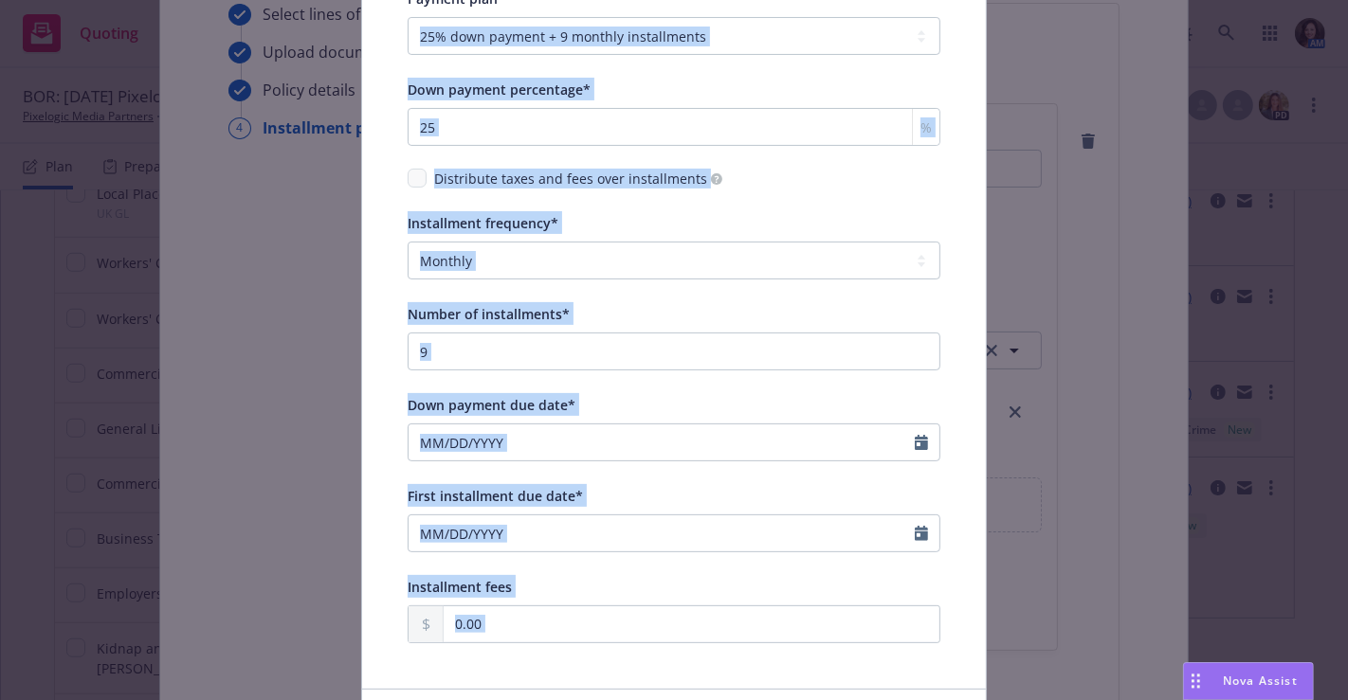
scroll to position [252, 0]
click at [433, 433] on input "Down payment due date*" at bounding box center [661, 443] width 506 height 36
select select "8"
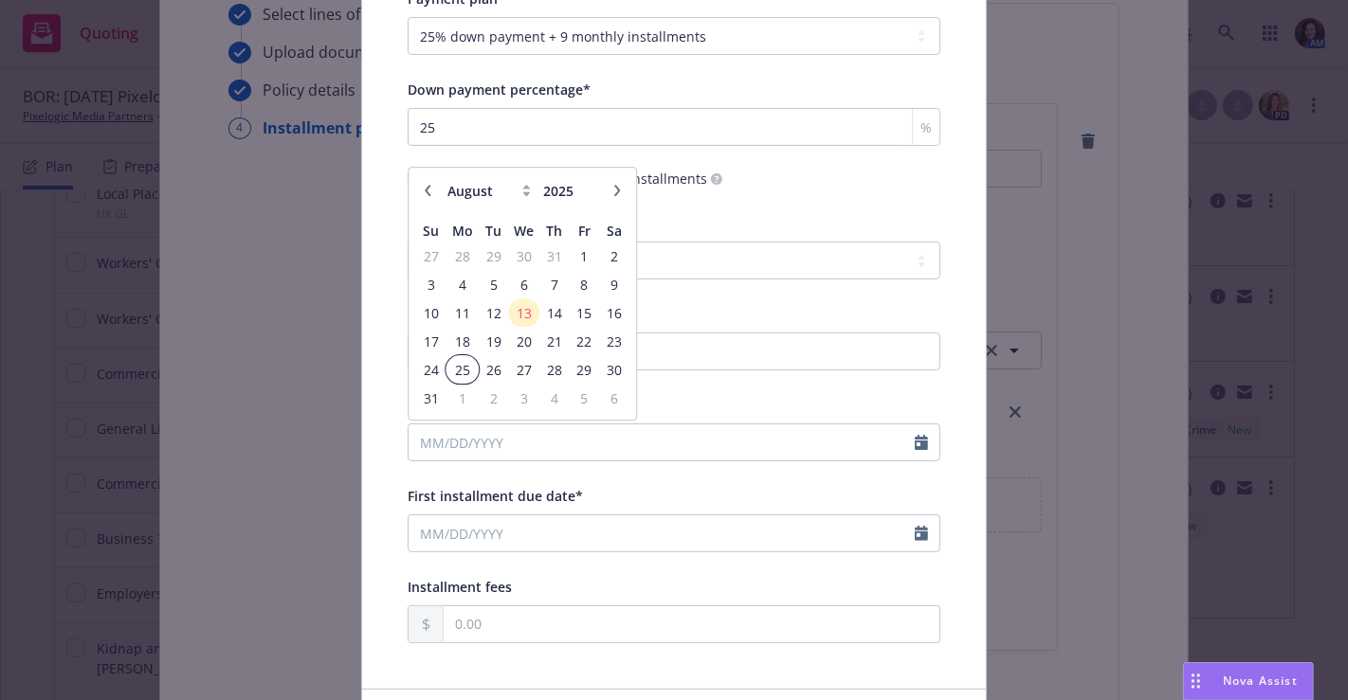
click at [448, 368] on span "25" at bounding box center [462, 370] width 28 height 24
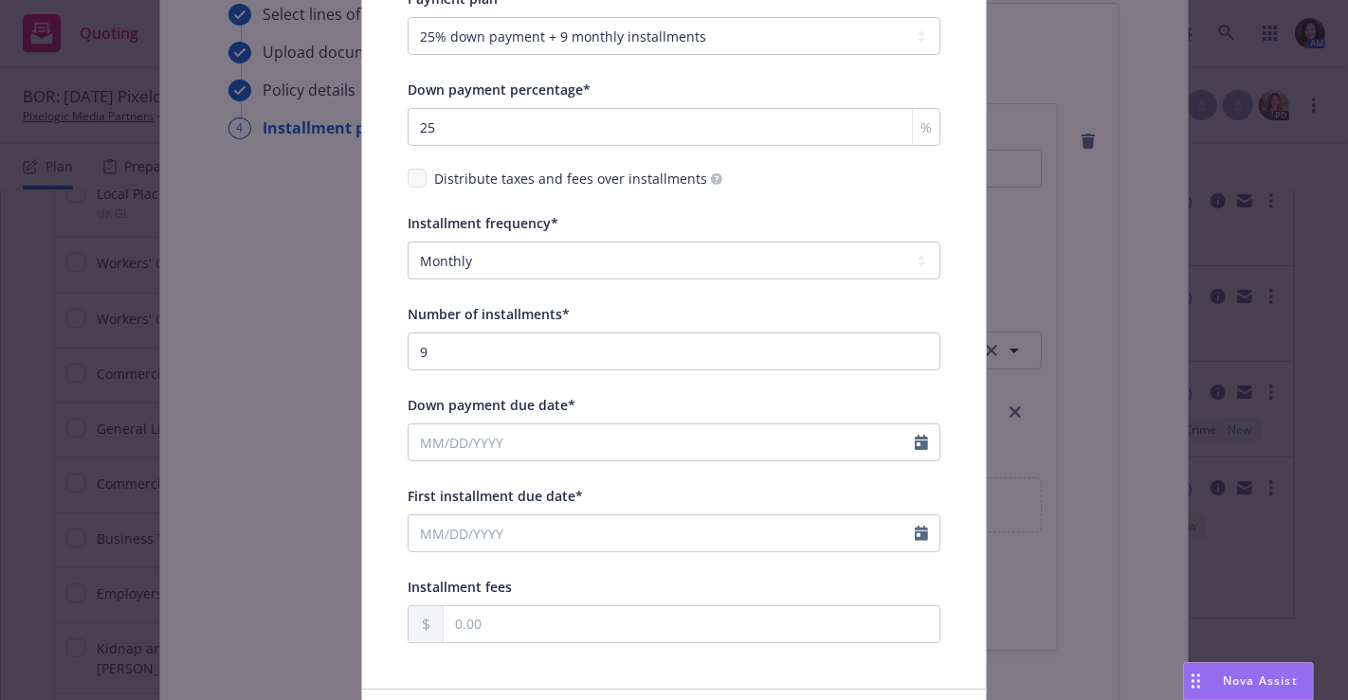
type input "[DATE]"
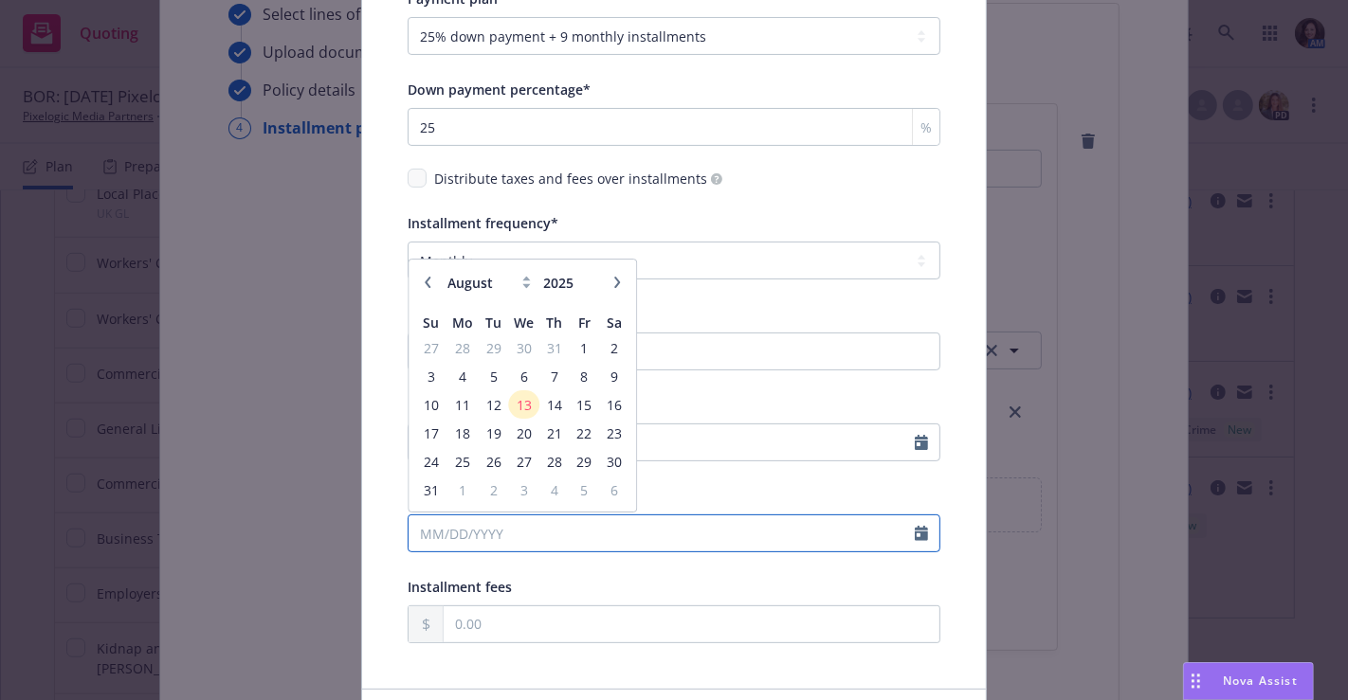
click at [420, 528] on input "First installment due date*" at bounding box center [661, 534] width 506 height 36
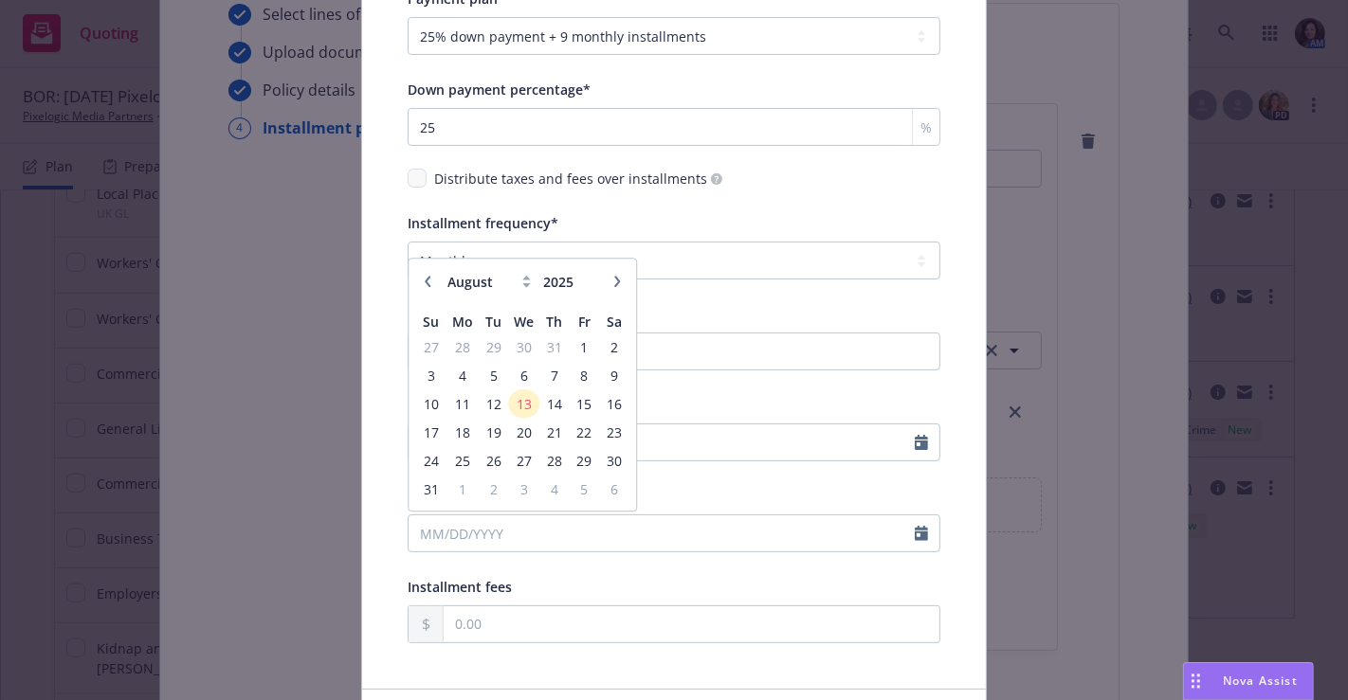
click at [607, 271] on button "button" at bounding box center [617, 282] width 23 height 23
select select "9"
click at [525, 370] on span "10" at bounding box center [523, 376] width 27 height 24
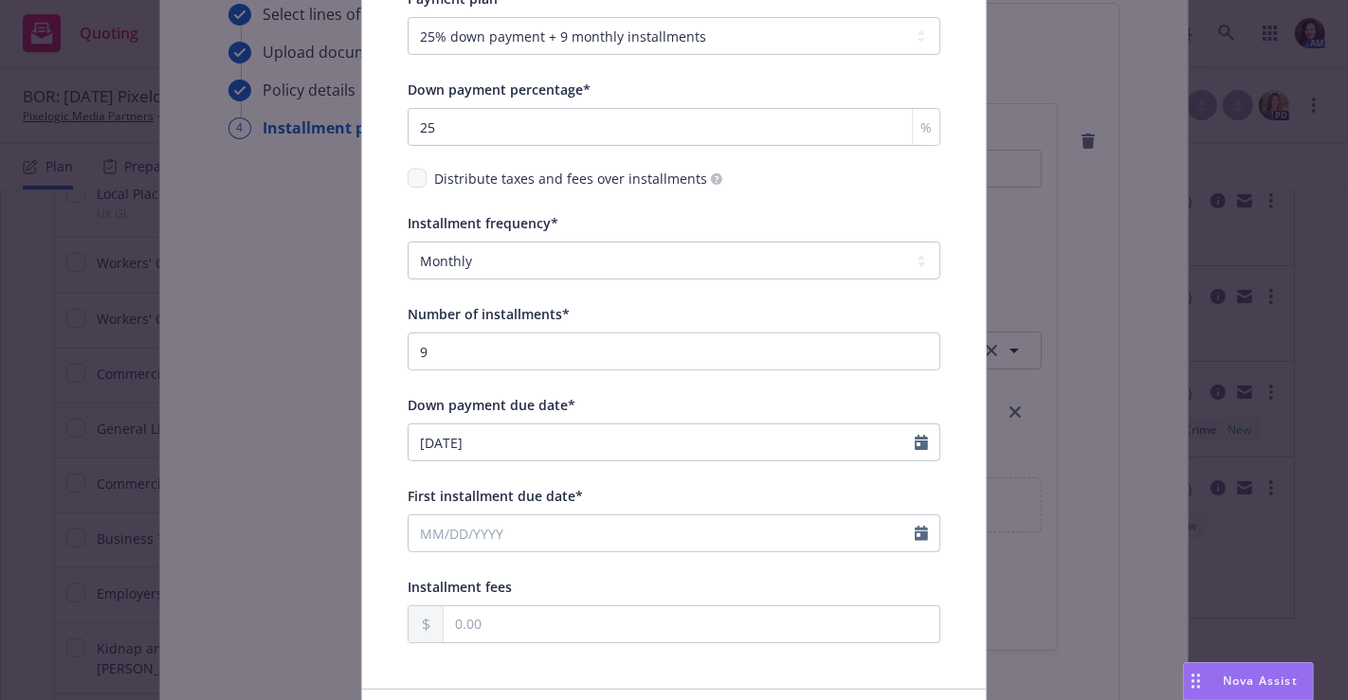
type input "[DATE]"
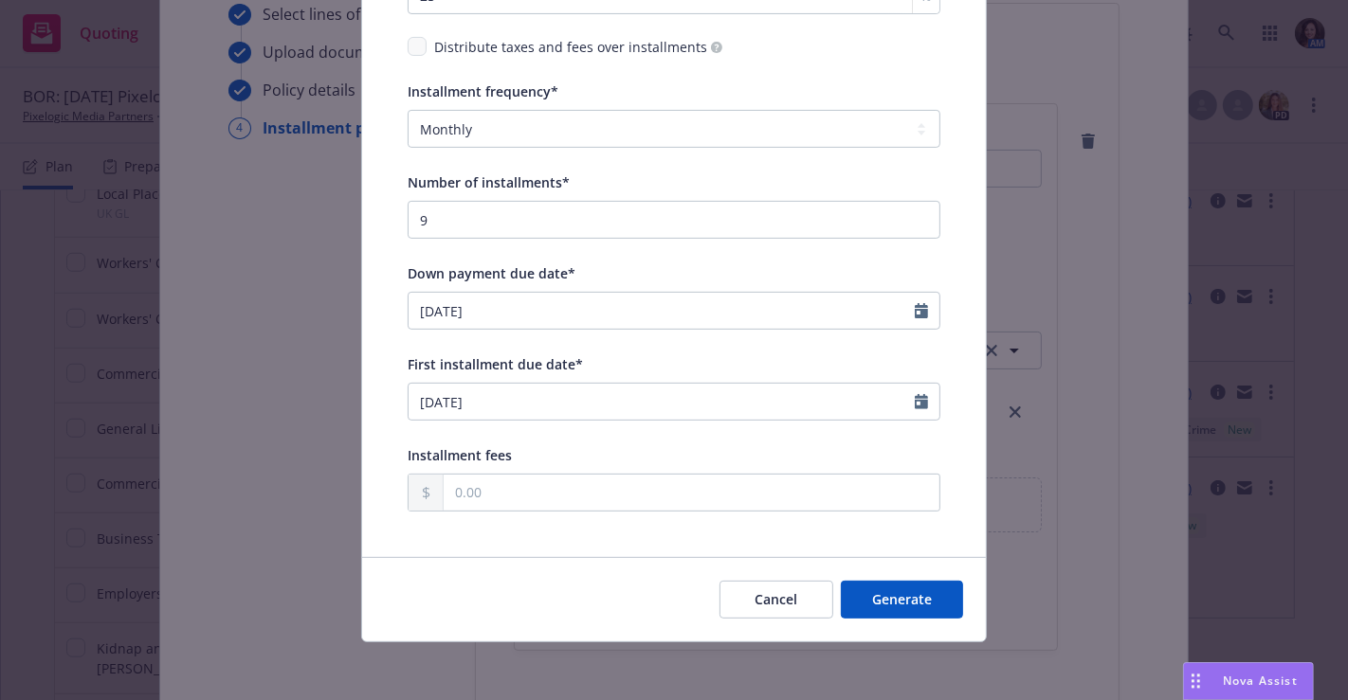
scroll to position [384, 0]
click at [891, 589] on button "Generate" at bounding box center [902, 600] width 122 height 38
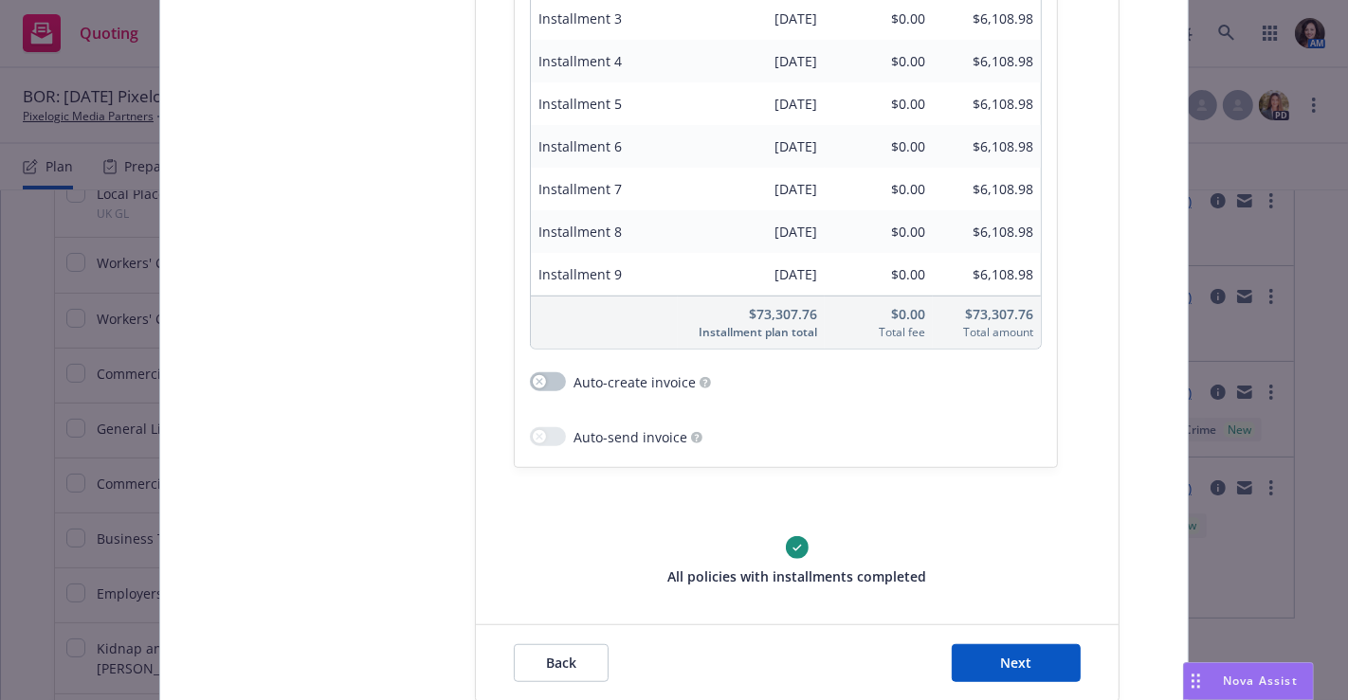
scroll to position [842, 0]
click at [1034, 657] on button "Next" at bounding box center [1016, 663] width 129 height 38
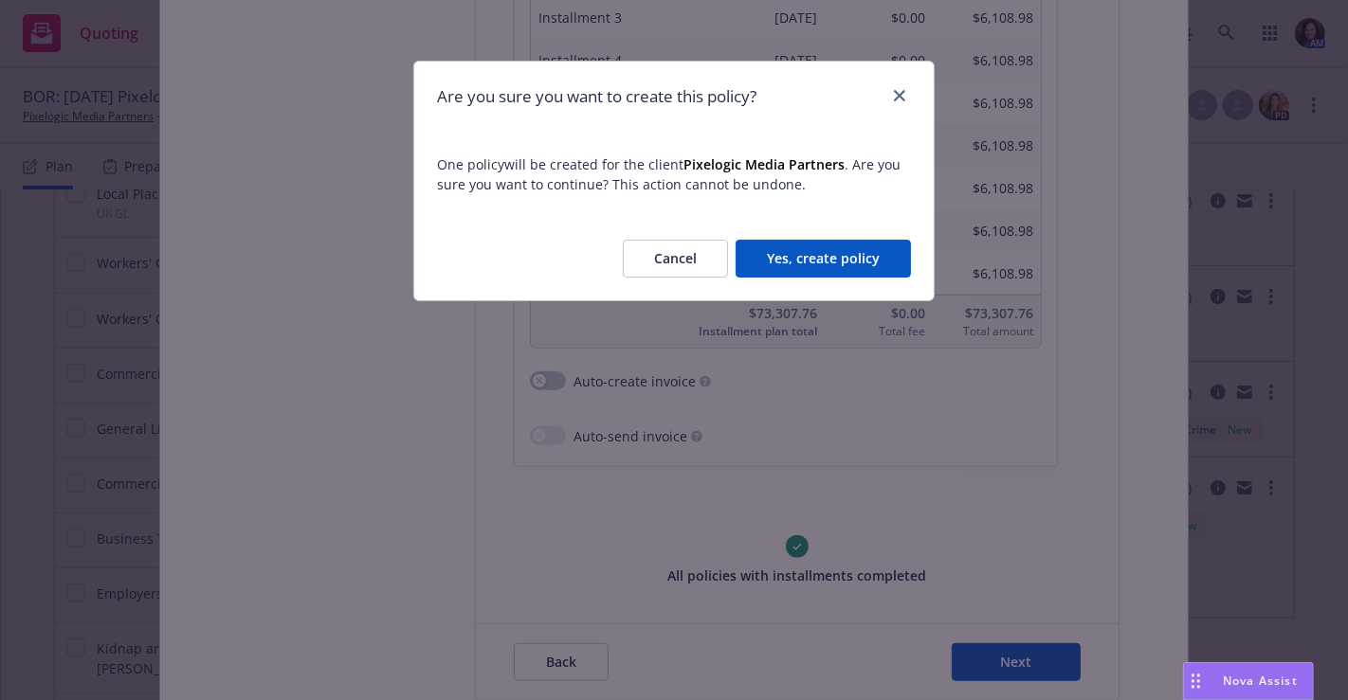
click at [863, 262] on button "Yes, create policy" at bounding box center [822, 259] width 175 height 38
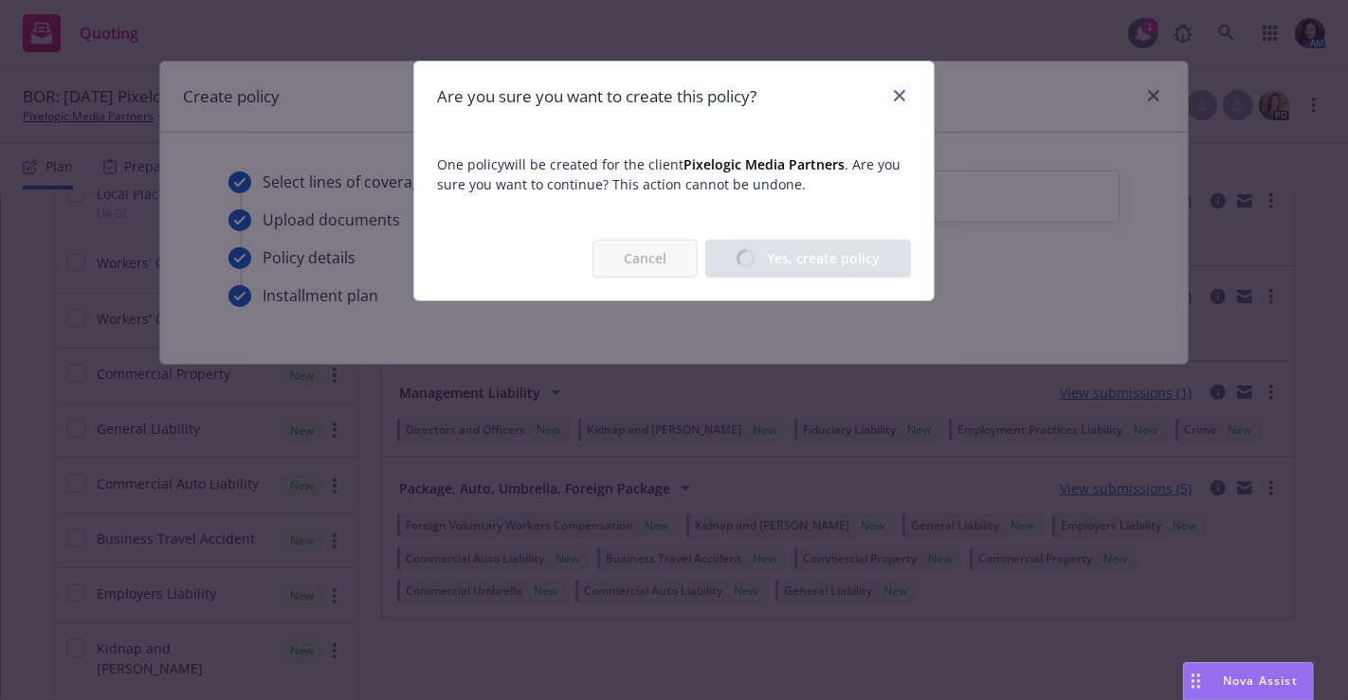
scroll to position [0, 0]
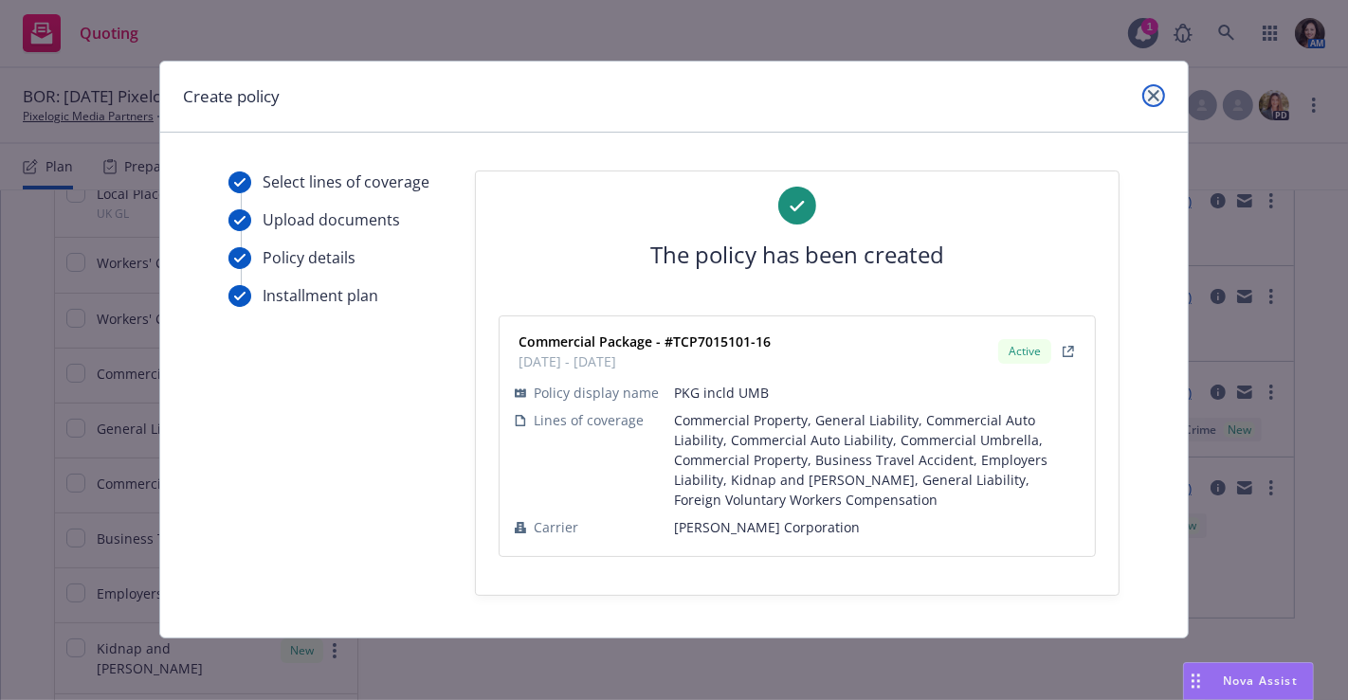
click at [1152, 95] on icon "close" at bounding box center [1153, 95] width 11 height 11
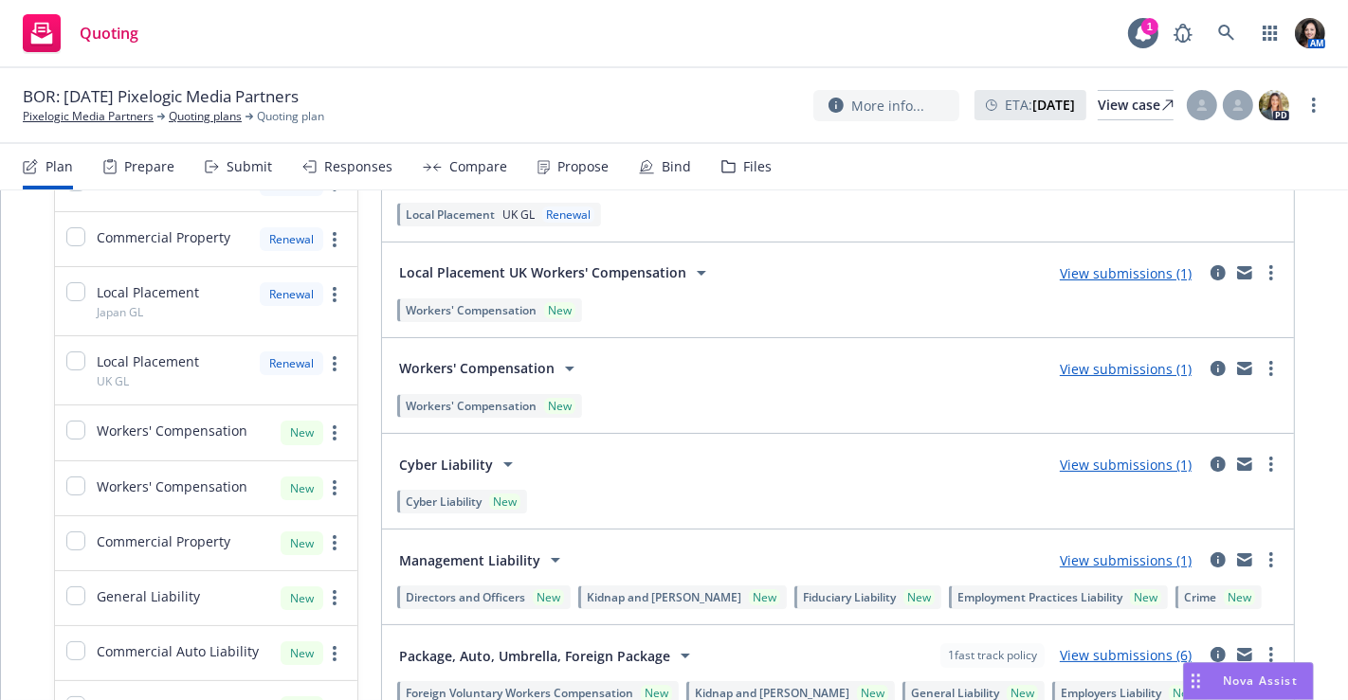
scroll to position [1095, 0]
click at [1092, 553] on link "View submissions (1)" at bounding box center [1126, 562] width 132 height 18
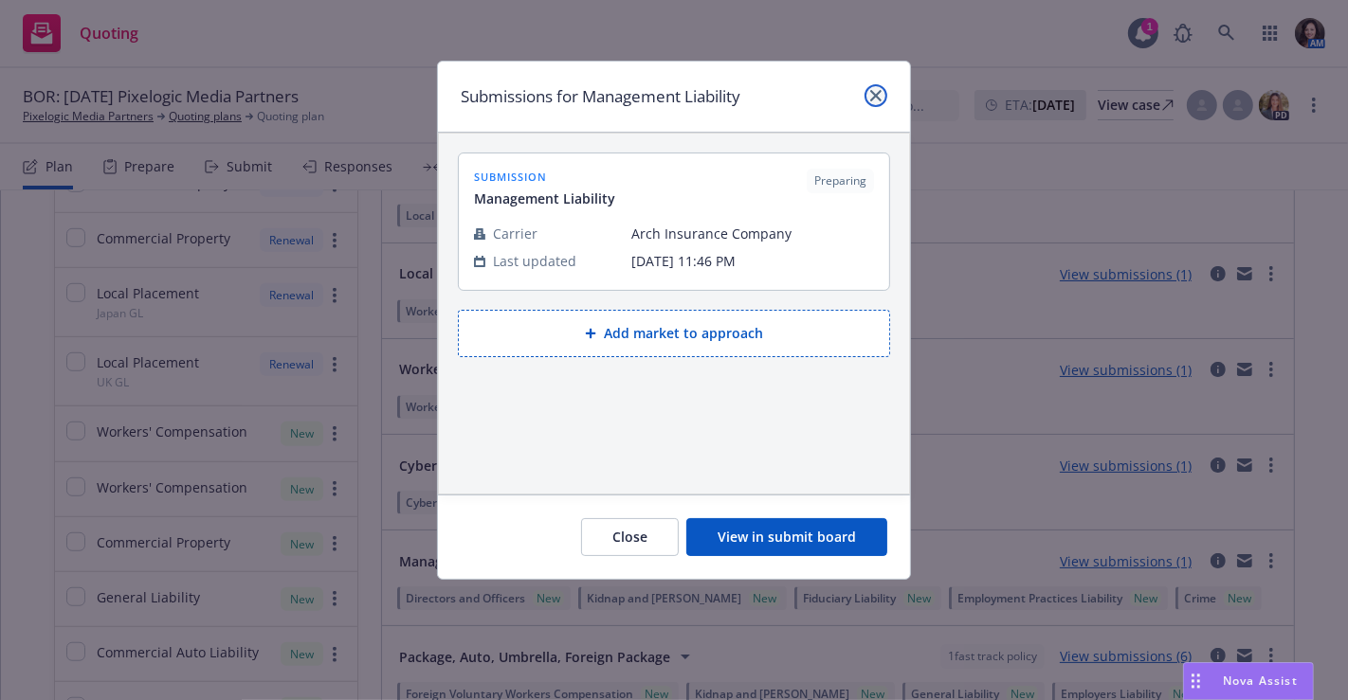
click at [880, 97] on icon "close" at bounding box center [875, 95] width 11 height 11
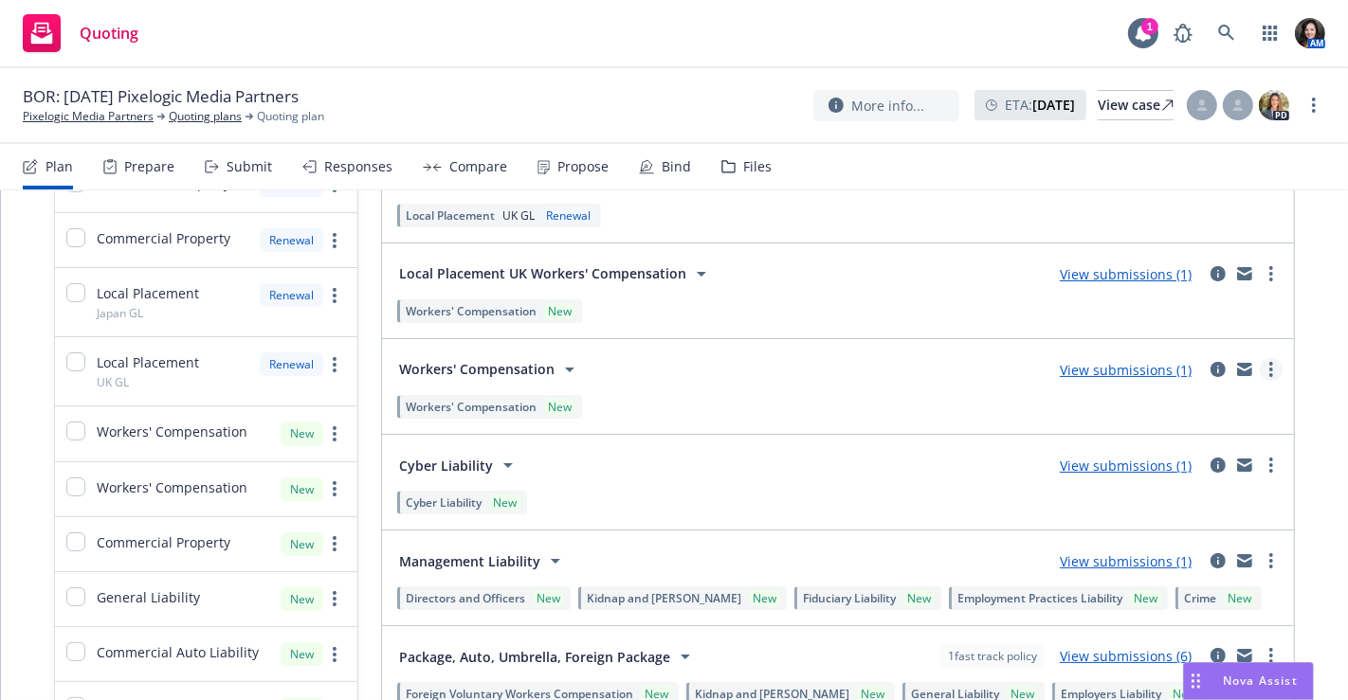
click at [1260, 358] on link "more" at bounding box center [1271, 369] width 23 height 23
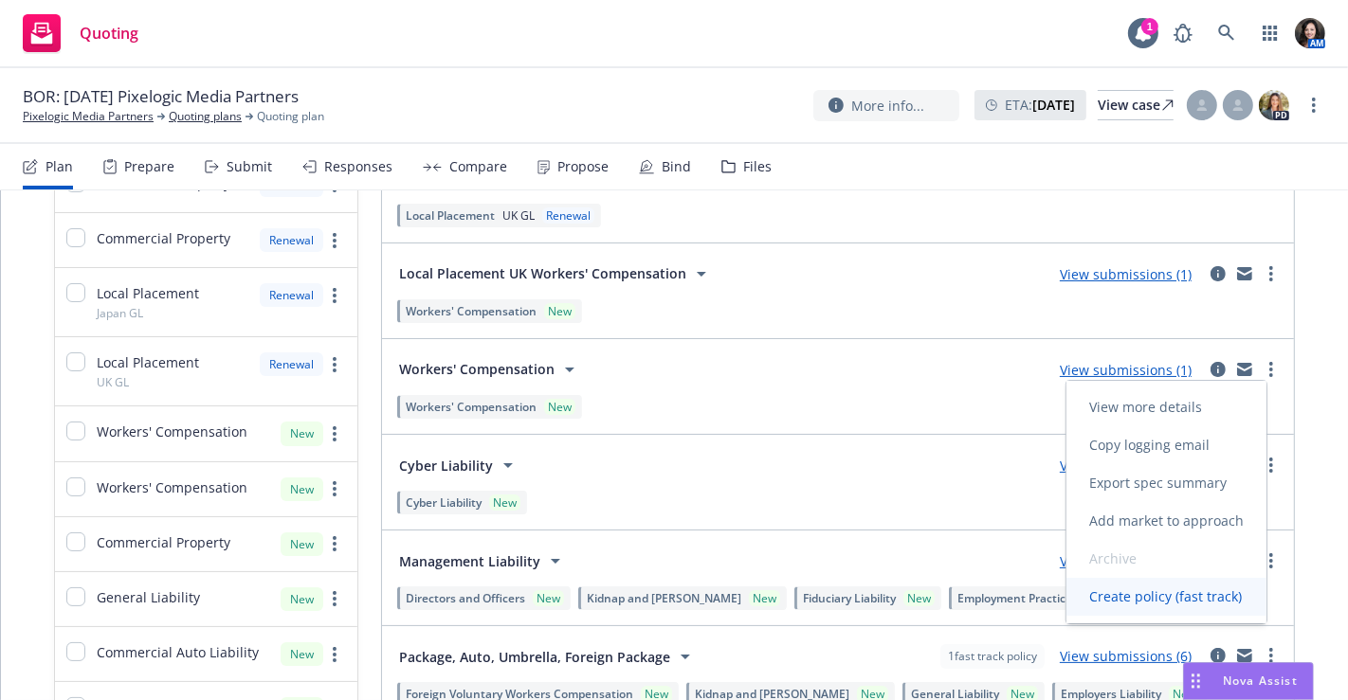
click at [1188, 606] on link "Create policy (fast track)" at bounding box center [1166, 597] width 200 height 38
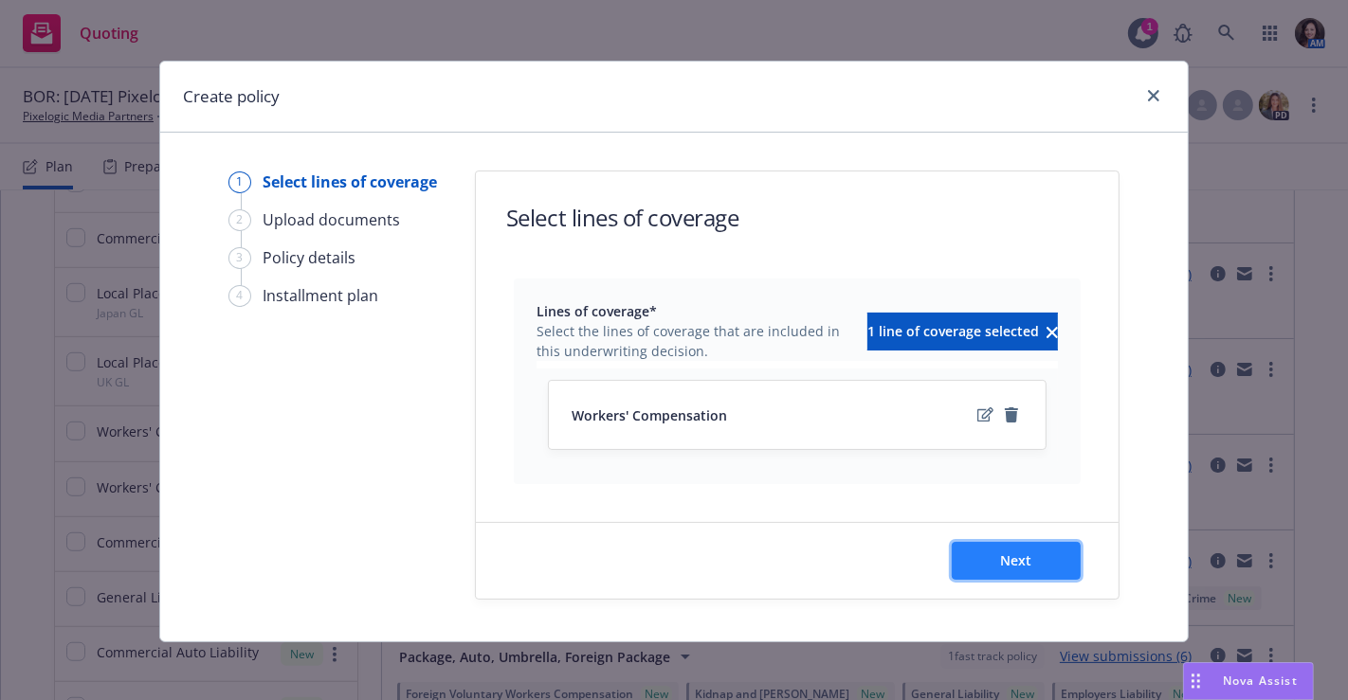
click at [1000, 568] on button "Next" at bounding box center [1016, 561] width 129 height 38
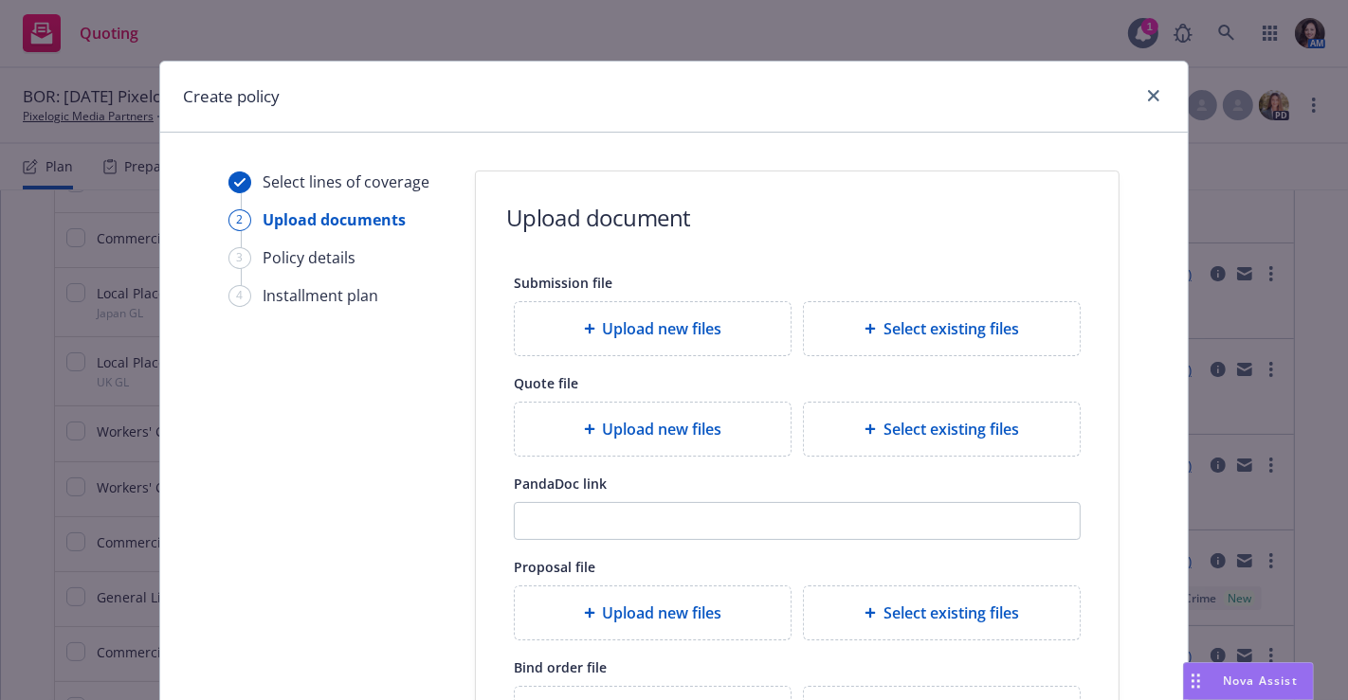
scroll to position [254, 0]
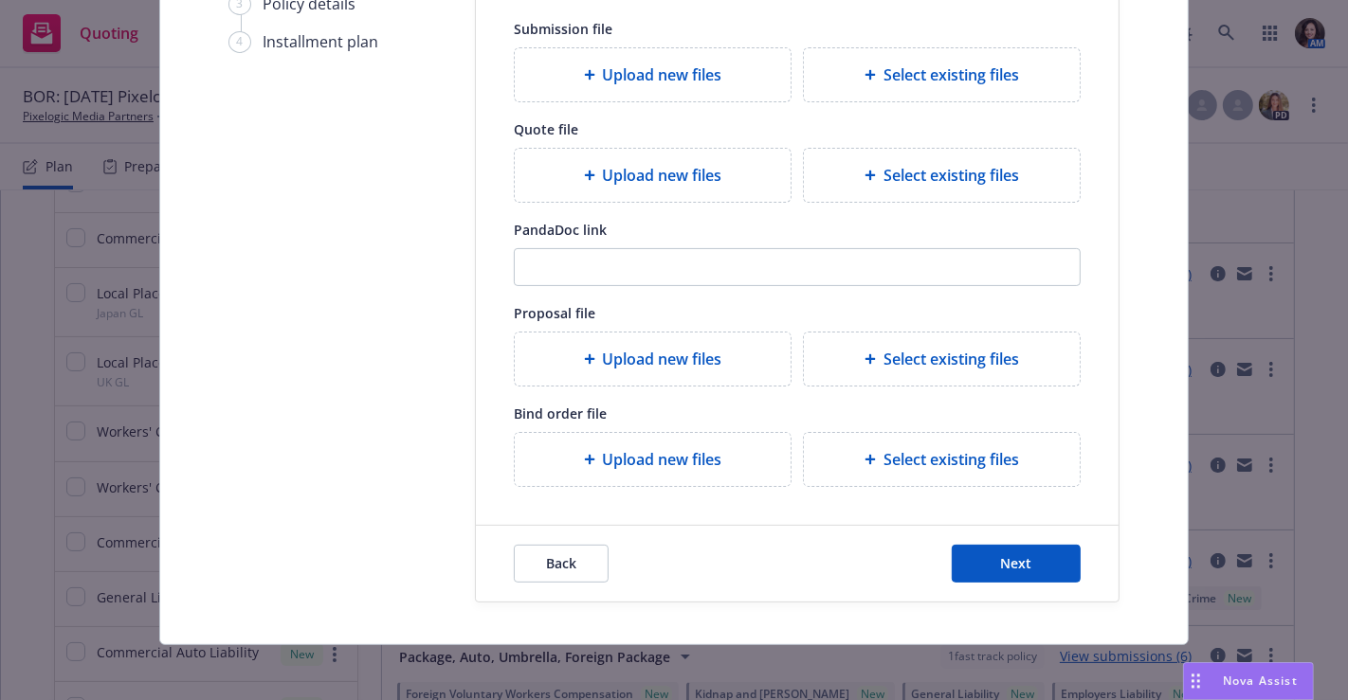
click at [1056, 535] on div "Back Next" at bounding box center [797, 564] width 643 height 76
click at [1022, 571] on button "Next" at bounding box center [1016, 564] width 129 height 38
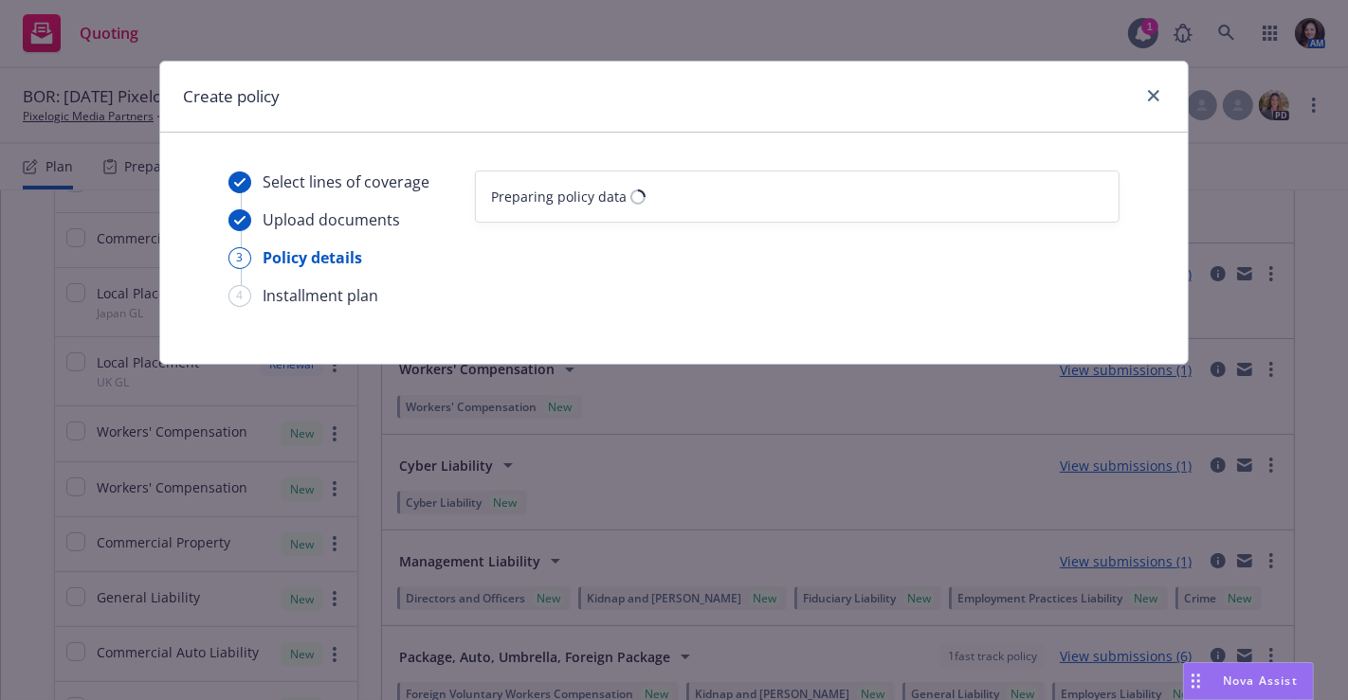
scroll to position [0, 0]
select select "12"
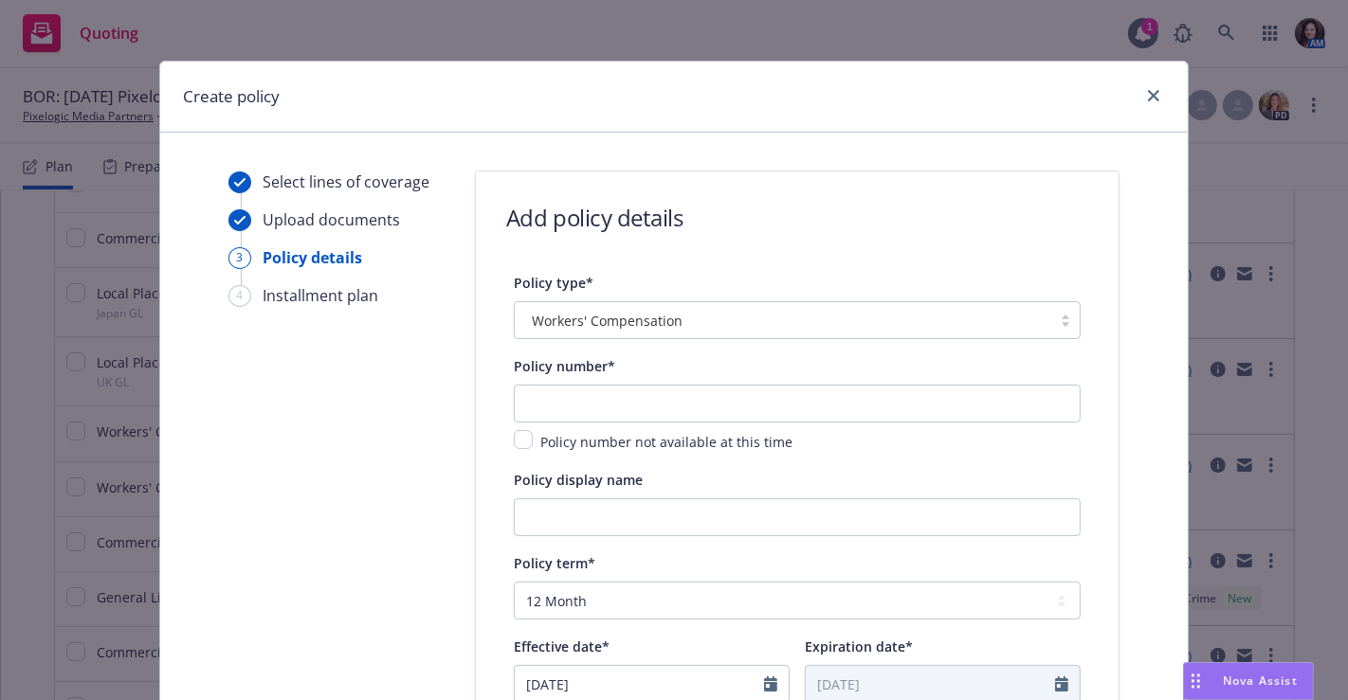
click at [734, 422] on div "Policy number not available at this time" at bounding box center [797, 419] width 567 height 68
click at [601, 402] on input "text" at bounding box center [797, 404] width 567 height 38
paste input "• TWC7015102-16"
click at [601, 402] on input "text" at bounding box center [797, 404] width 567 height 38
click at [533, 395] on input "• TWC7015102-16" at bounding box center [797, 404] width 567 height 38
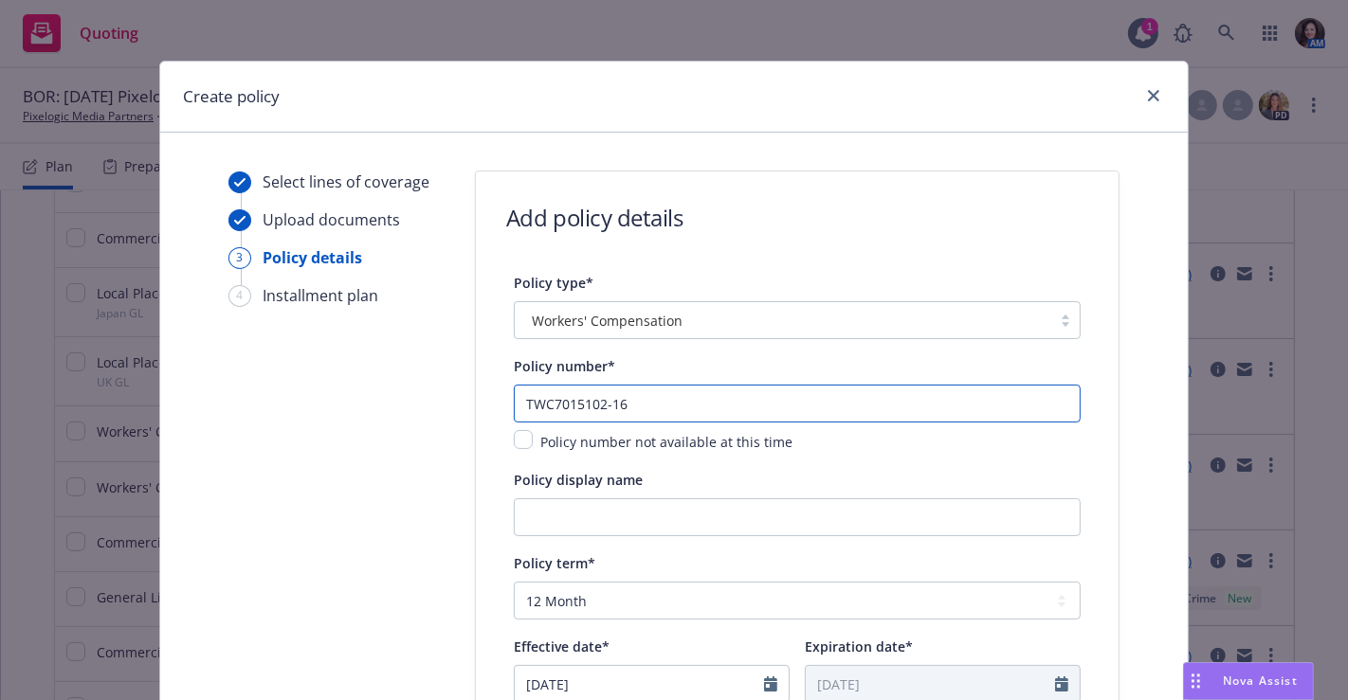
type input "TWC7015102-16"
click at [1329, 685] on div "Create policy Select lines of coverage Upload documents 3 Policy details 4 Inst…" at bounding box center [674, 350] width 1348 height 700
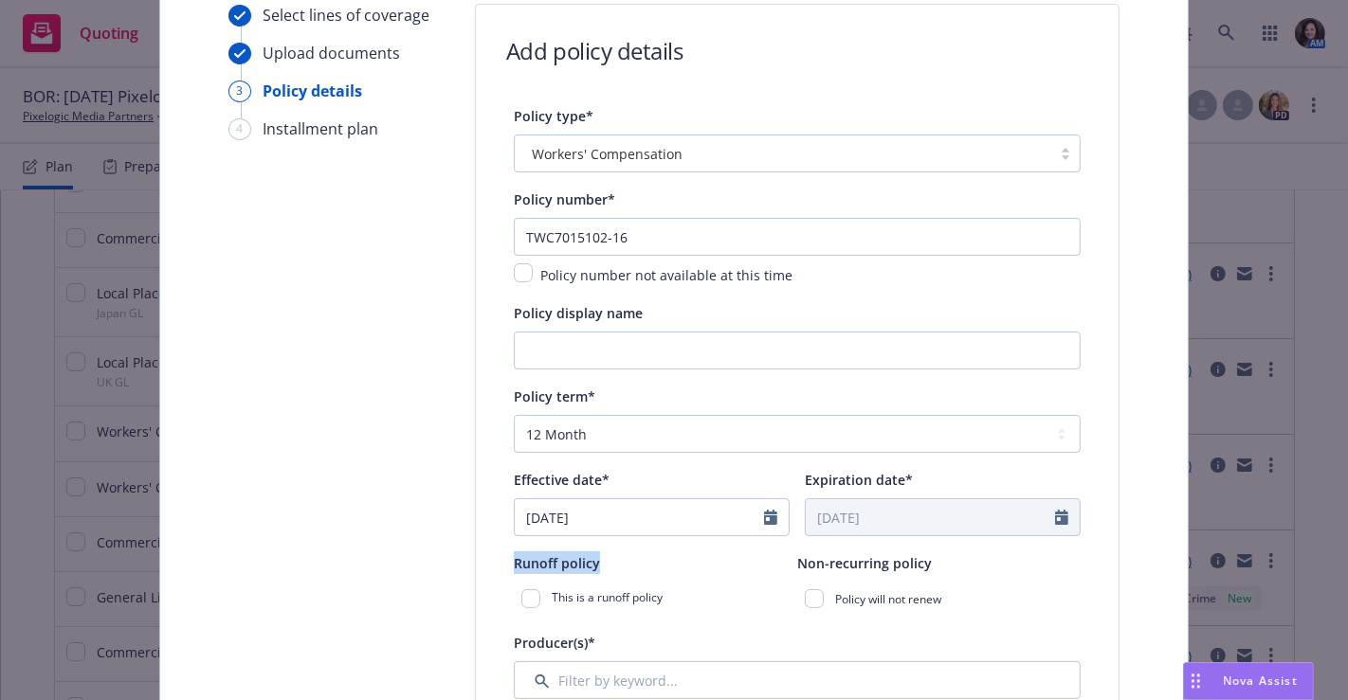
scroll to position [168, 0]
click at [749, 515] on input "[DATE]" at bounding box center [639, 517] width 249 height 36
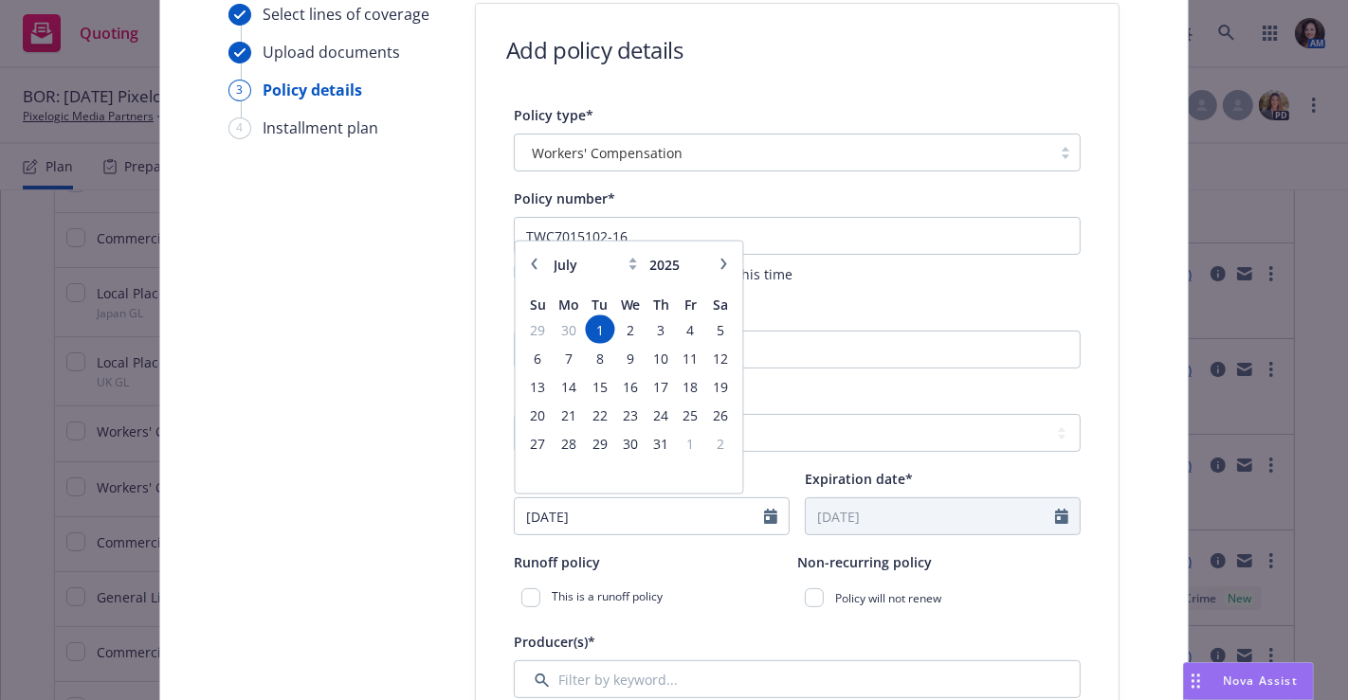
click at [718, 267] on icon "button" at bounding box center [723, 264] width 11 height 11
select select "8"
click at [525, 384] on span "10" at bounding box center [538, 387] width 26 height 24
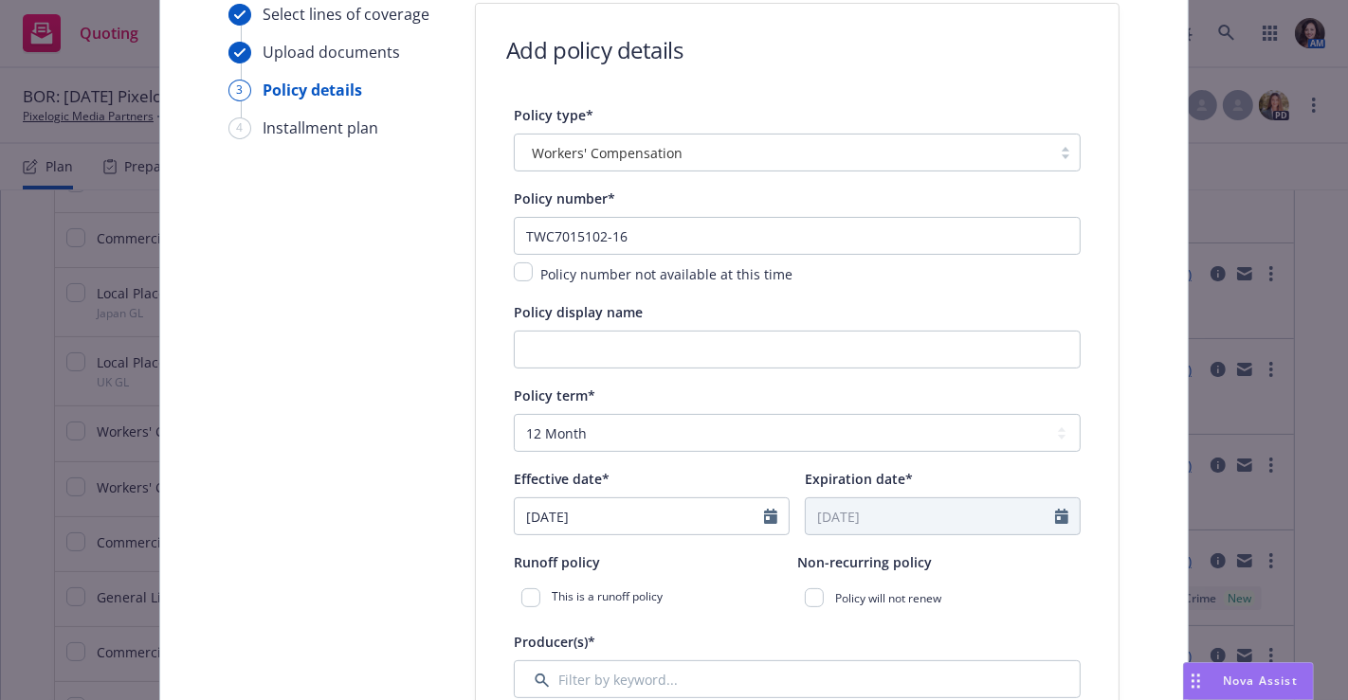
type input "[DATE]"
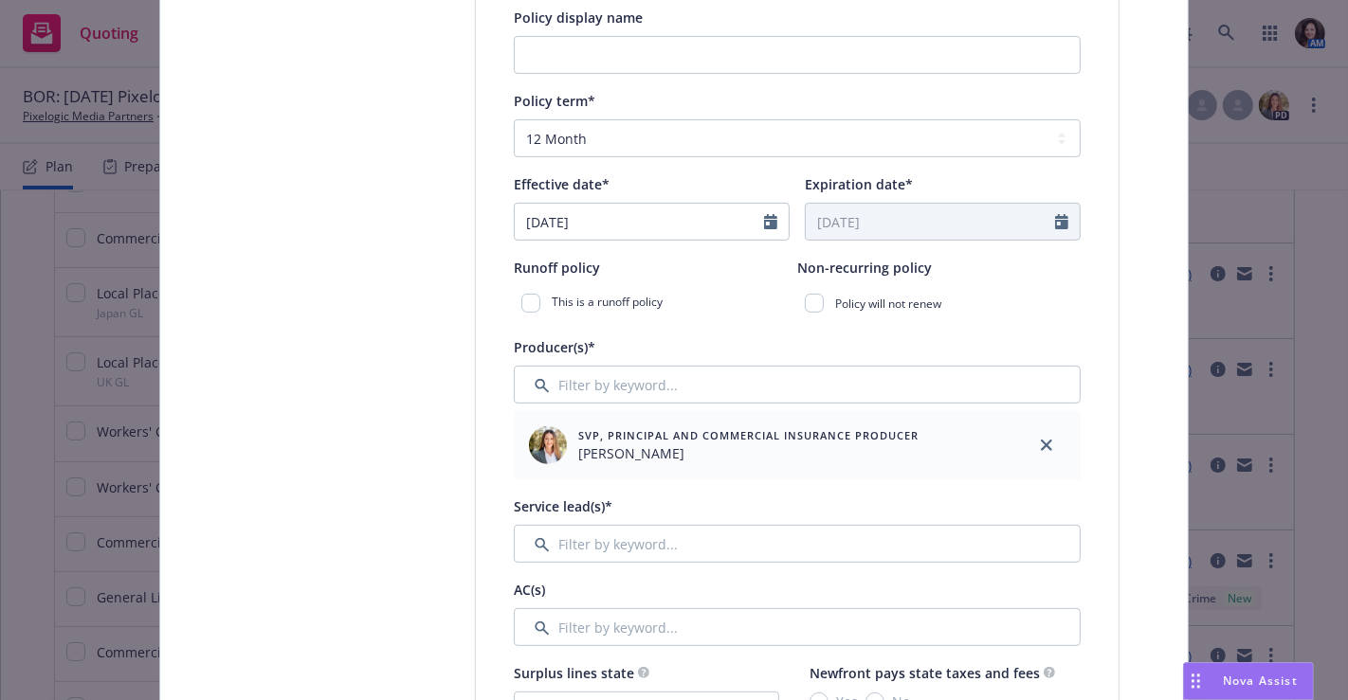
scroll to position [505, 0]
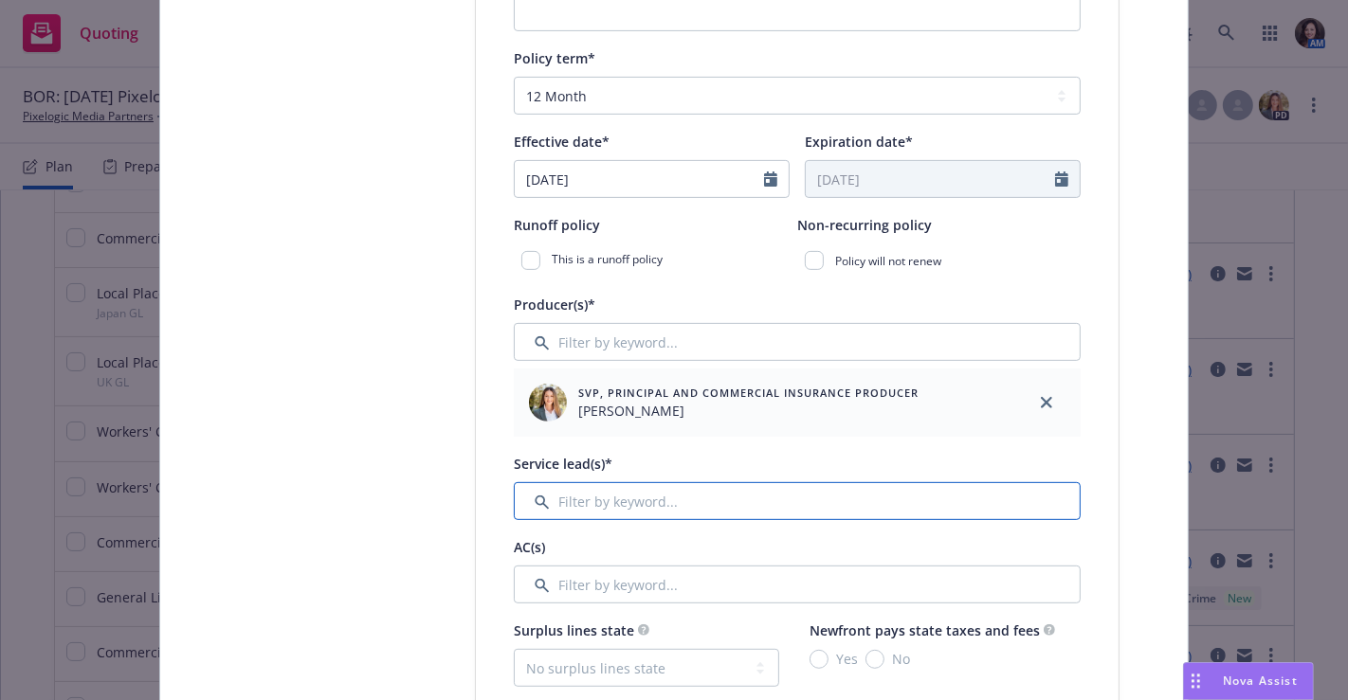
click at [754, 489] on input "Filter by keyword..." at bounding box center [797, 501] width 567 height 38
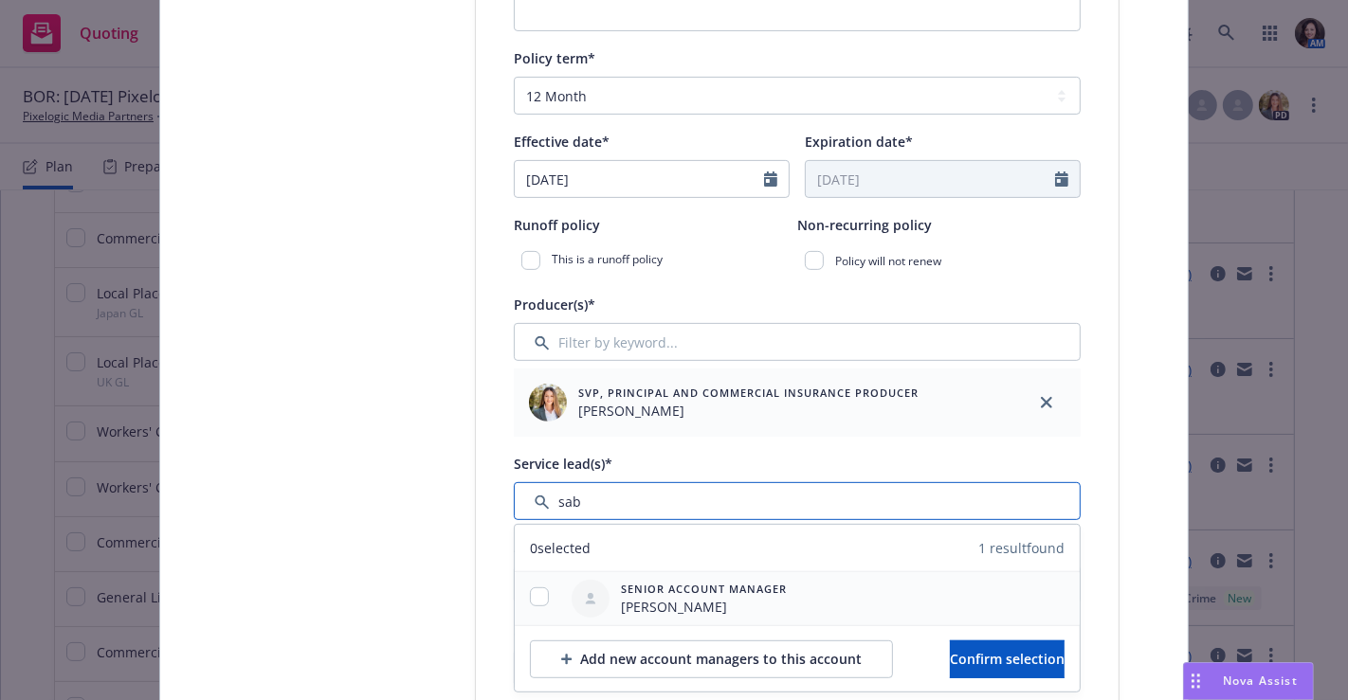
type input "sab"
click at [530, 594] on input "checkbox" at bounding box center [539, 597] width 19 height 19
checkbox input "true"
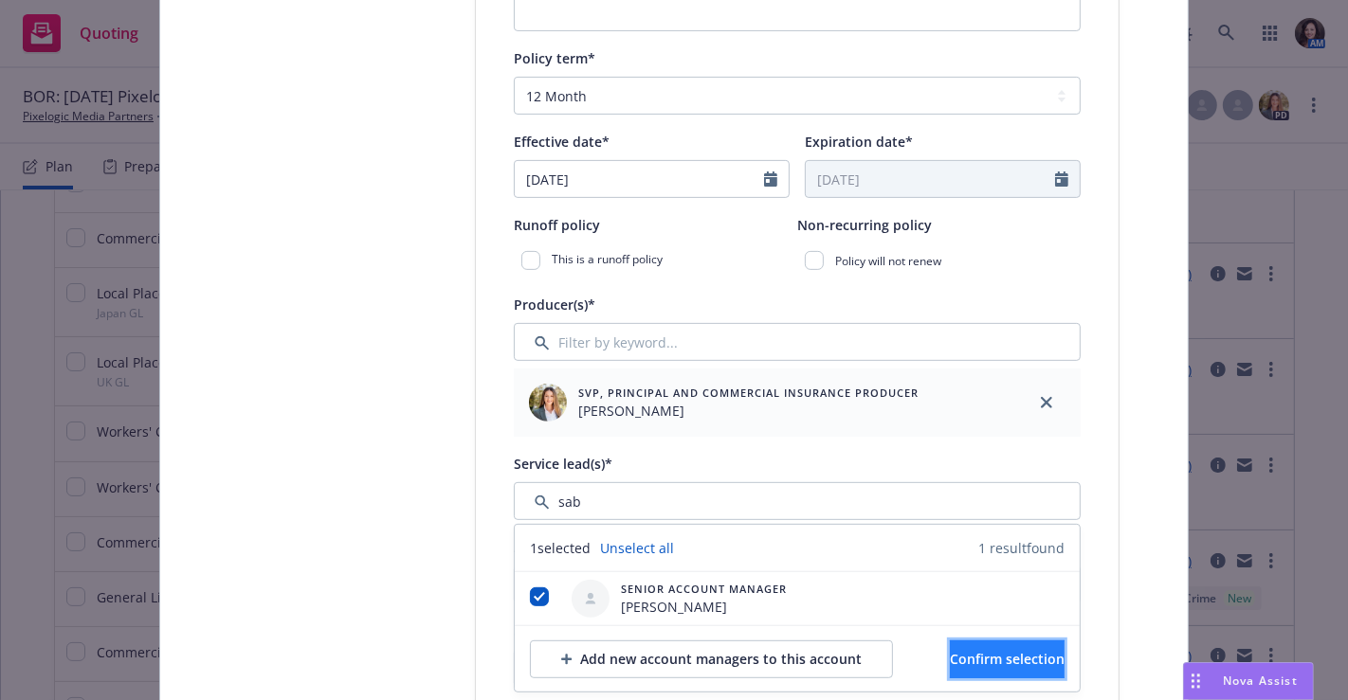
click at [950, 641] on button "Confirm selection" at bounding box center [1007, 660] width 115 height 38
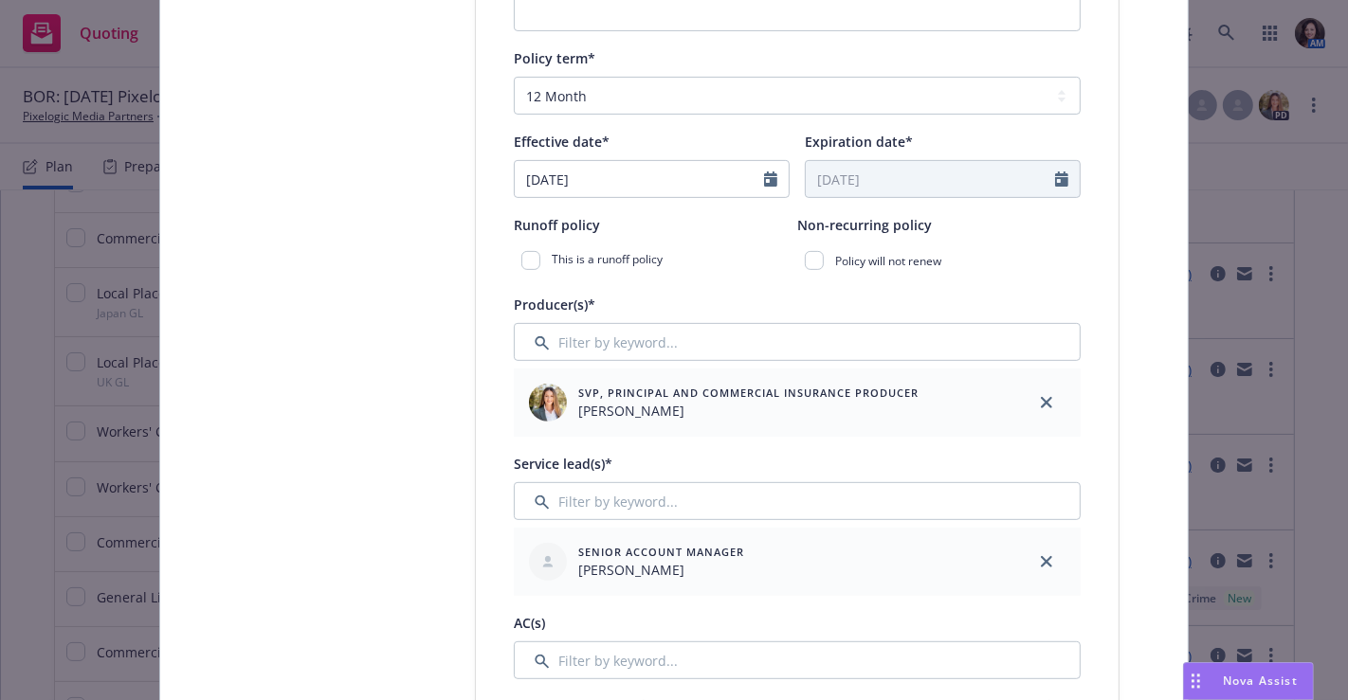
click at [792, 631] on div "AC(s)" at bounding box center [797, 622] width 567 height 23
drag, startPoint x: 779, startPoint y: 687, endPoint x: 778, endPoint y: 670, distance: 17.1
click at [778, 670] on input "Filter by keyword..." at bounding box center [797, 661] width 567 height 38
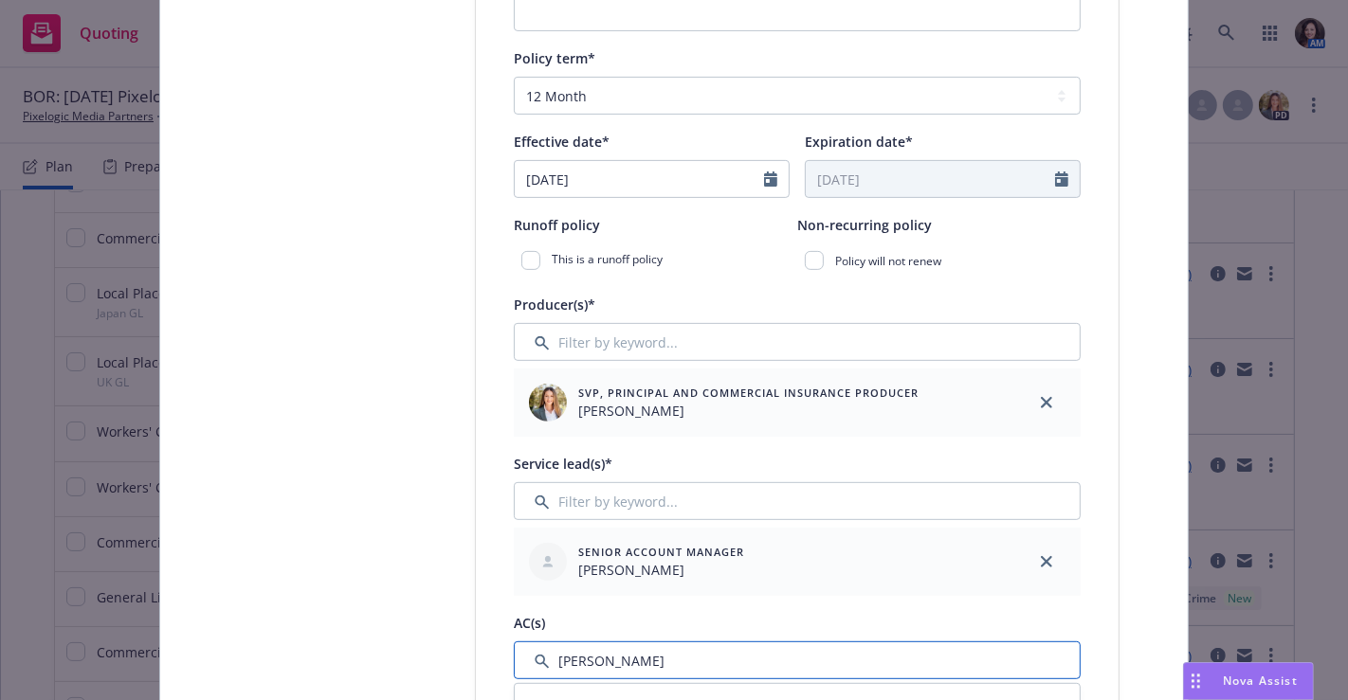
type input "[PERSON_NAME]"
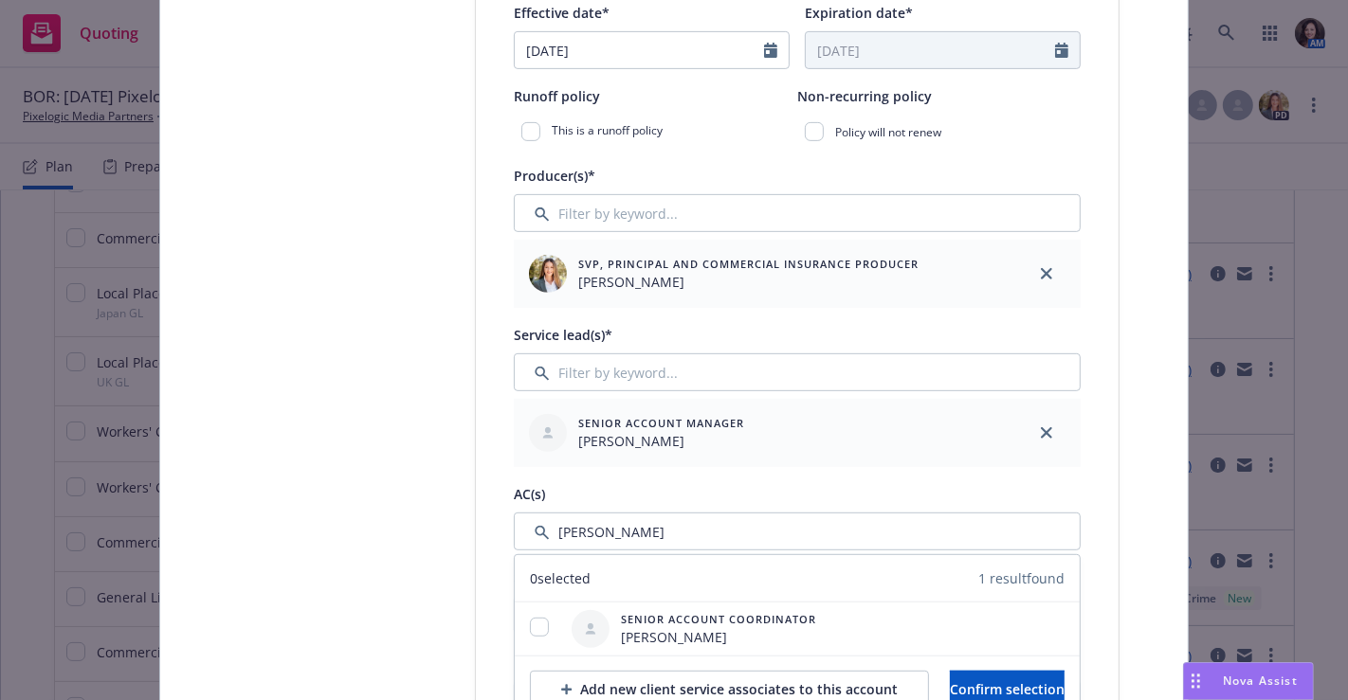
scroll to position [674, 0]
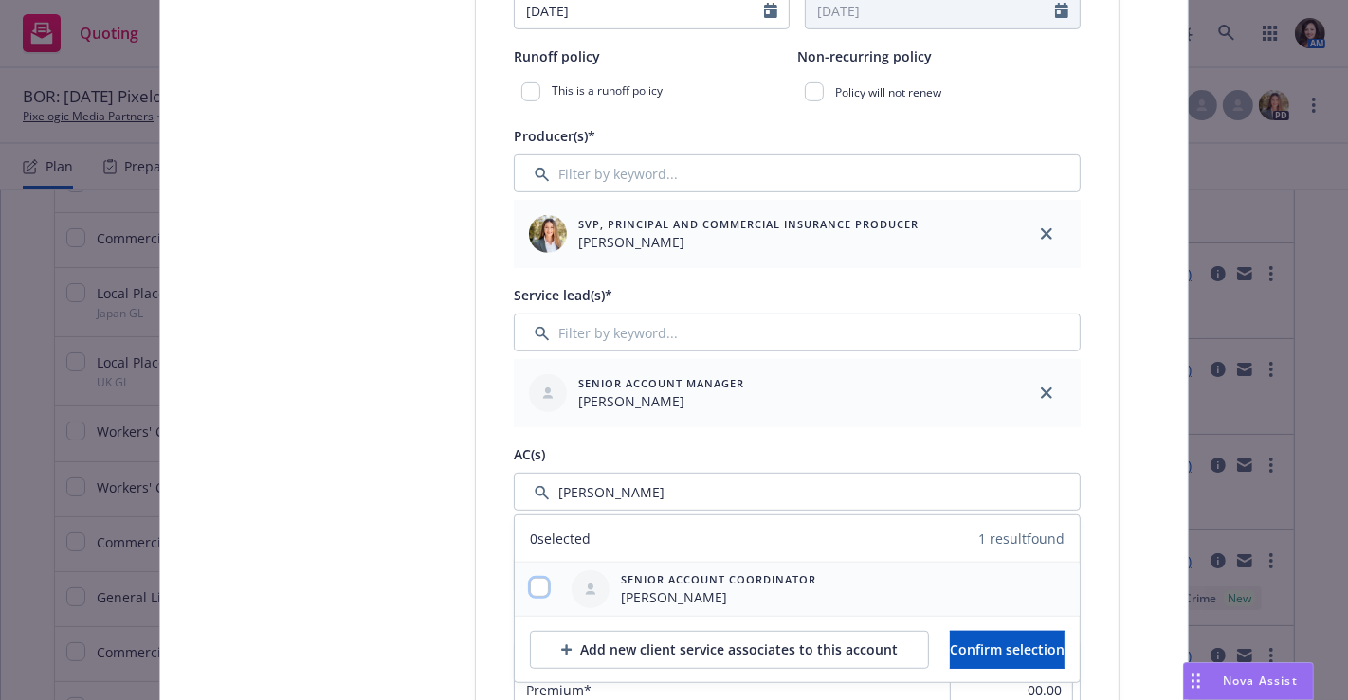
click at [530, 583] on input "checkbox" at bounding box center [539, 587] width 19 height 19
checkbox input "true"
click at [1004, 658] on button "Confirm selection" at bounding box center [1007, 650] width 115 height 38
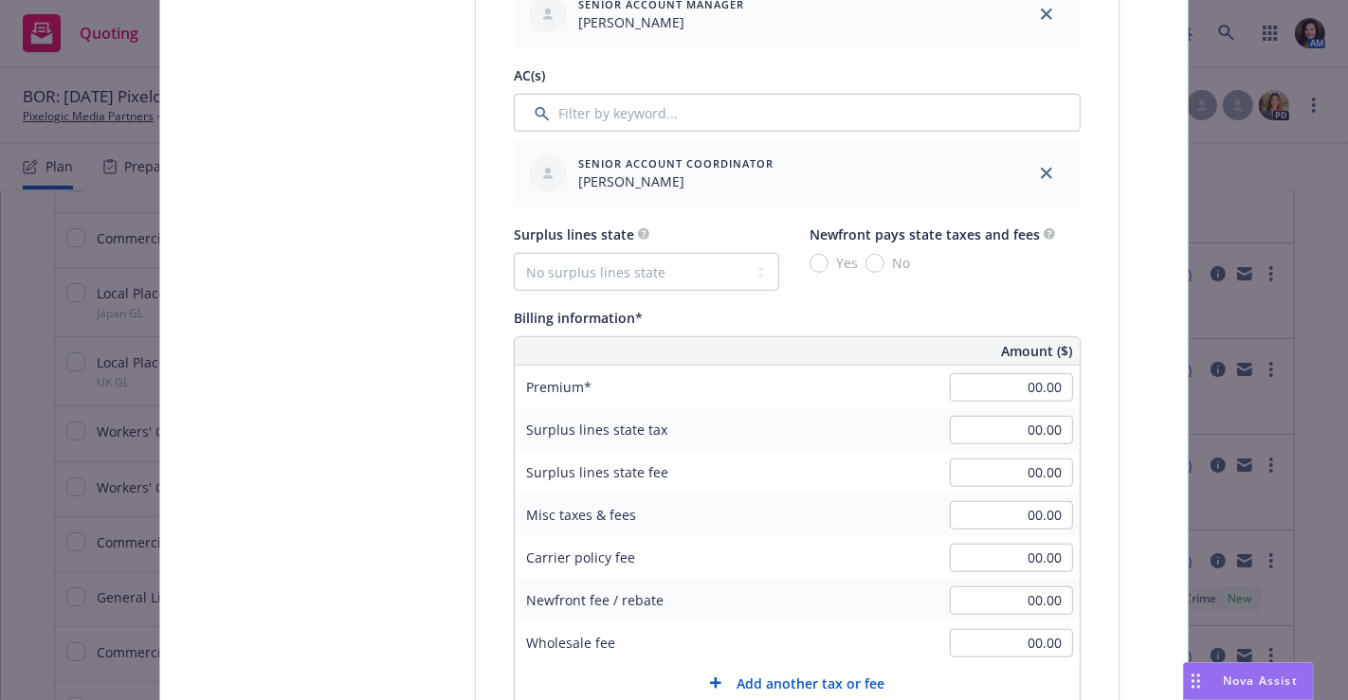
scroll to position [1095, 0]
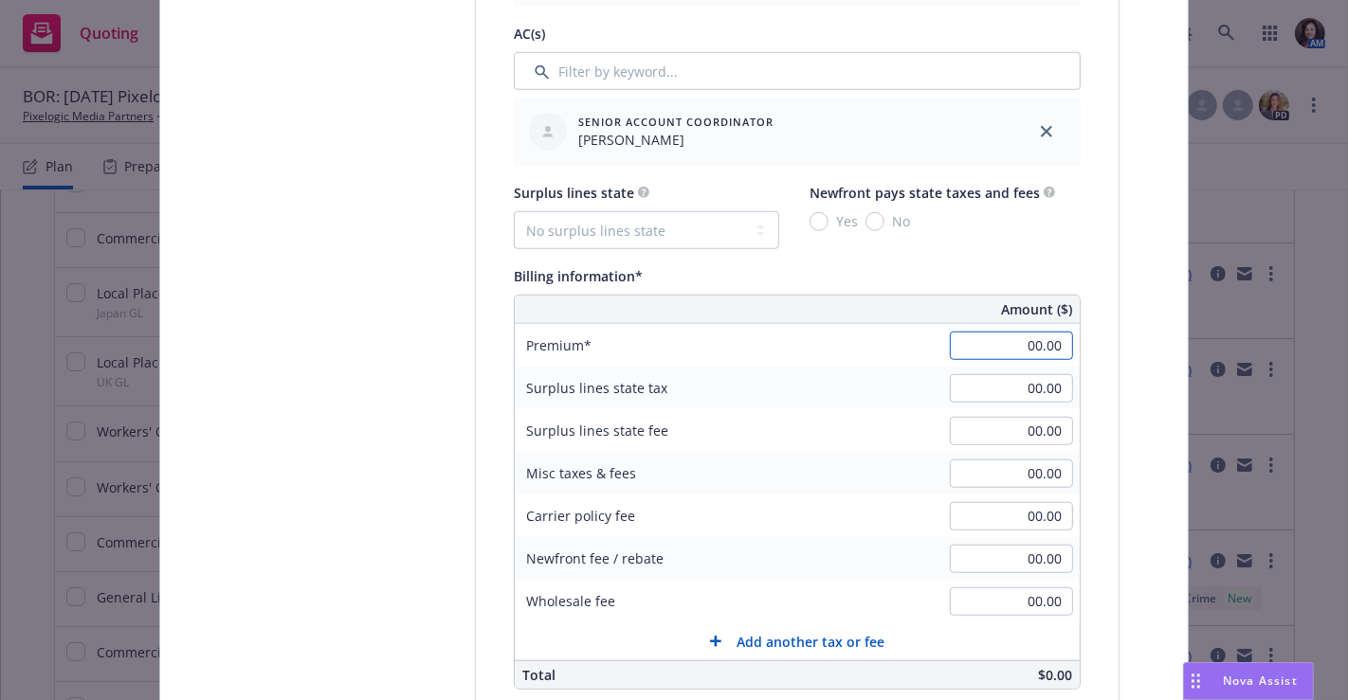
click at [977, 348] on input "00.00" at bounding box center [1011, 346] width 123 height 28
type input "47,036.00"
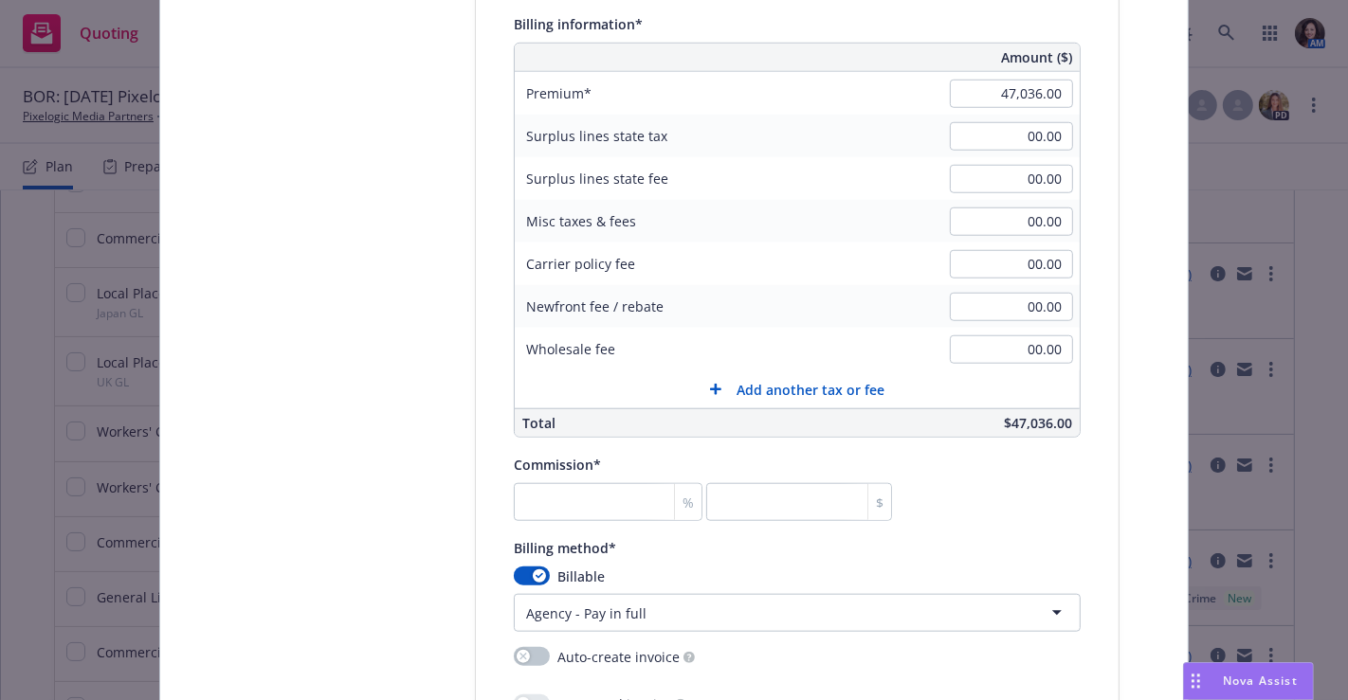
scroll to position [1348, 0]
click at [586, 494] on input "number" at bounding box center [608, 501] width 189 height 38
type input "1"
type input "470.36"
type input "15"
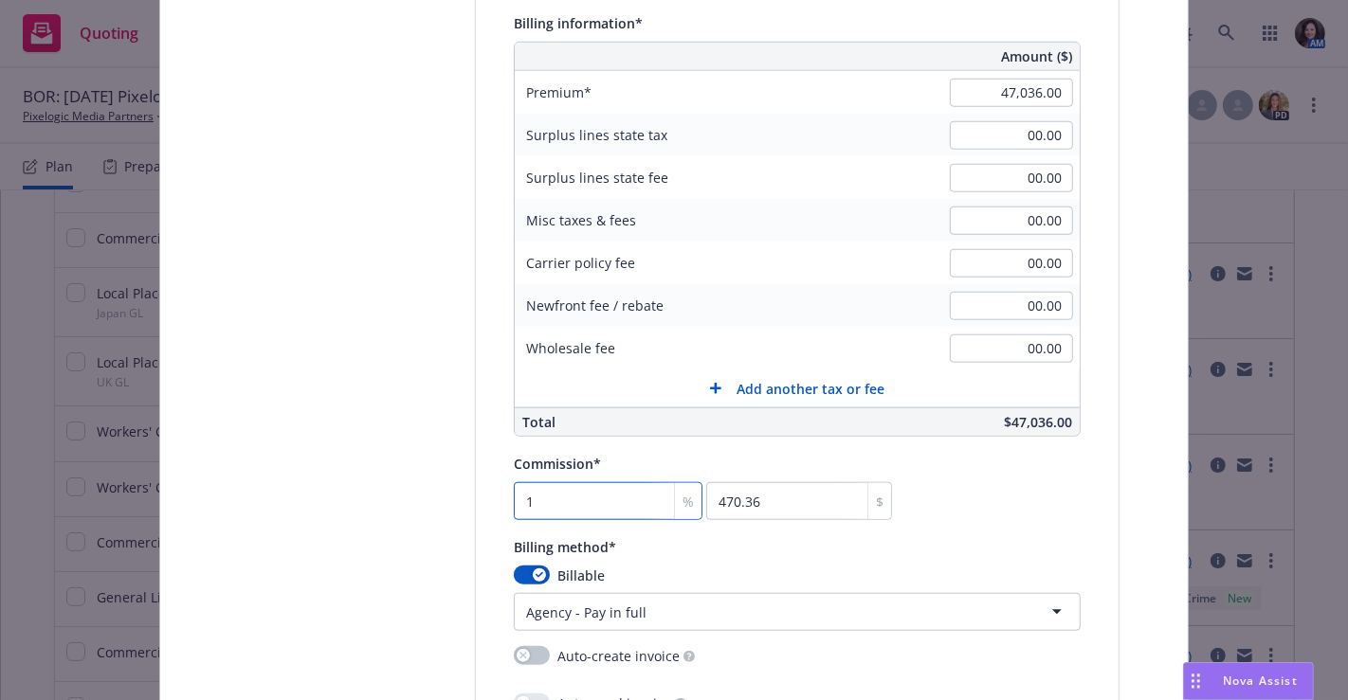
type input "7055.4"
type input "15"
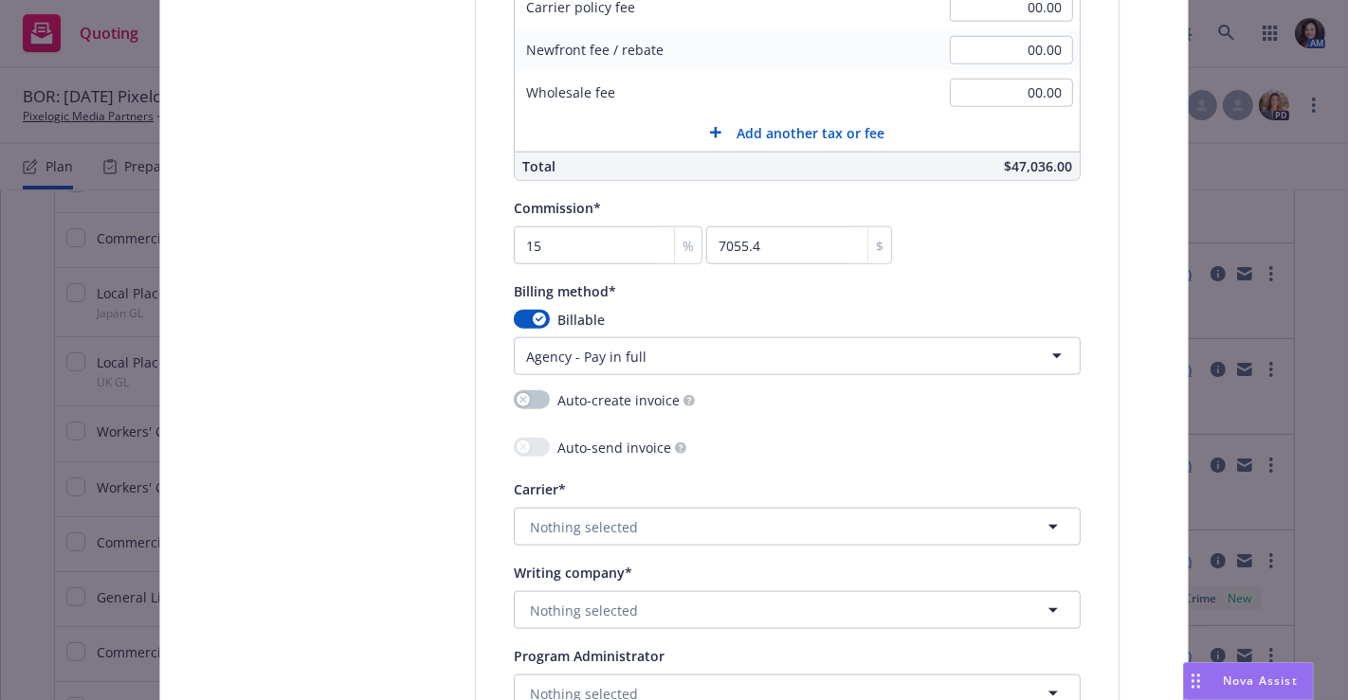
scroll to position [1642, 0]
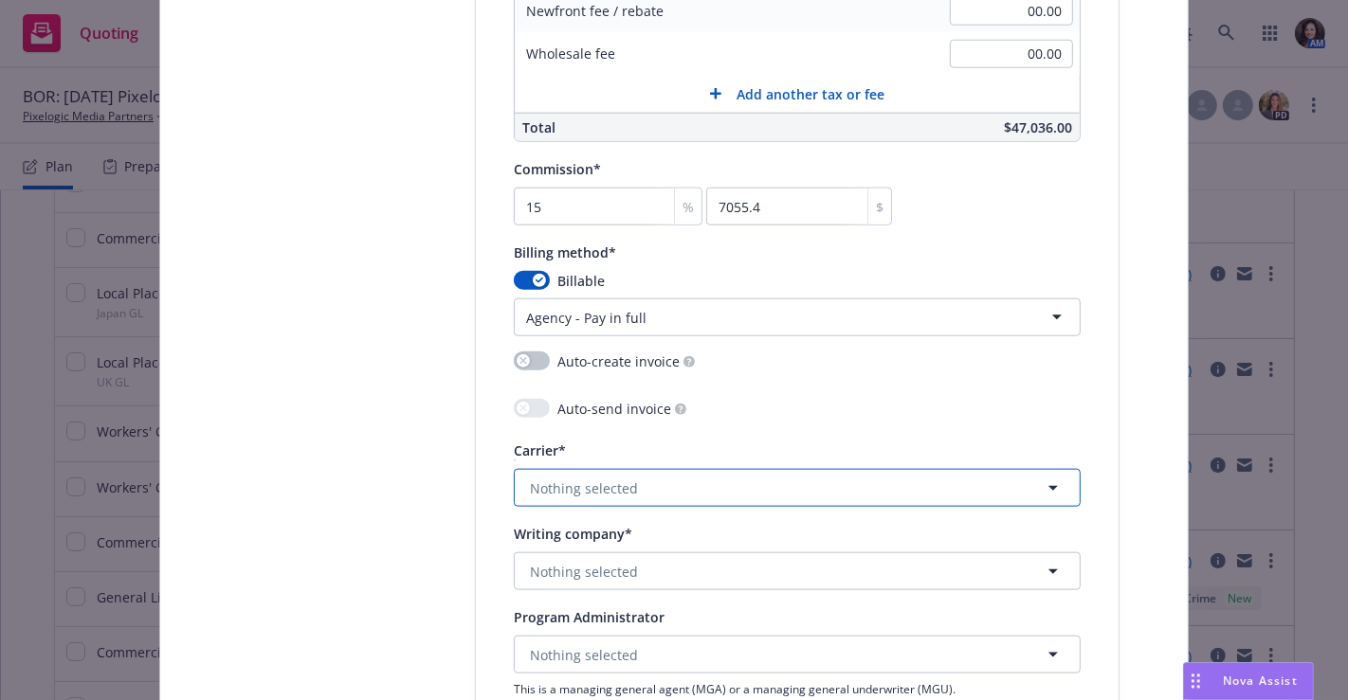
click at [687, 470] on button "Nothing selected" at bounding box center [797, 488] width 567 height 38
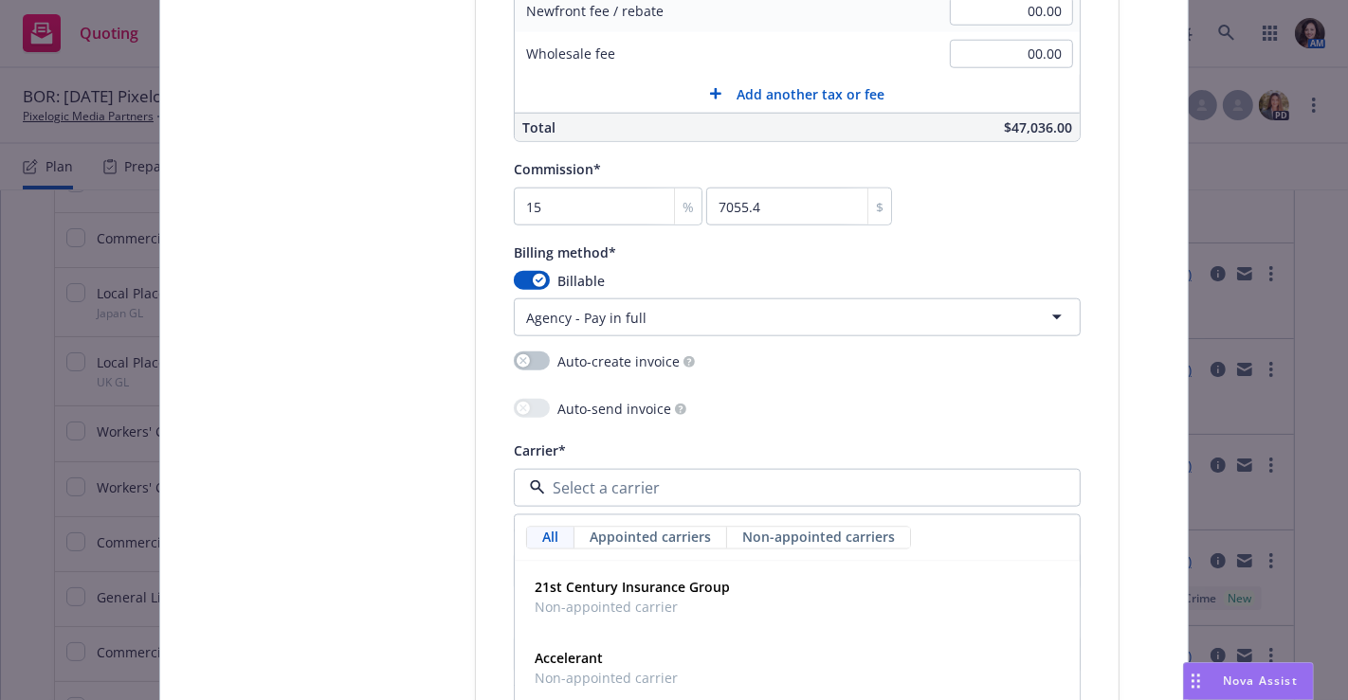
click at [687, 470] on div at bounding box center [797, 488] width 567 height 38
click at [675, 485] on input at bounding box center [793, 488] width 497 height 23
type input "w."
click at [649, 586] on strong "[PERSON_NAME] Corporation" at bounding box center [630, 588] width 190 height 18
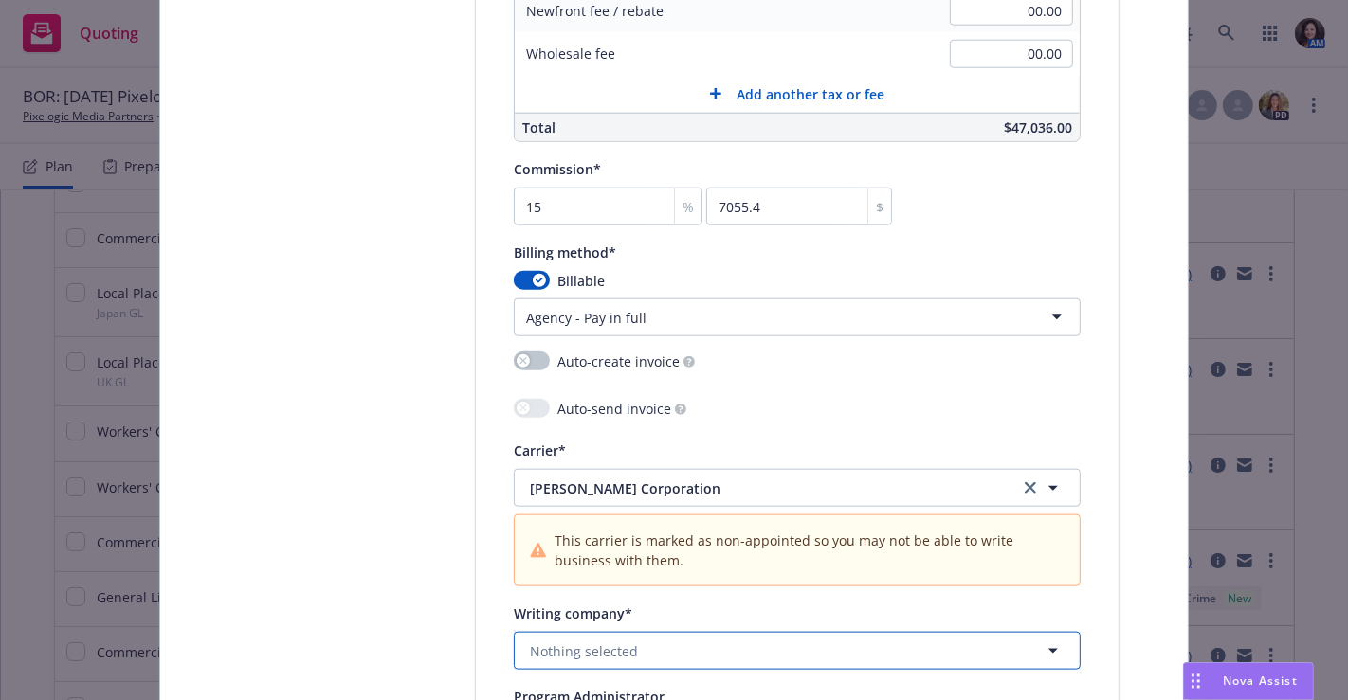
click at [604, 642] on span "Nothing selected" at bounding box center [584, 652] width 108 height 20
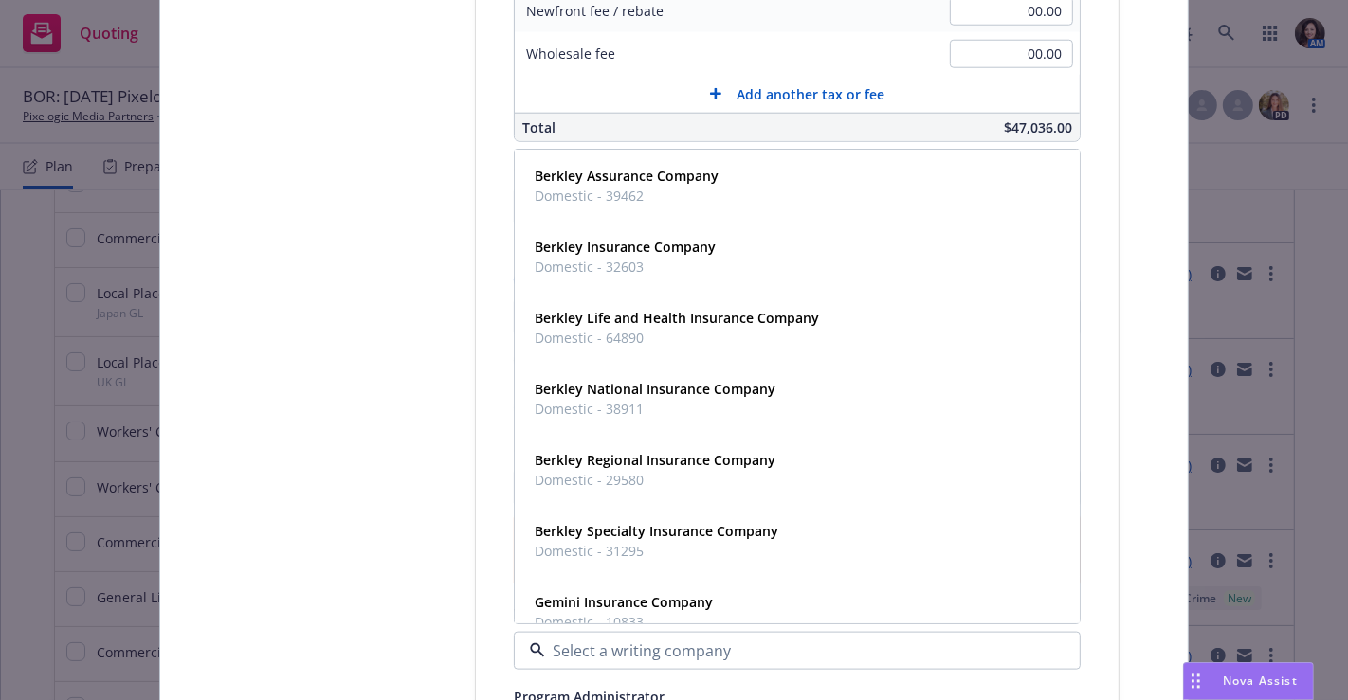
type input "t"
click at [604, 641] on input "t" at bounding box center [793, 651] width 497 height 23
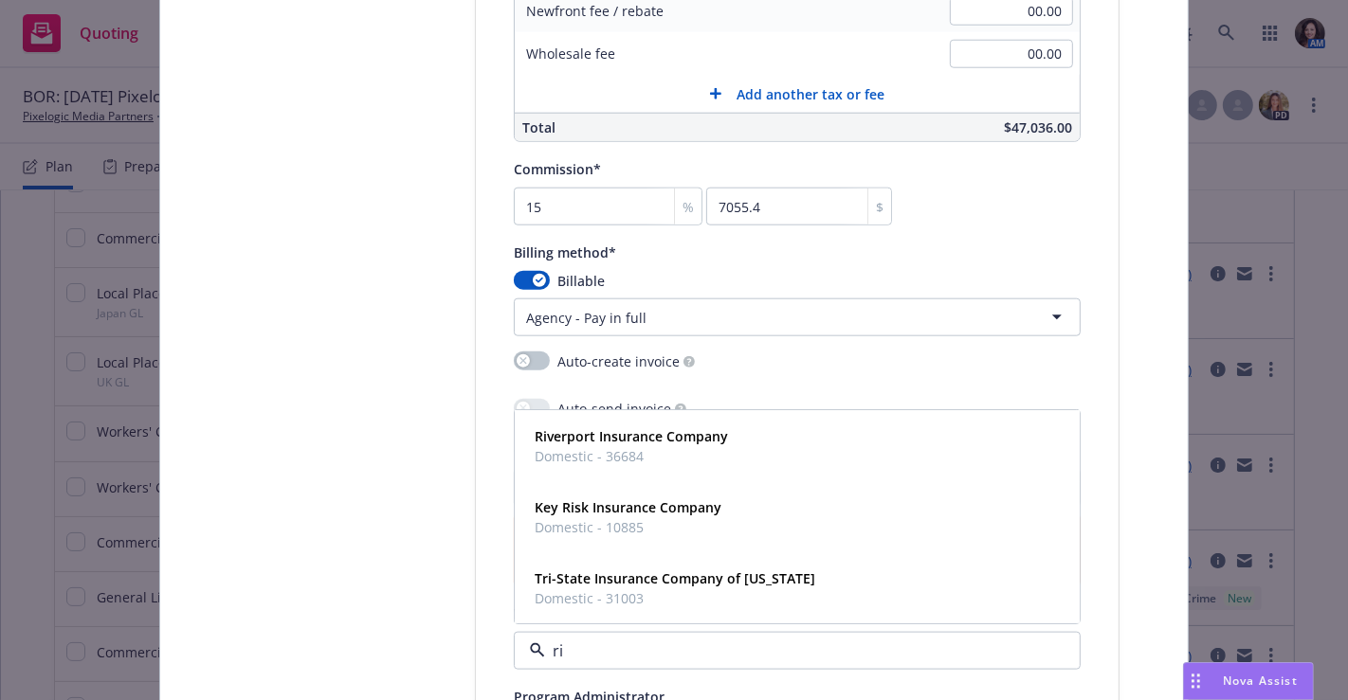
type input "r"
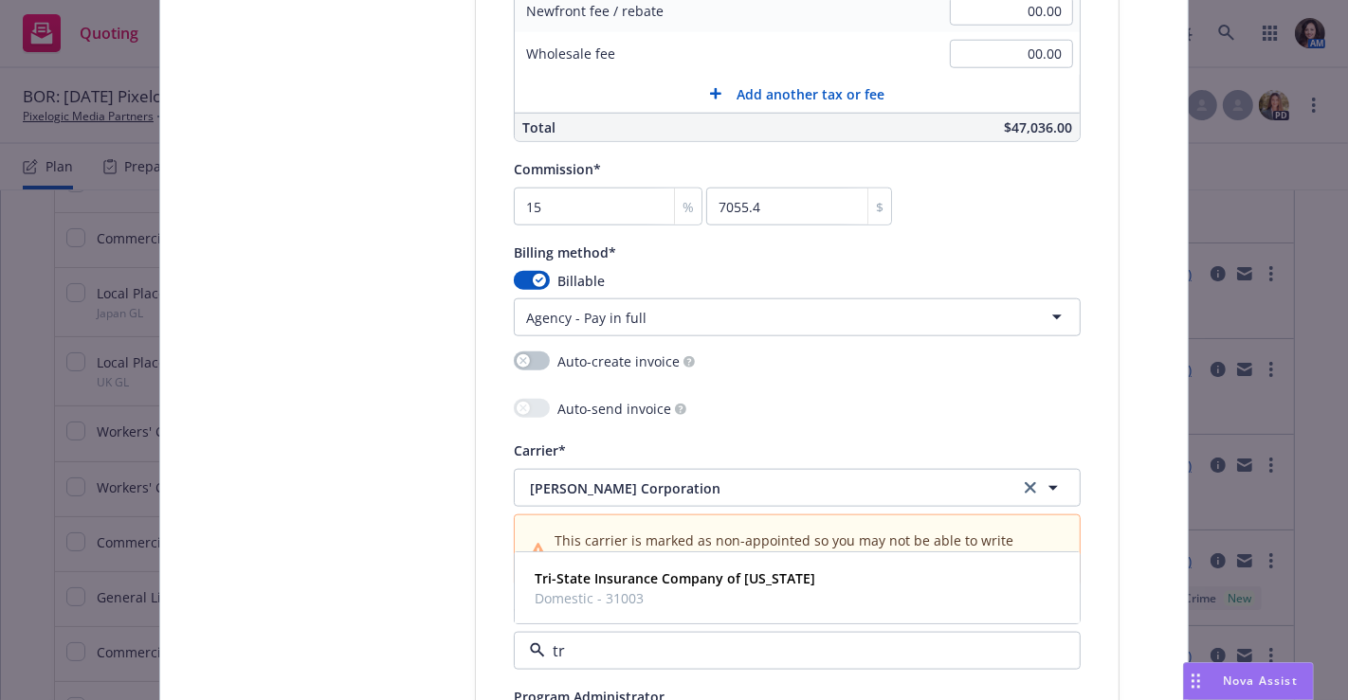
type input "tri"
click at [606, 583] on span "Tri-State Insurance Company of [US_STATE]" at bounding box center [675, 580] width 281 height 20
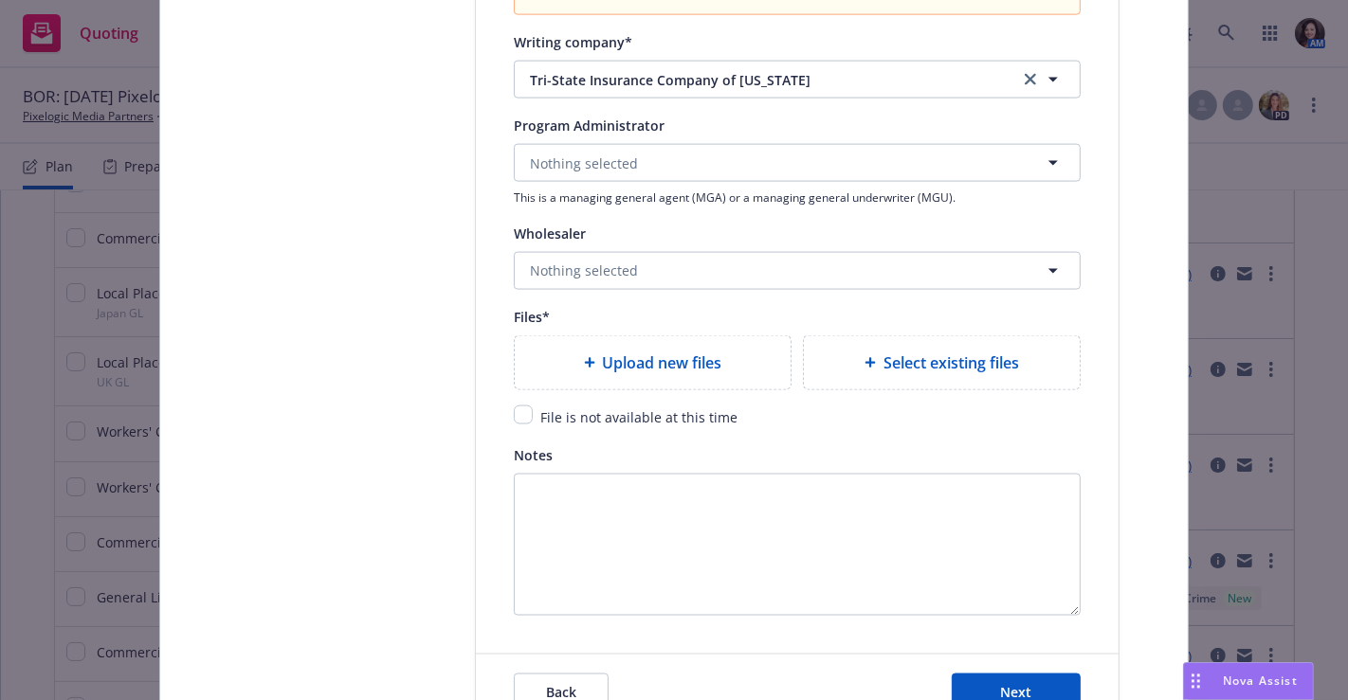
scroll to position [2232, 0]
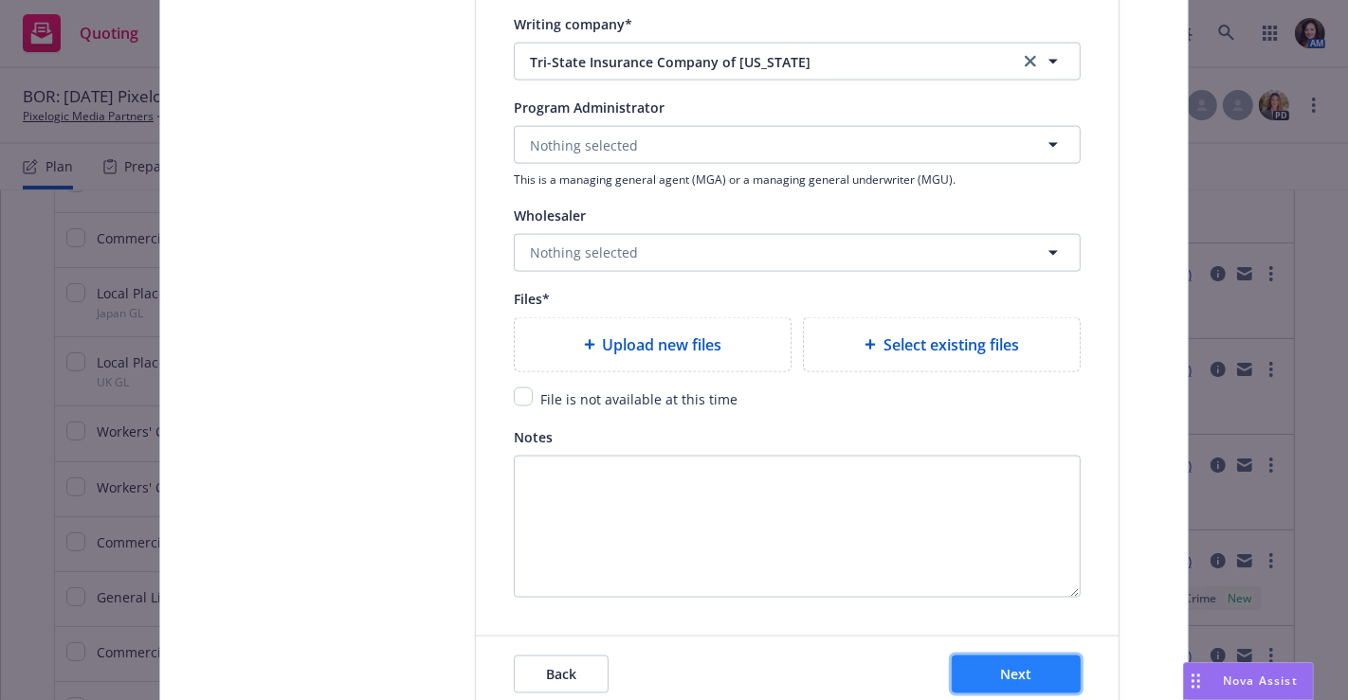
click at [1049, 657] on button "Next" at bounding box center [1016, 675] width 129 height 38
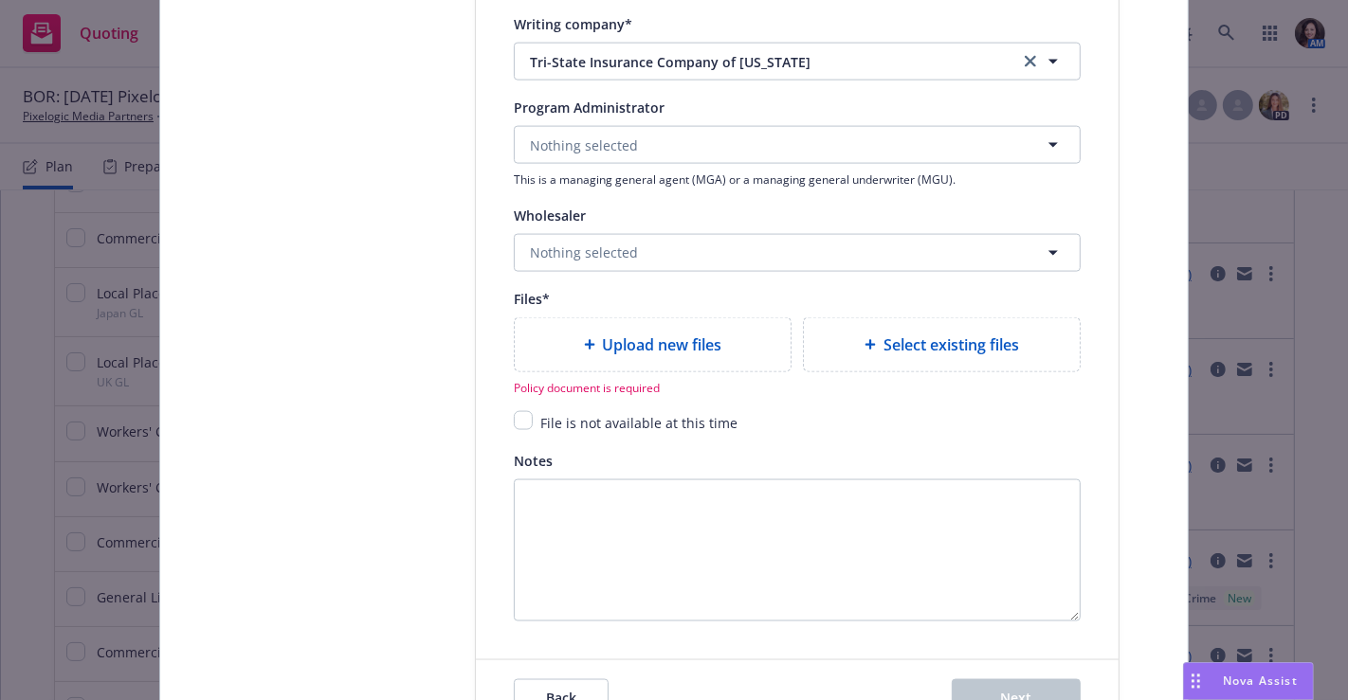
click at [673, 350] on div "Upload new files" at bounding box center [653, 344] width 276 height 53
type textarea "x"
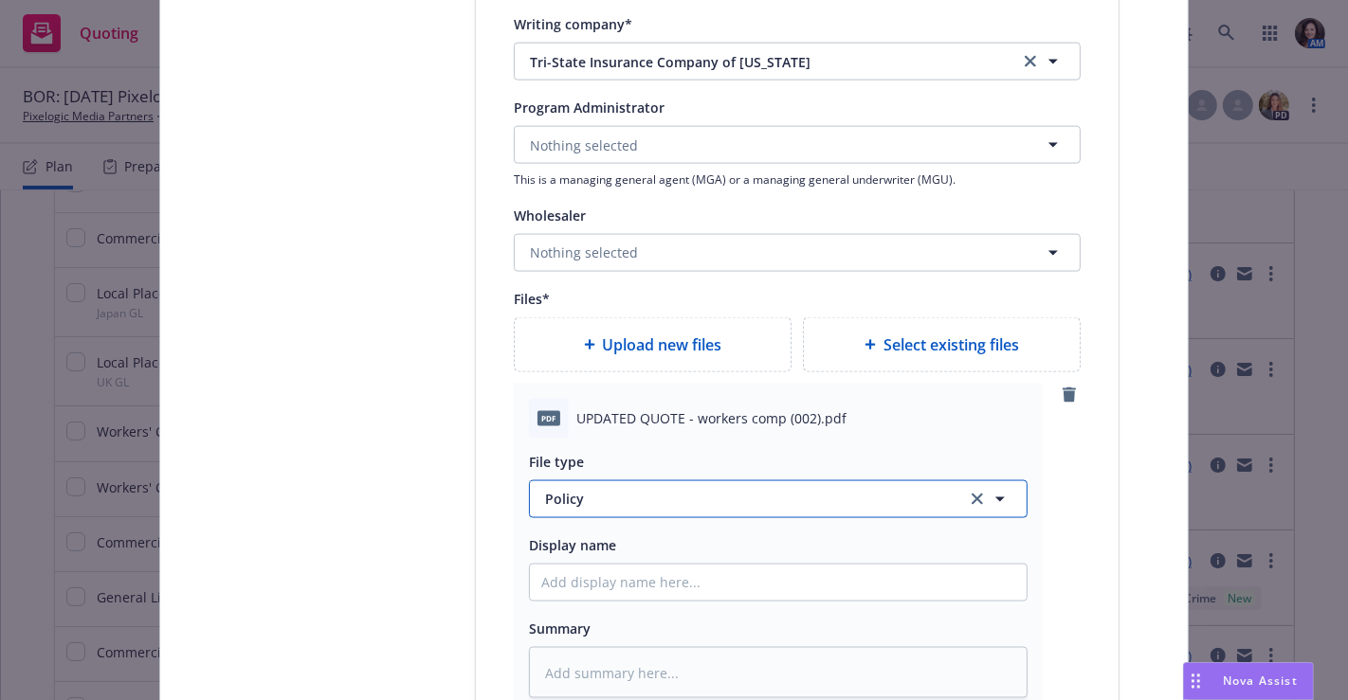
click at [672, 499] on span "Policy" at bounding box center [744, 499] width 399 height 20
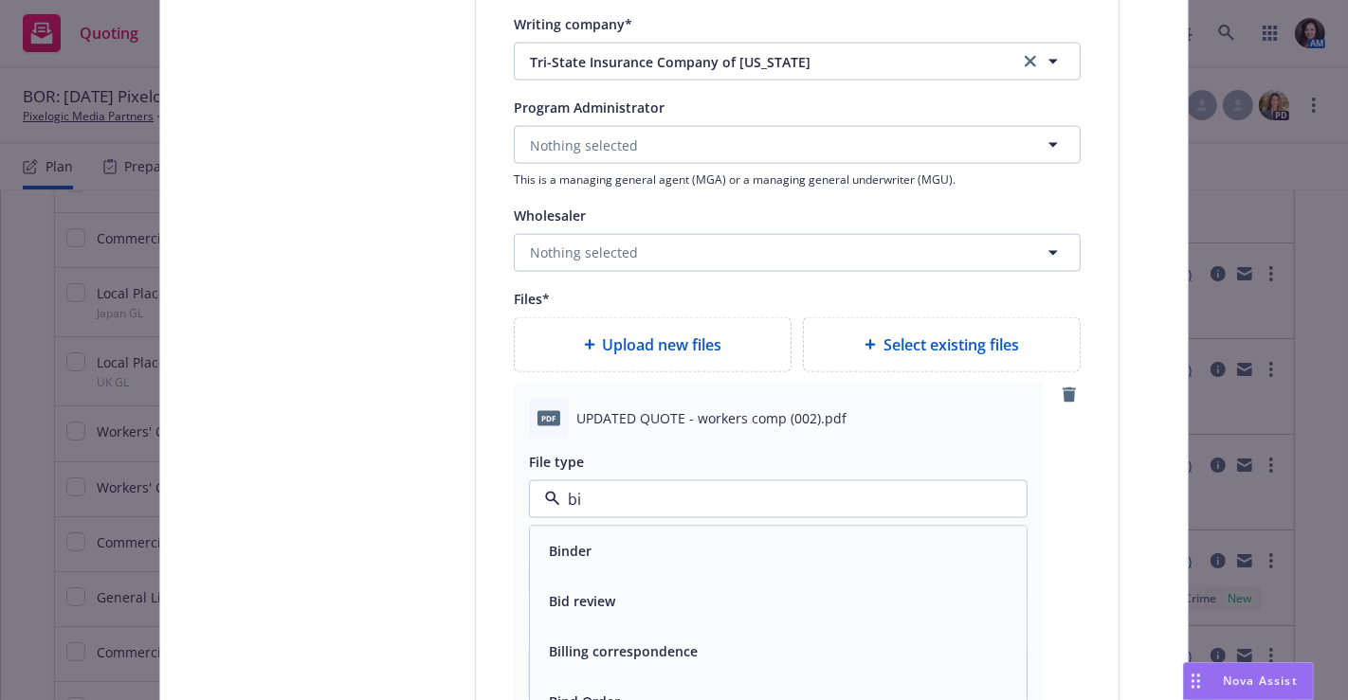
type input "bin"
click at [594, 554] on div "Binder" at bounding box center [778, 550] width 474 height 27
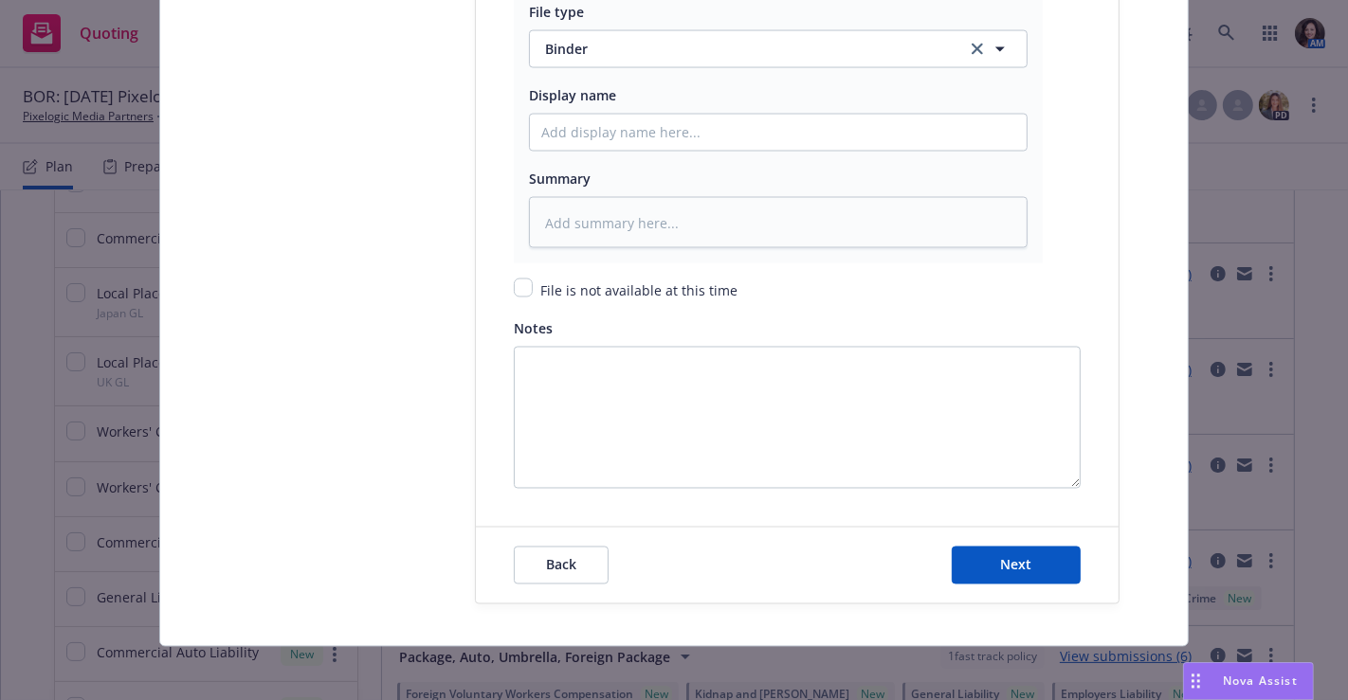
scroll to position [2682, 0]
click at [1005, 556] on span "Next" at bounding box center [1016, 565] width 31 height 18
type textarea "x"
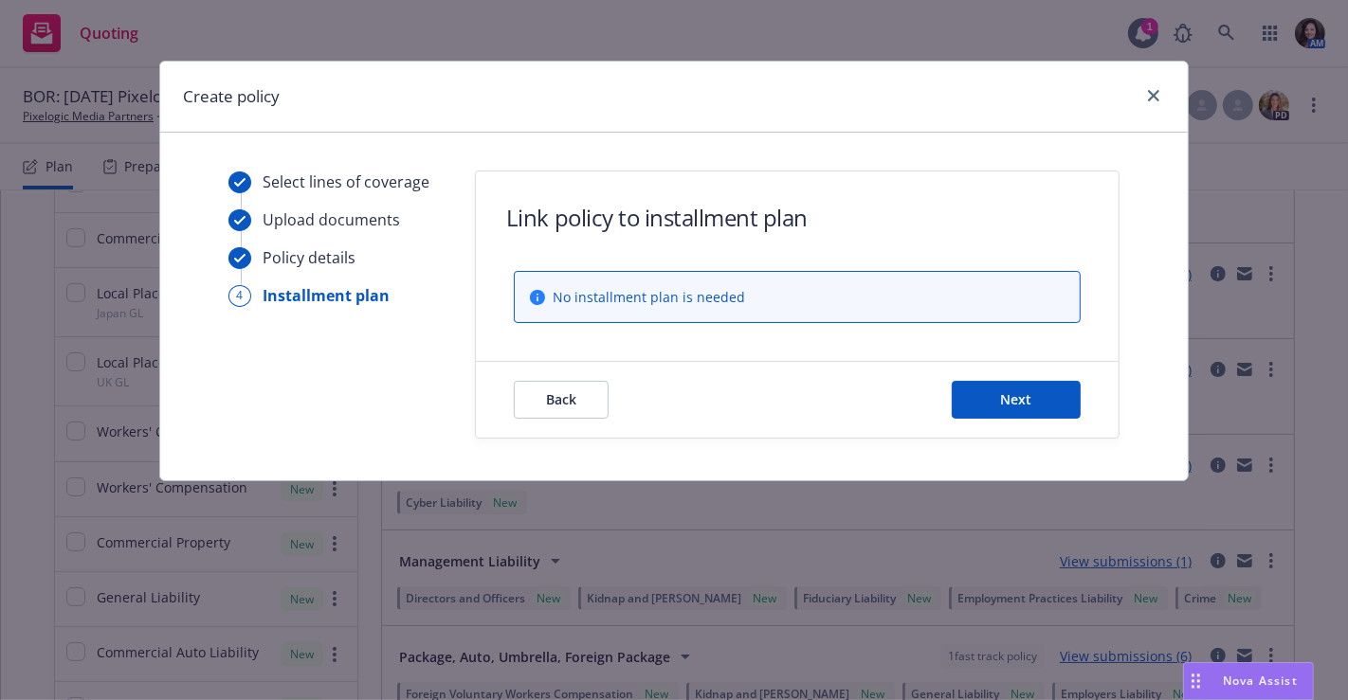
scroll to position [0, 0]
click at [1026, 397] on span "Next" at bounding box center [1016, 399] width 31 height 18
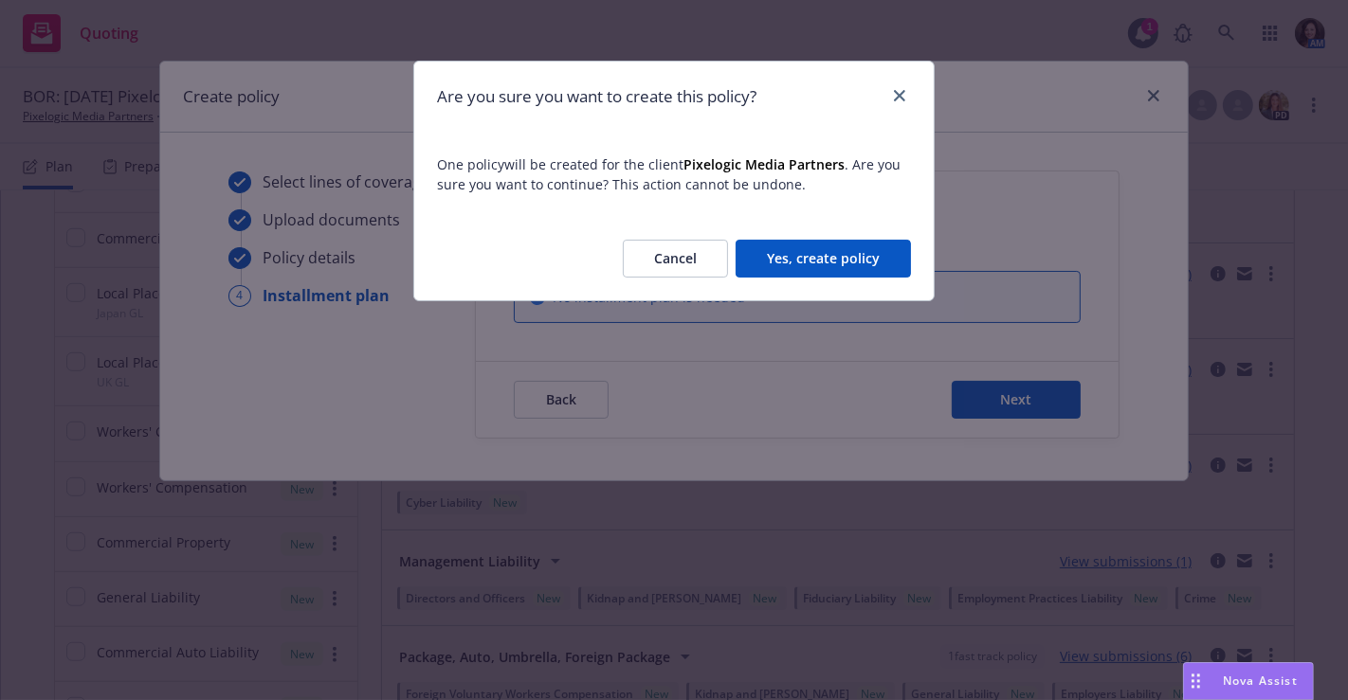
click at [819, 247] on button "Yes, create policy" at bounding box center [822, 259] width 175 height 38
